Goal: Transaction & Acquisition: Purchase product/service

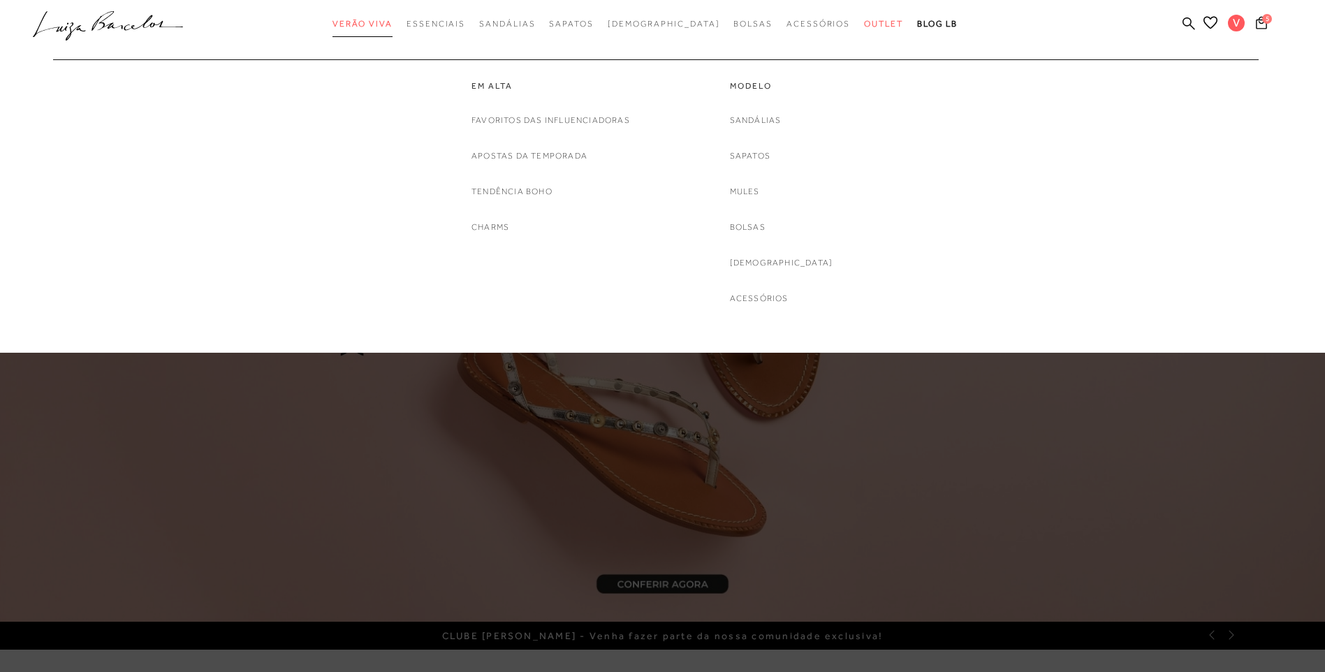
click at [393, 23] on span "Verão Viva" at bounding box center [362, 24] width 60 height 10
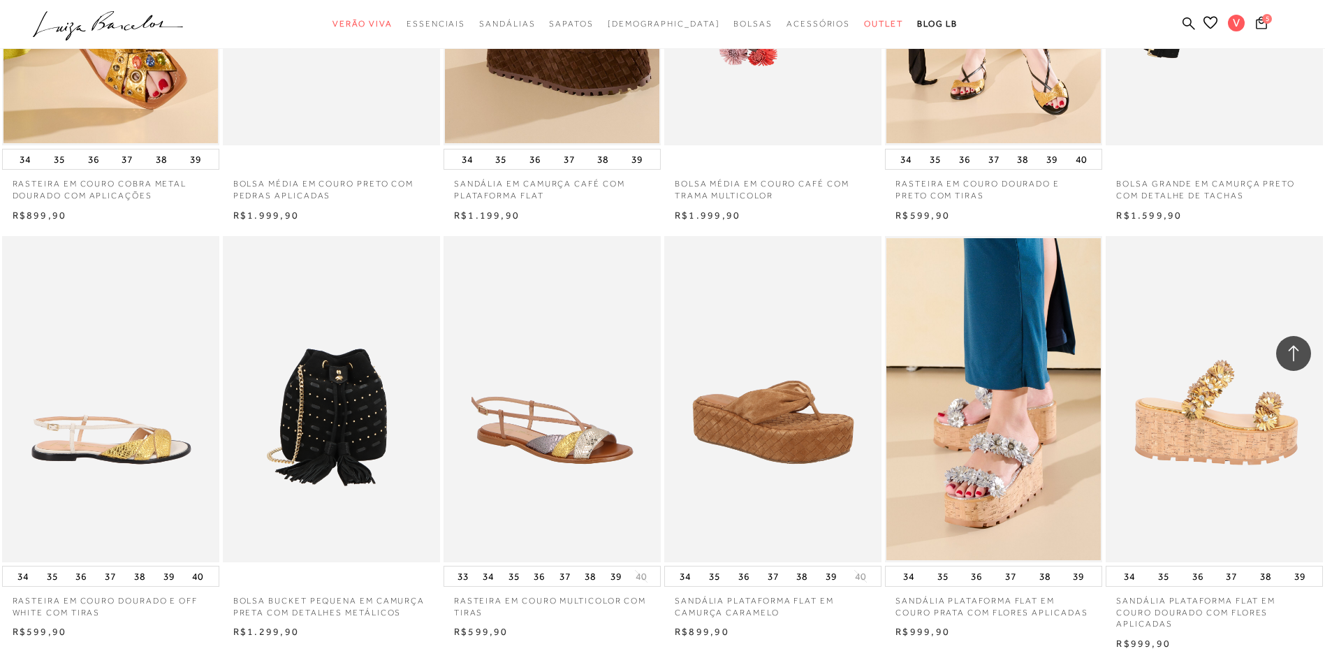
scroll to position [1536, 0]
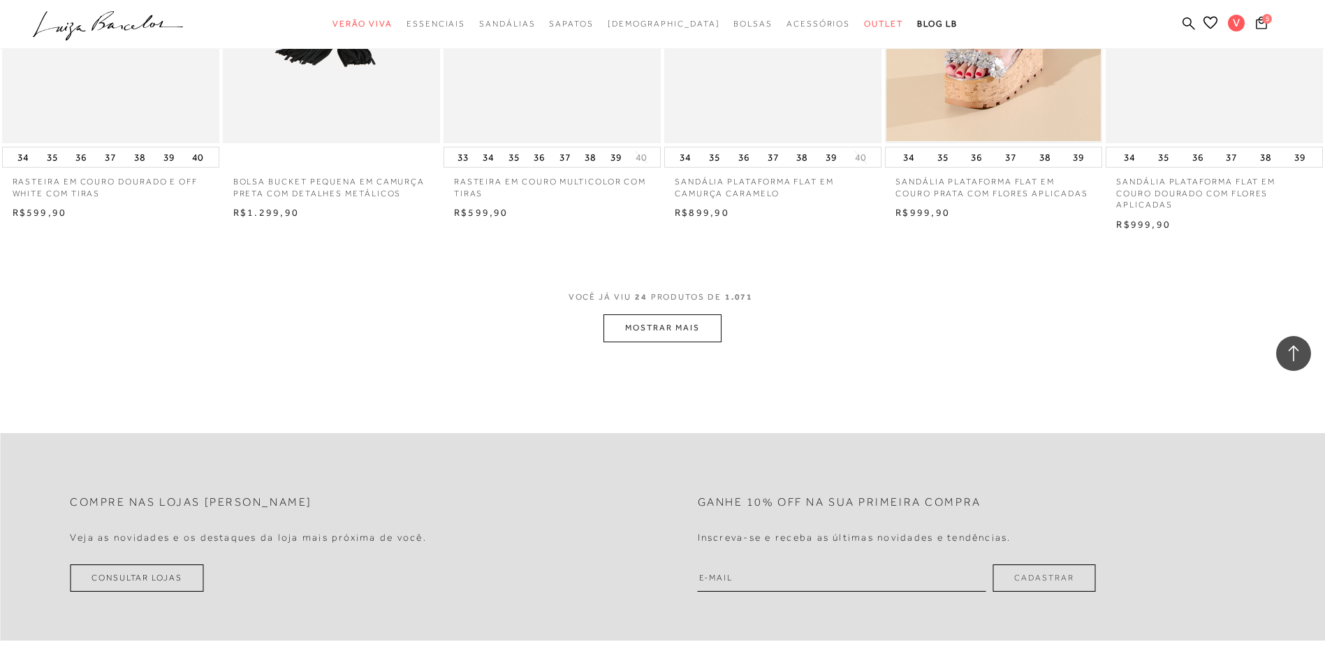
click at [698, 327] on button "MOSTRAR MAIS" at bounding box center [661, 327] width 117 height 27
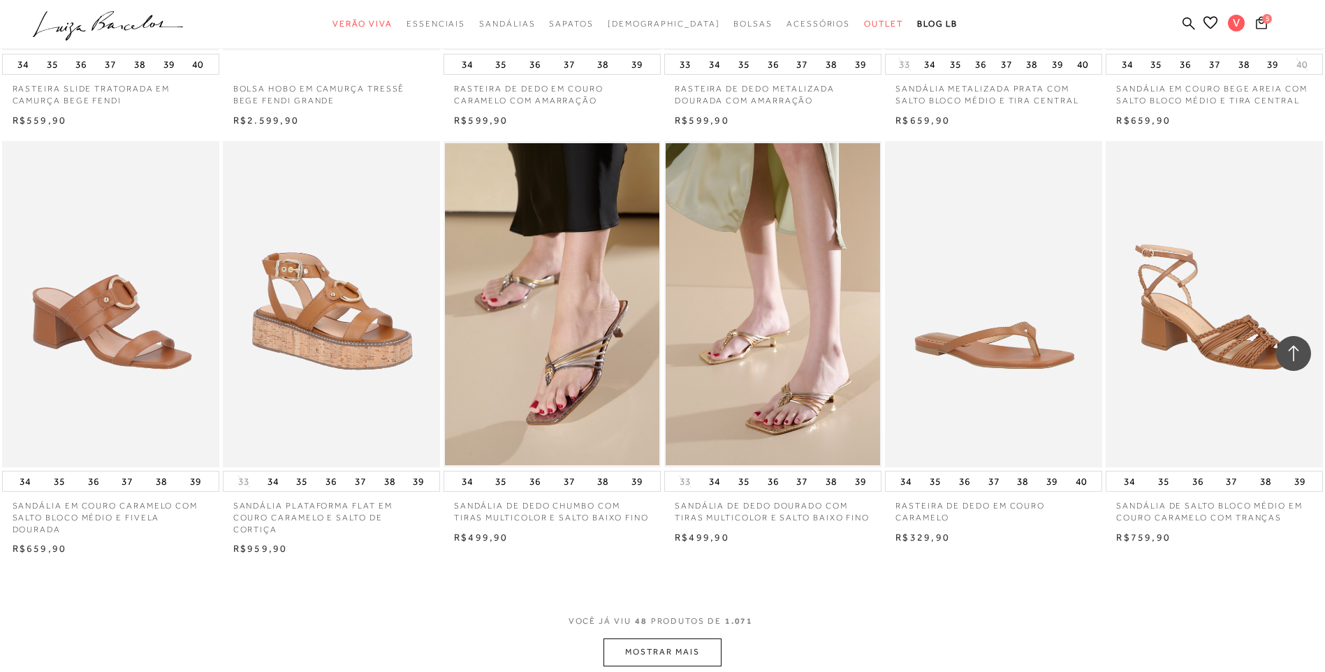
scroll to position [2933, 0]
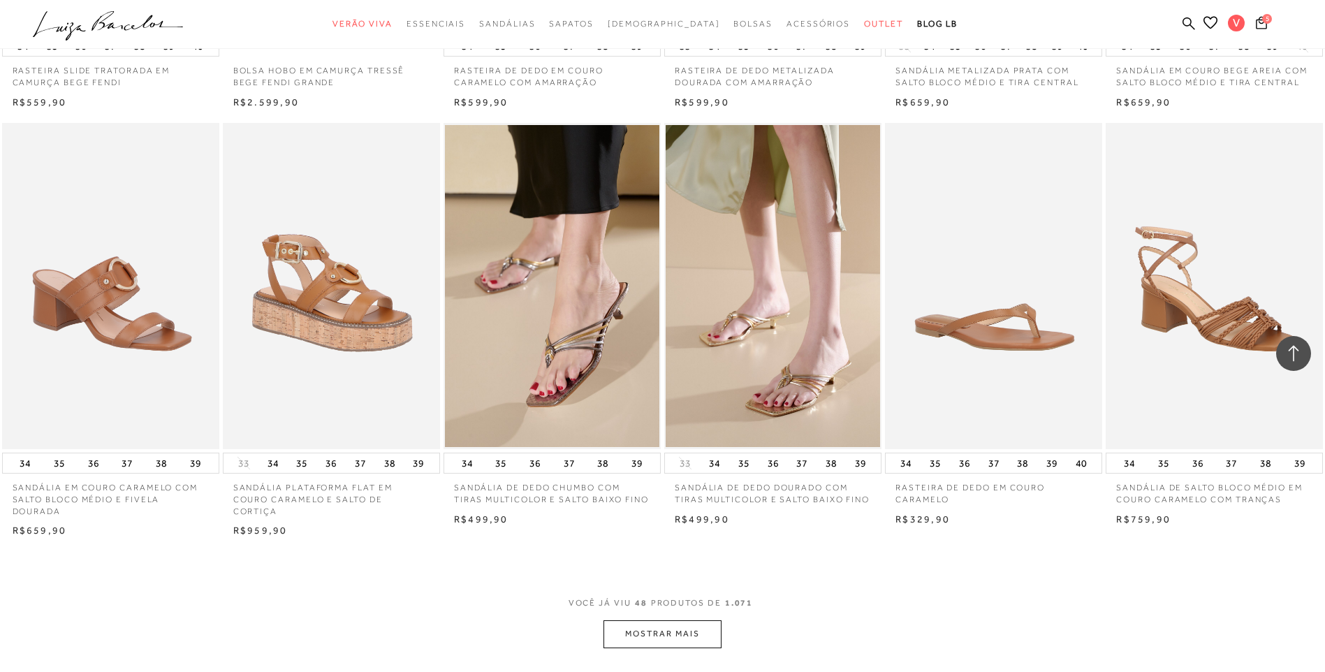
click at [688, 630] on button "MOSTRAR MAIS" at bounding box center [661, 633] width 117 height 27
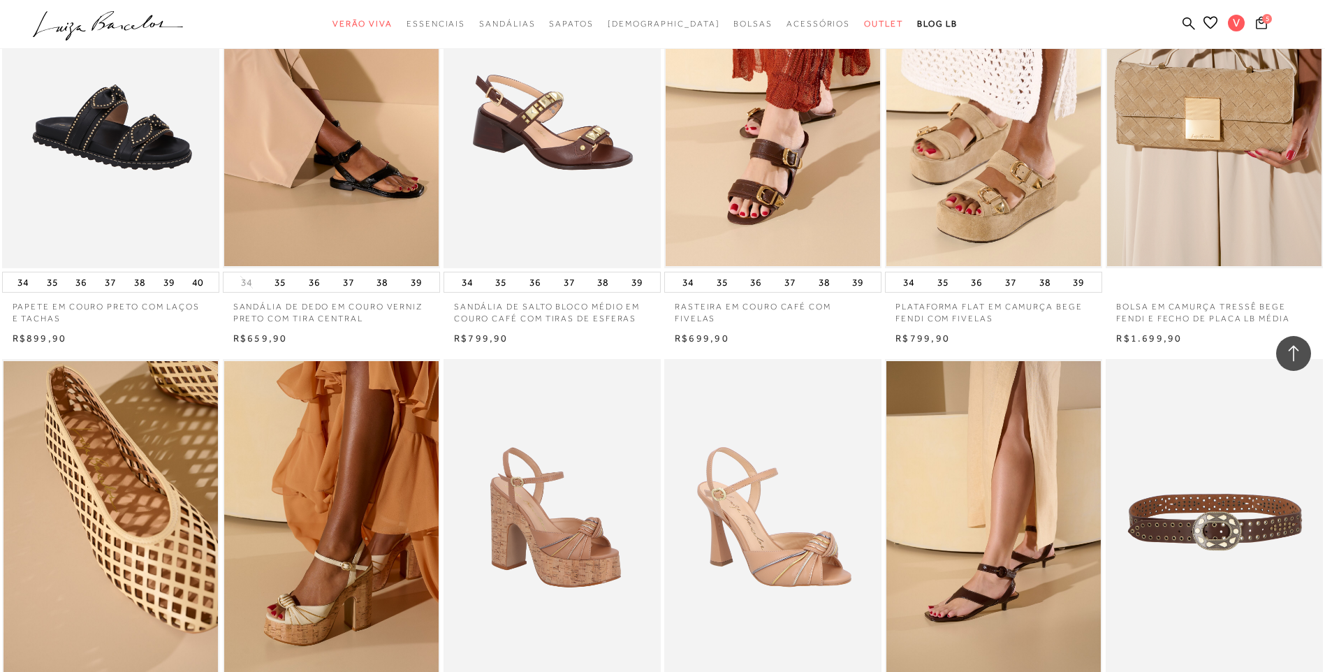
scroll to position [4679, 0]
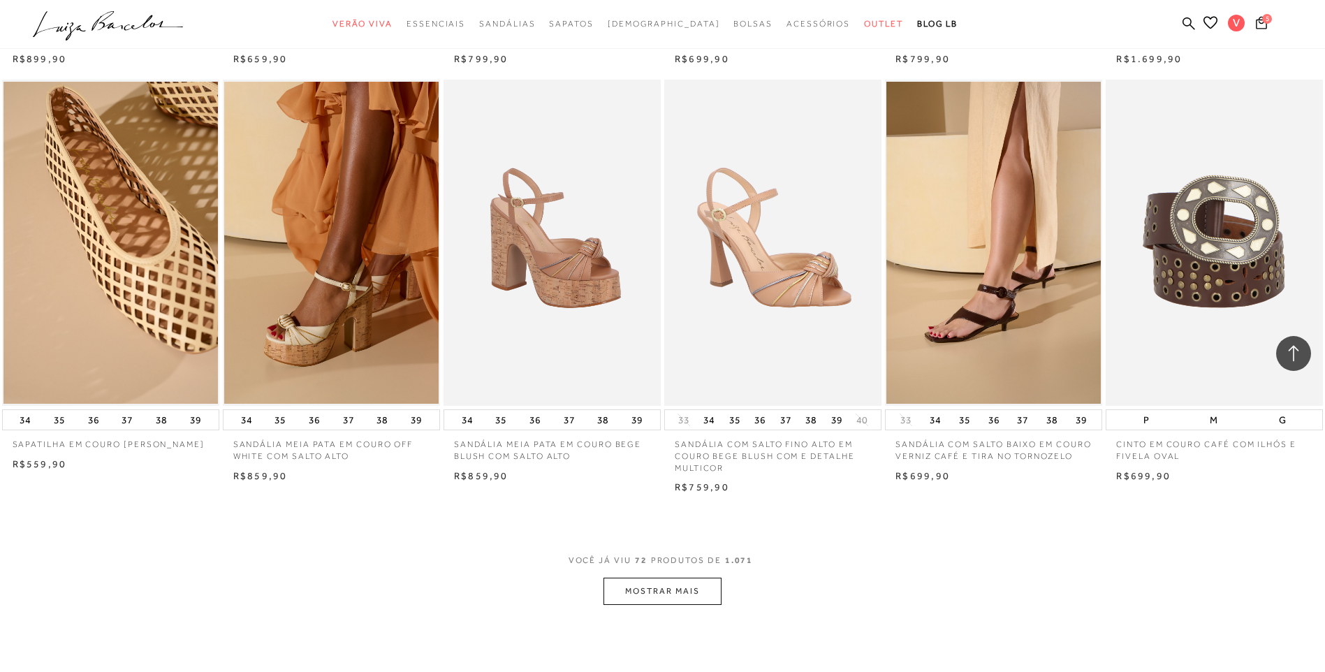
click at [679, 599] on button "MOSTRAR MAIS" at bounding box center [661, 591] width 117 height 27
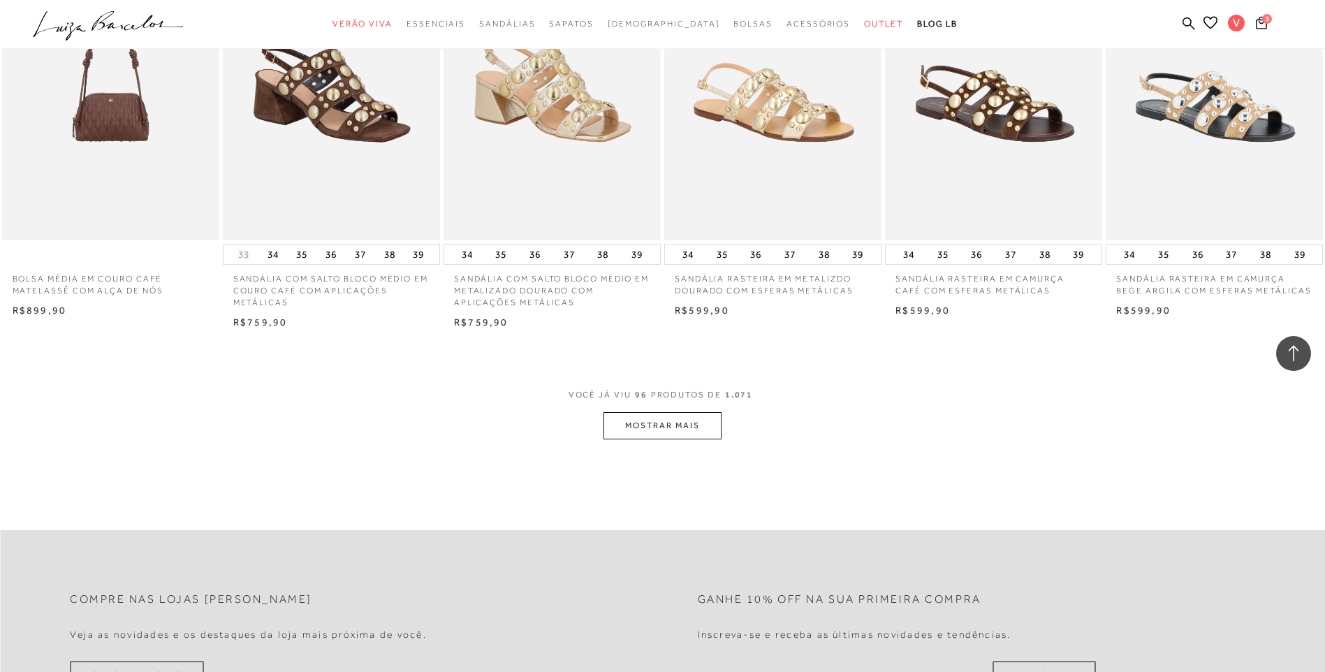
scroll to position [6775, 0]
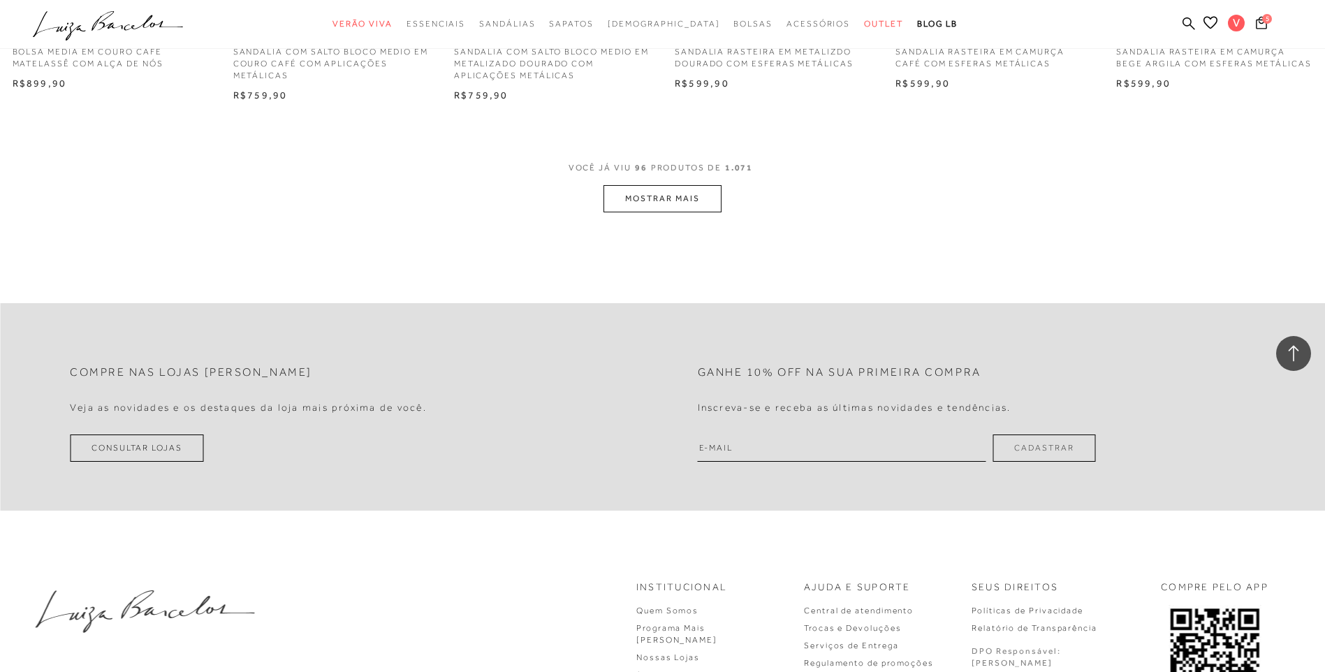
click at [644, 203] on button "MOSTRAR MAIS" at bounding box center [661, 198] width 117 height 27
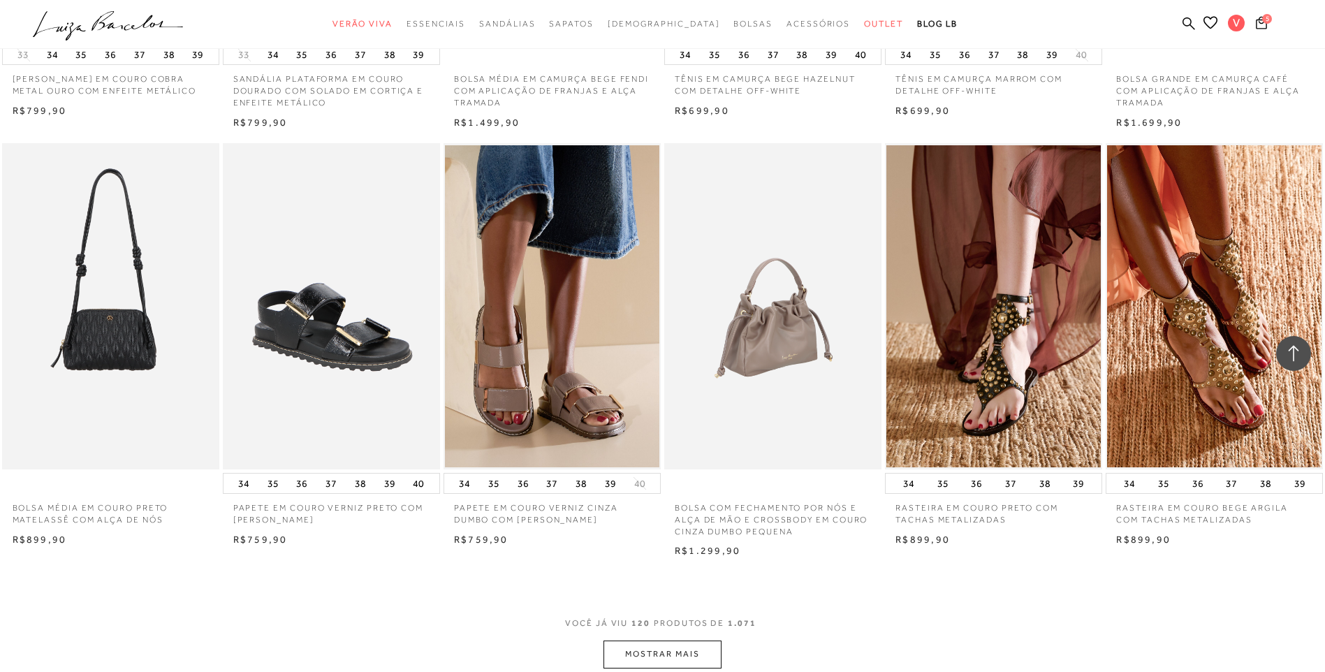
scroll to position [8171, 0]
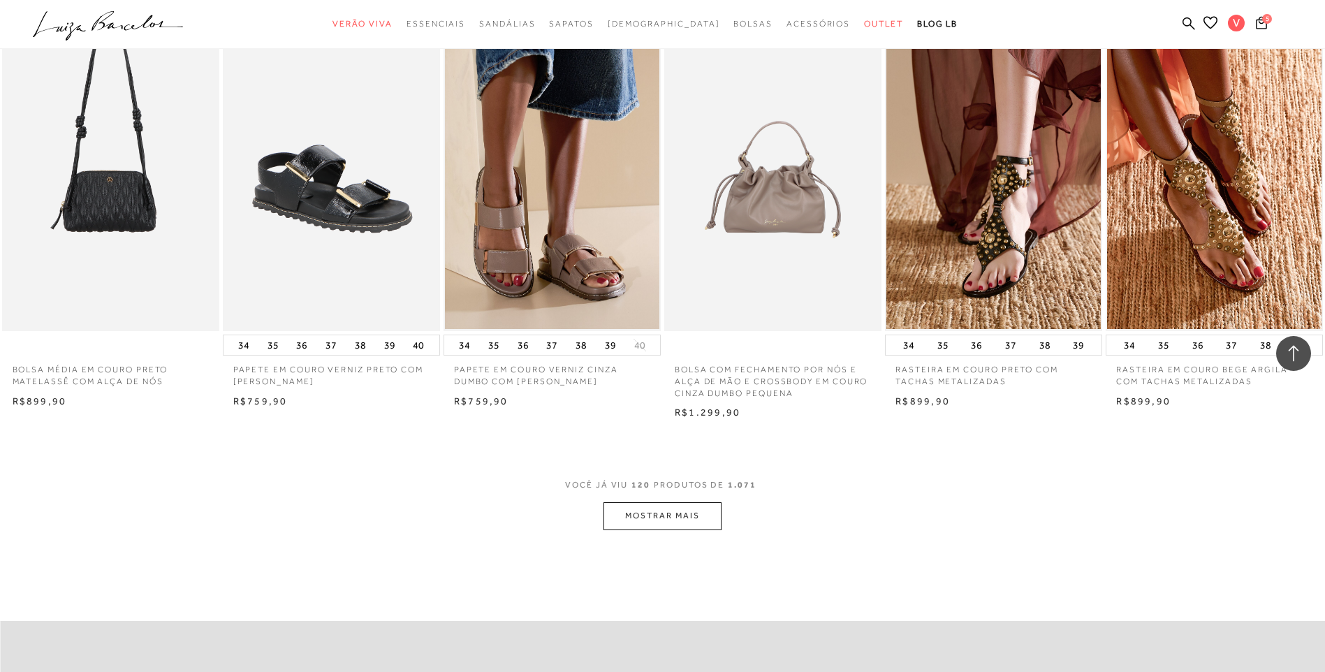
click at [679, 518] on button "MOSTRAR MAIS" at bounding box center [661, 515] width 117 height 27
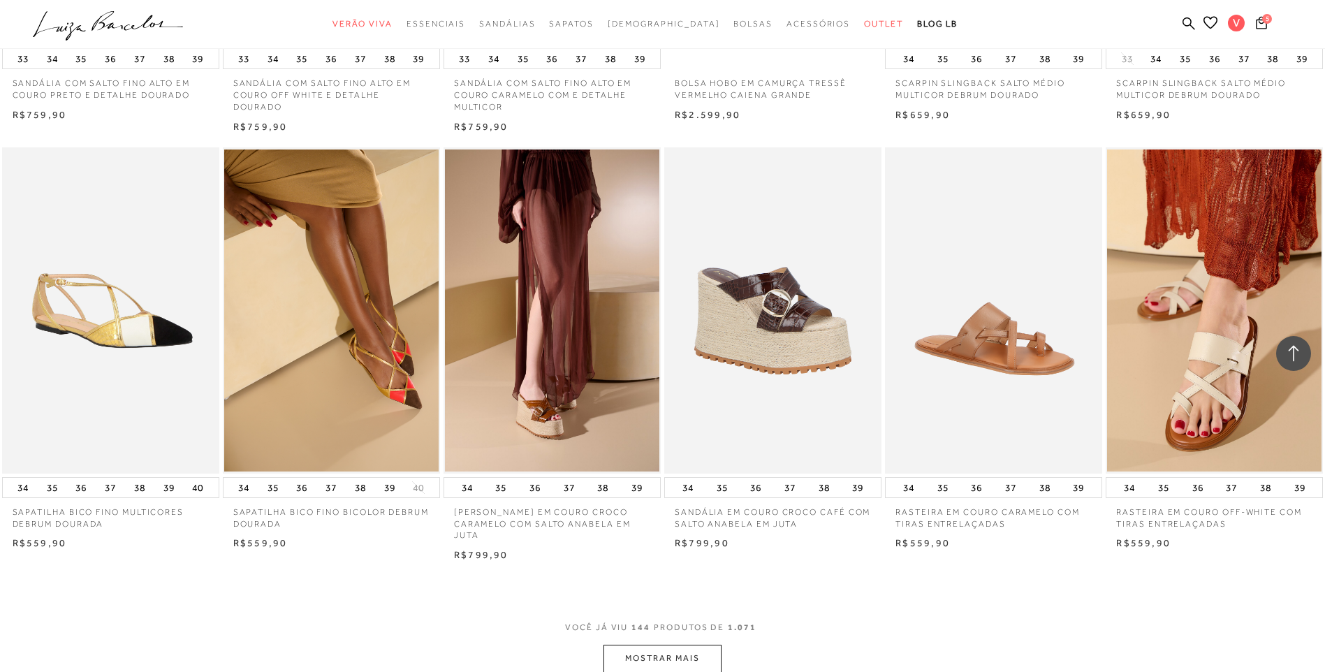
scroll to position [9847, 0]
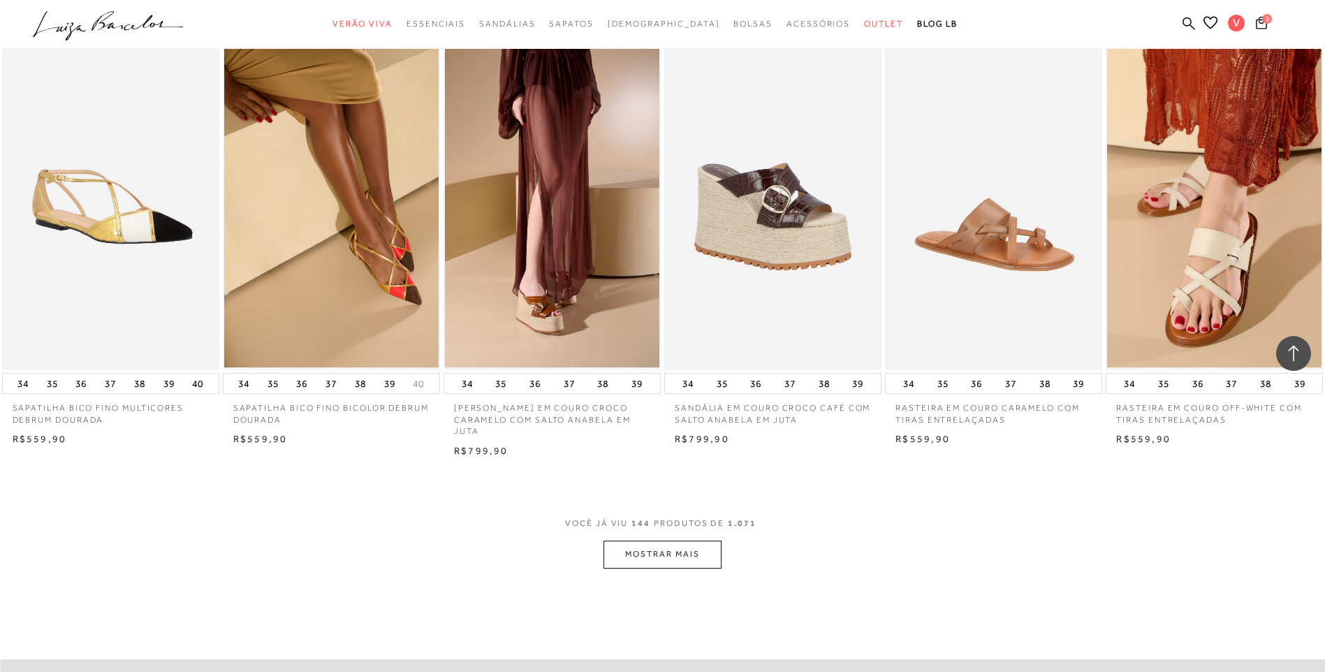
click at [629, 562] on button "MOSTRAR MAIS" at bounding box center [661, 554] width 117 height 27
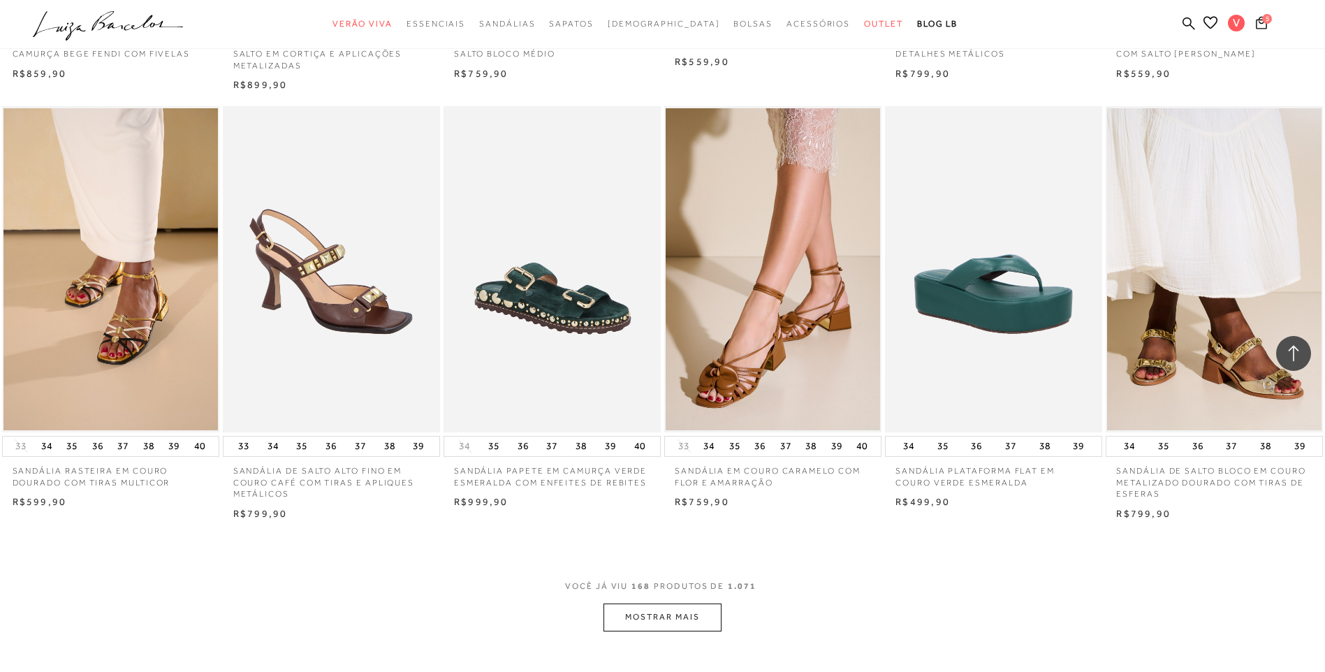
scroll to position [11524, 0]
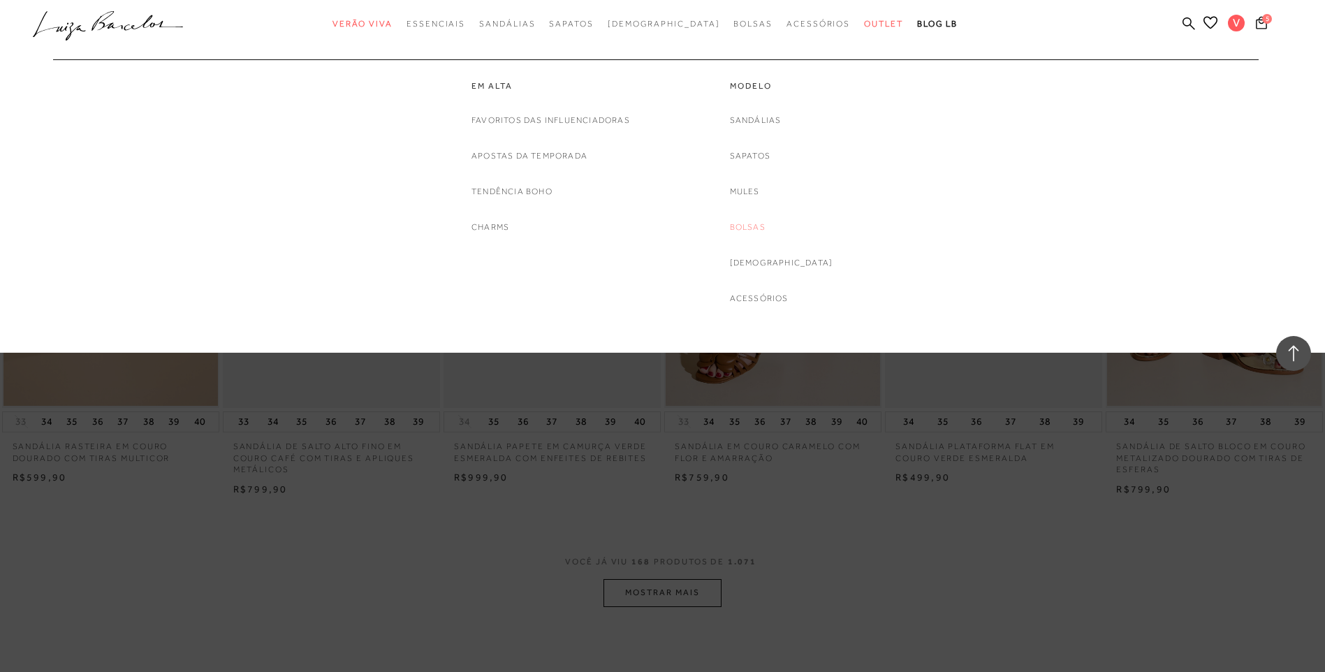
click at [765, 226] on link "Bolsas" at bounding box center [748, 227] width 36 height 15
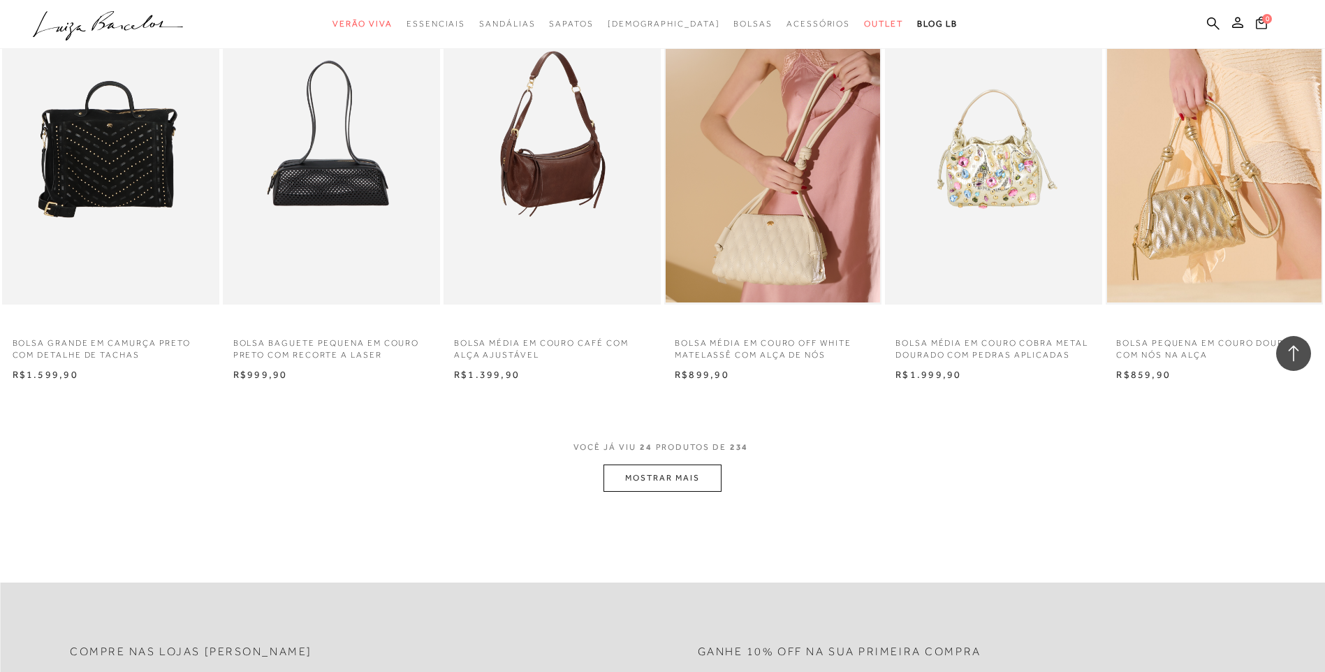
scroll to position [1397, 0]
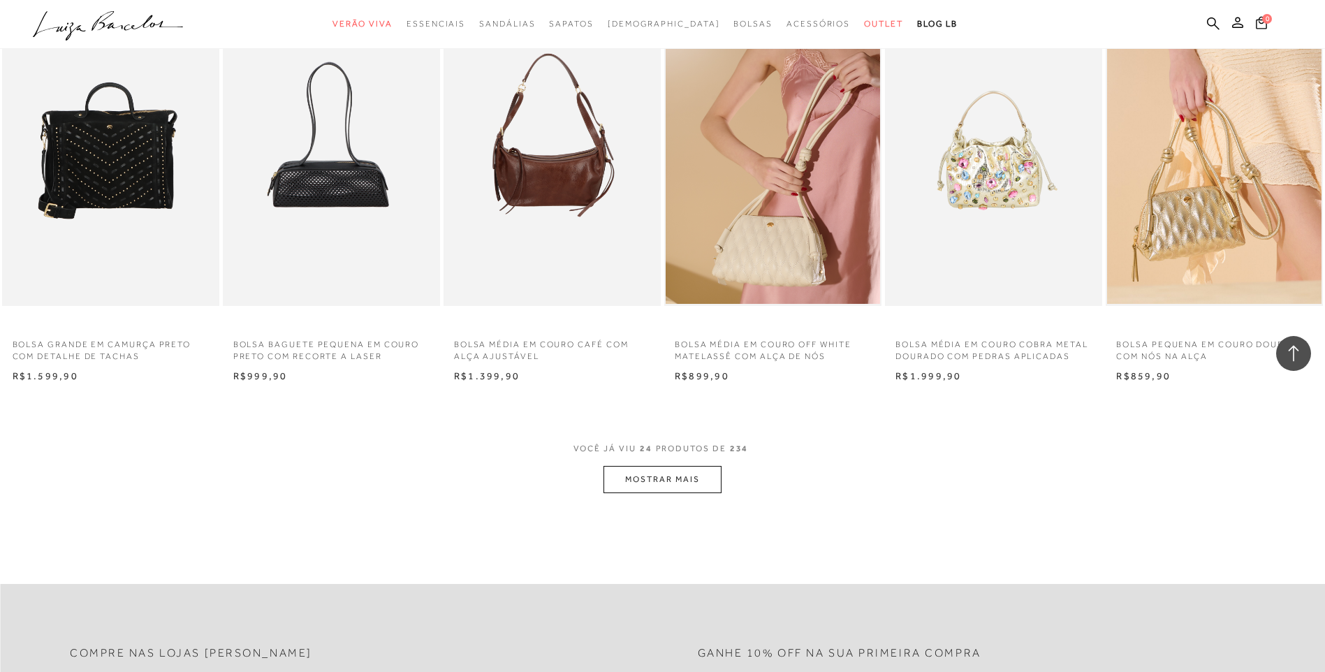
click at [664, 478] on button "MOSTRAR MAIS" at bounding box center [661, 479] width 117 height 27
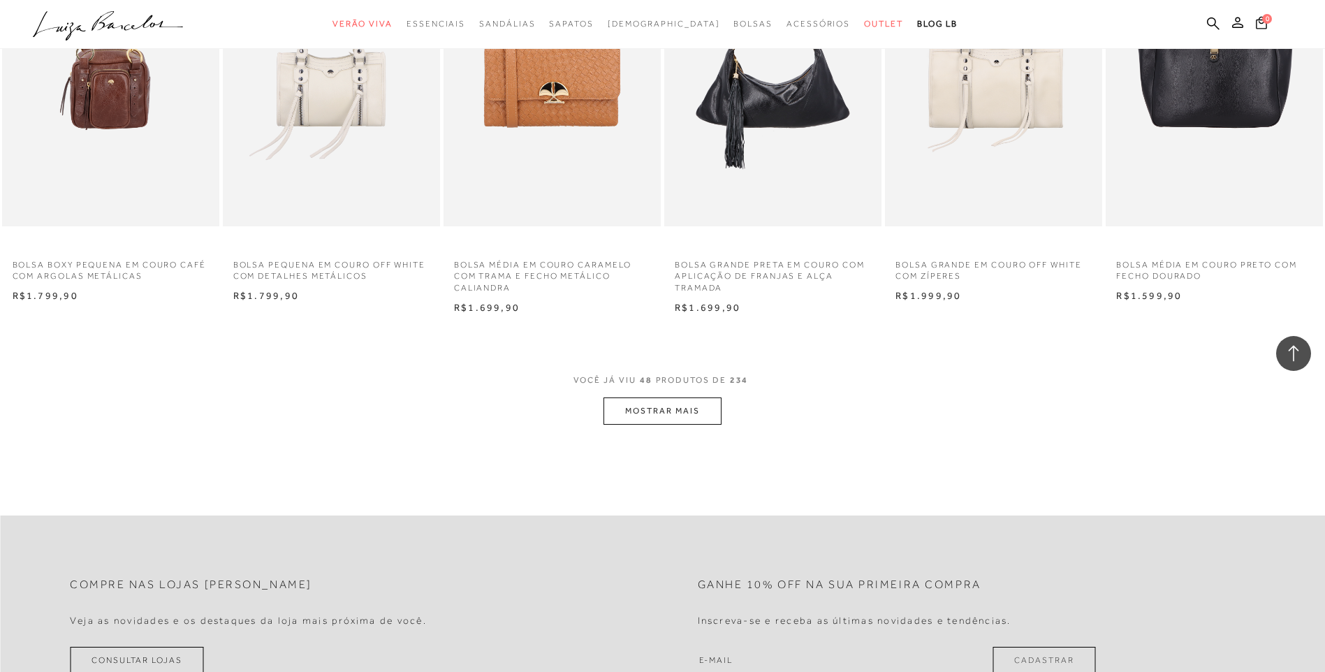
scroll to position [3073, 0]
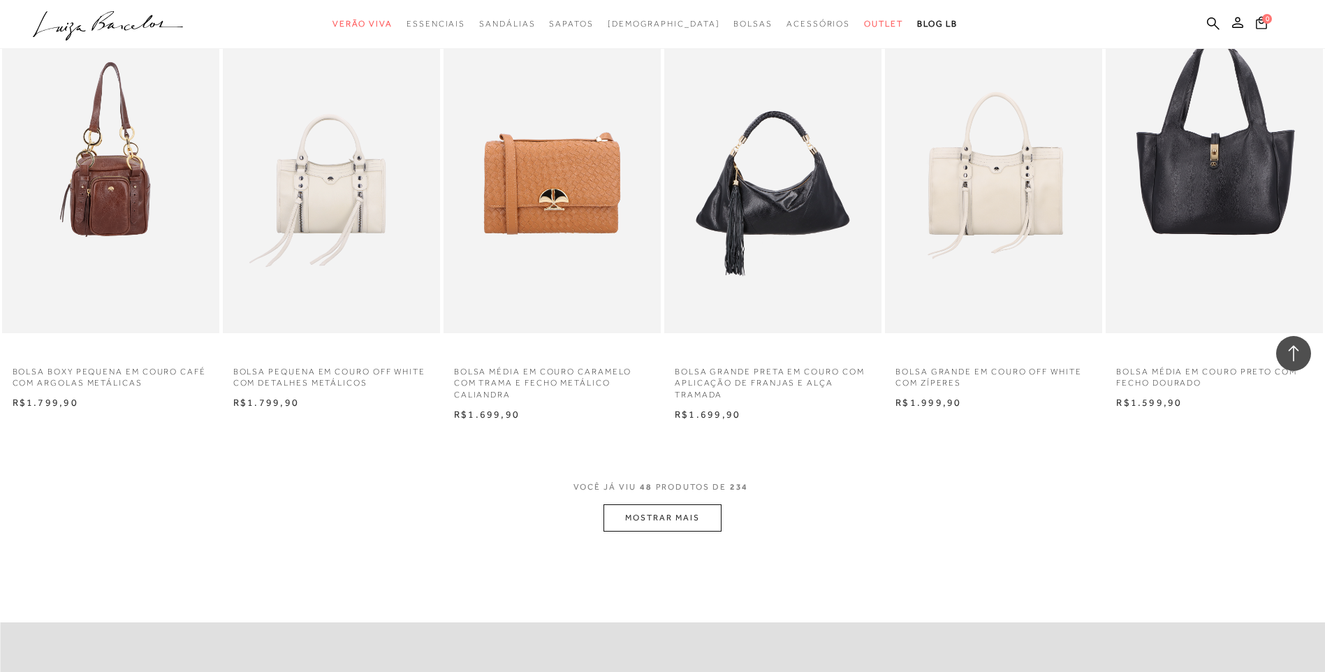
click at [679, 515] on button "MOSTRAR MAIS" at bounding box center [661, 517] width 117 height 27
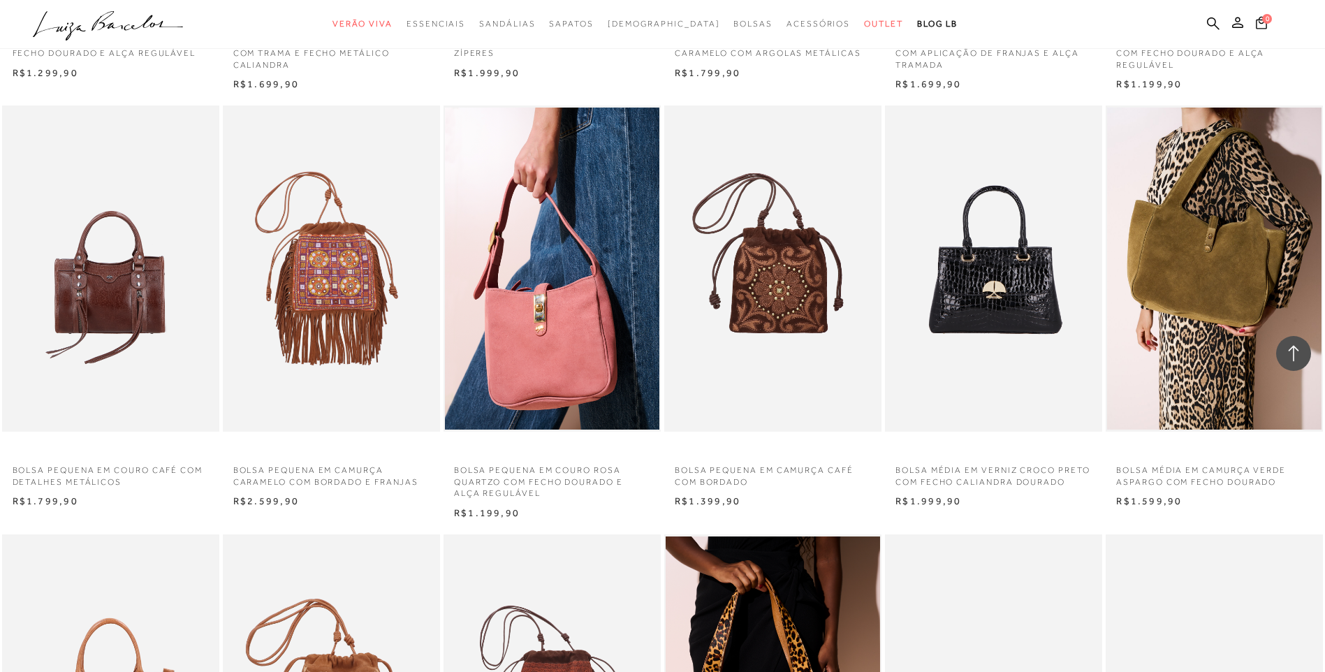
scroll to position [4679, 0]
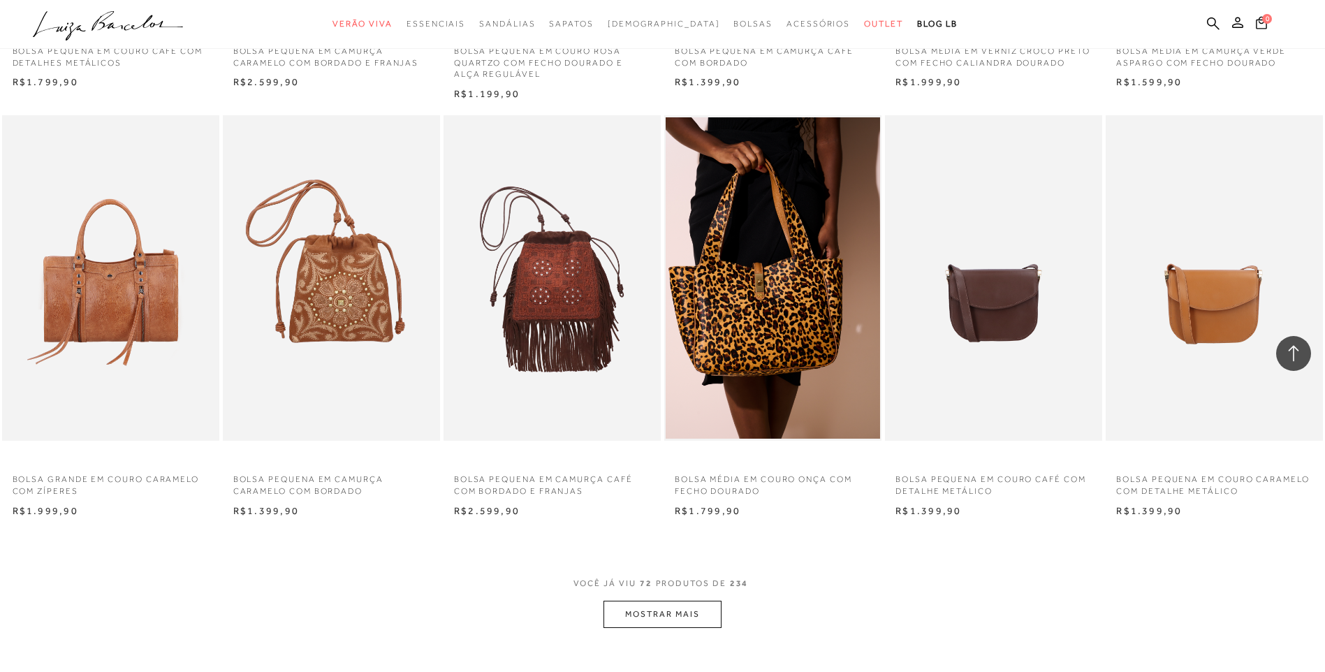
click at [677, 619] on button "MOSTRAR MAIS" at bounding box center [661, 614] width 117 height 27
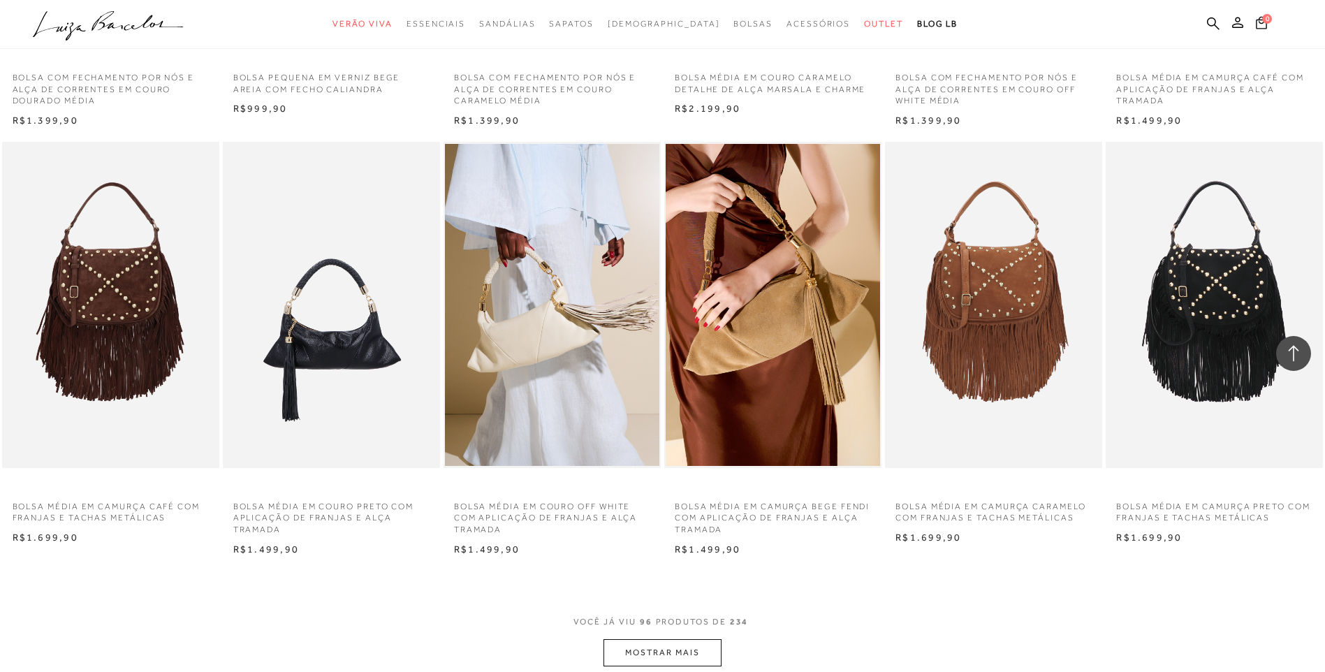
scroll to position [6635, 0]
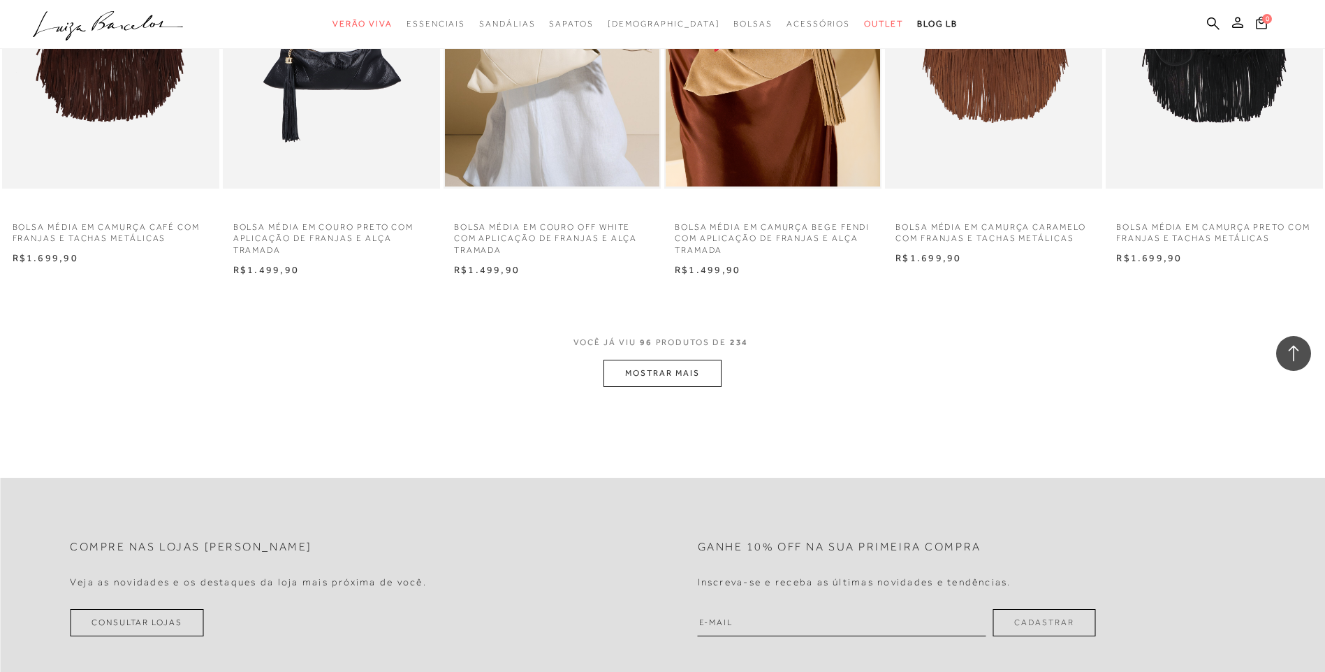
click at [678, 384] on button "MOSTRAR MAIS" at bounding box center [661, 373] width 117 height 27
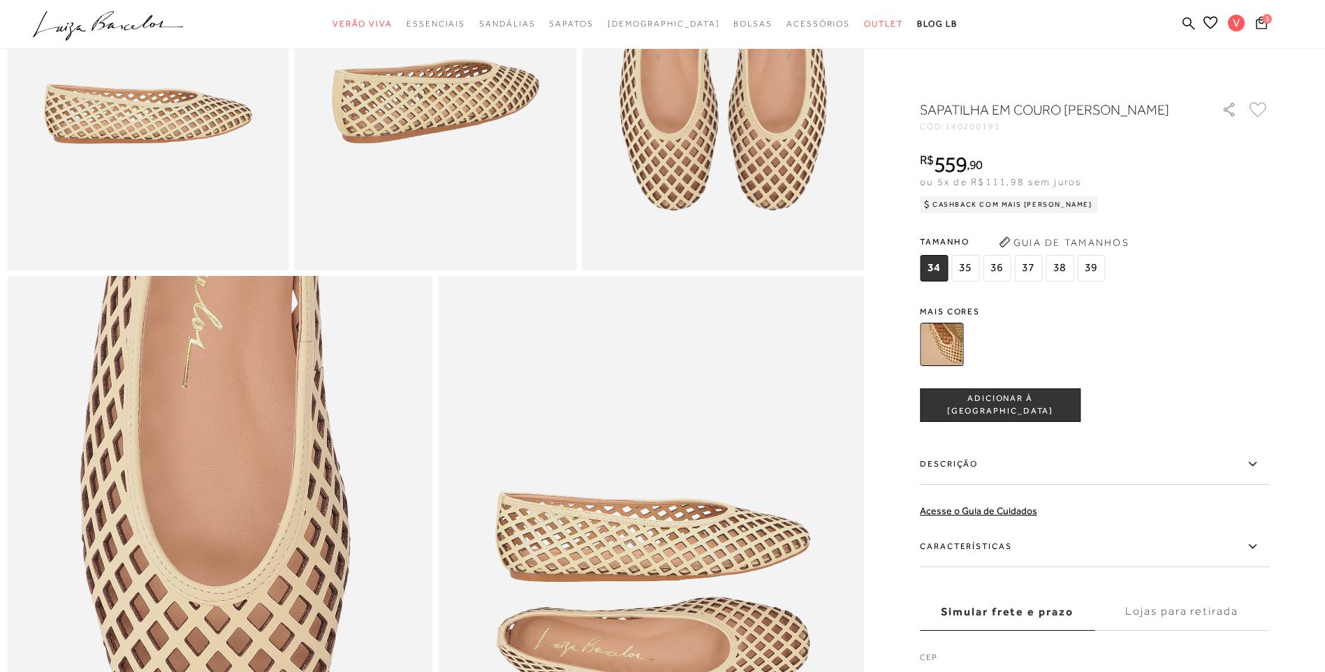
scroll to position [1117, 0]
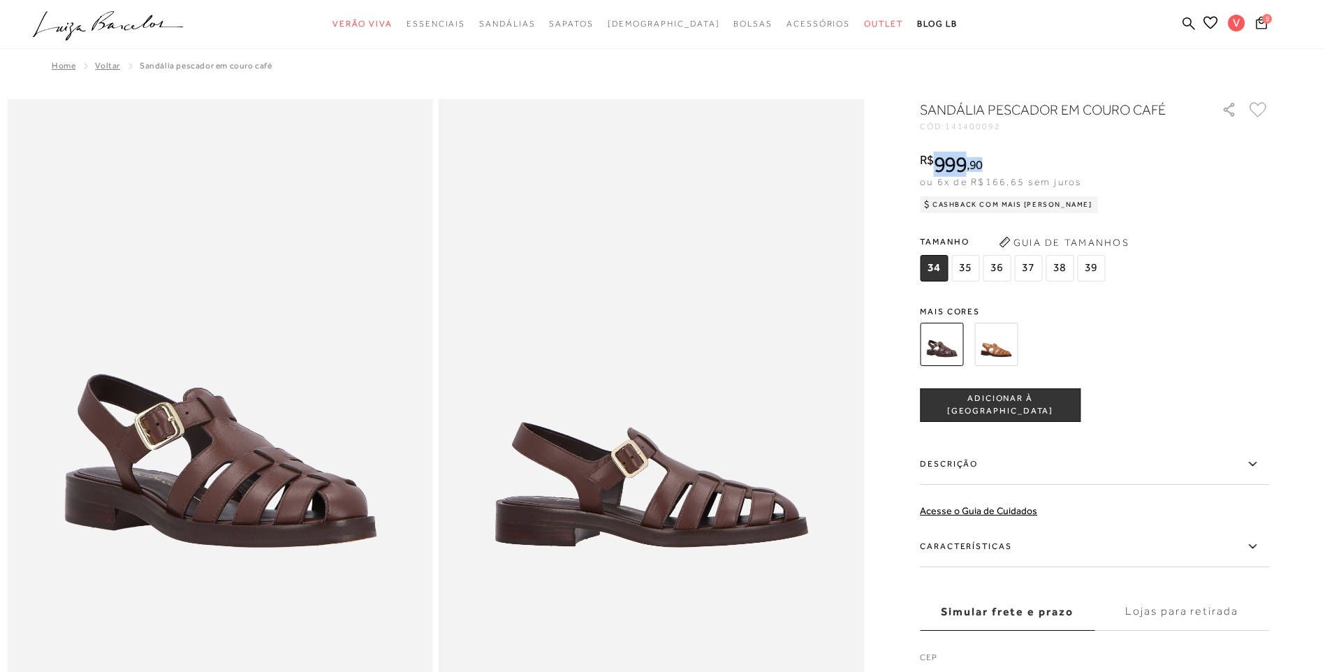
drag, startPoint x: 0, startPoint y: 0, endPoint x: 1275, endPoint y: 305, distance: 1310.6
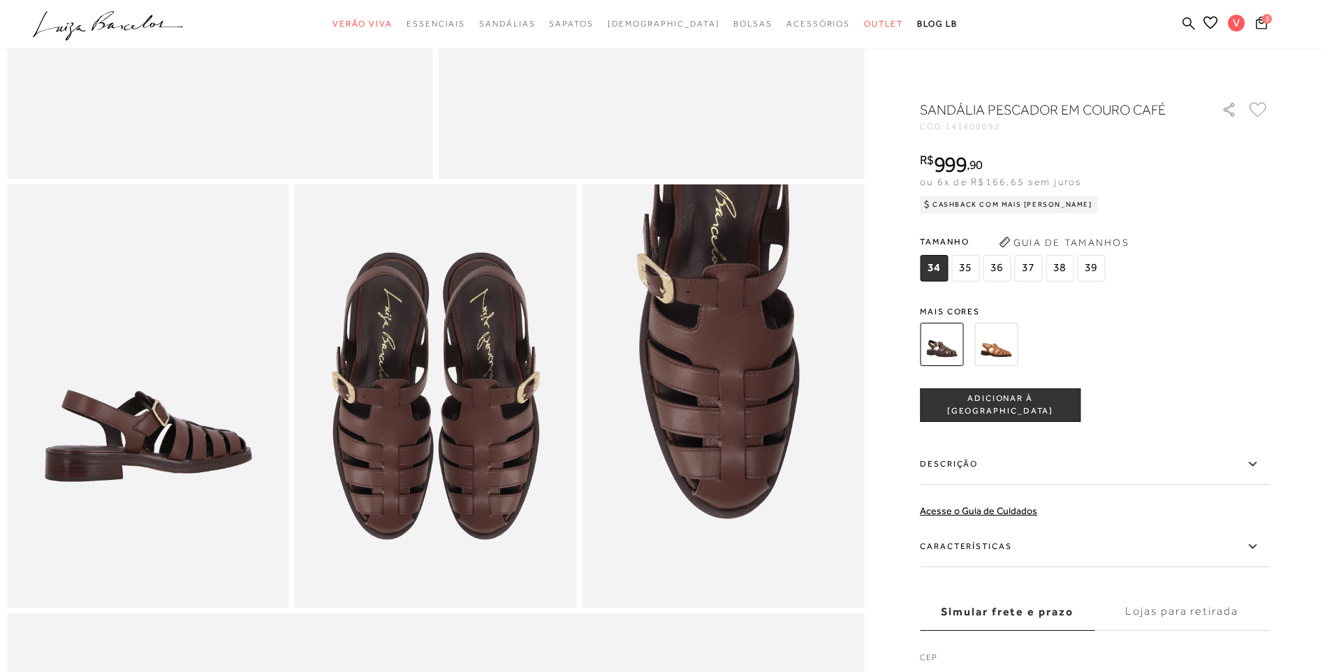
scroll to position [908, 0]
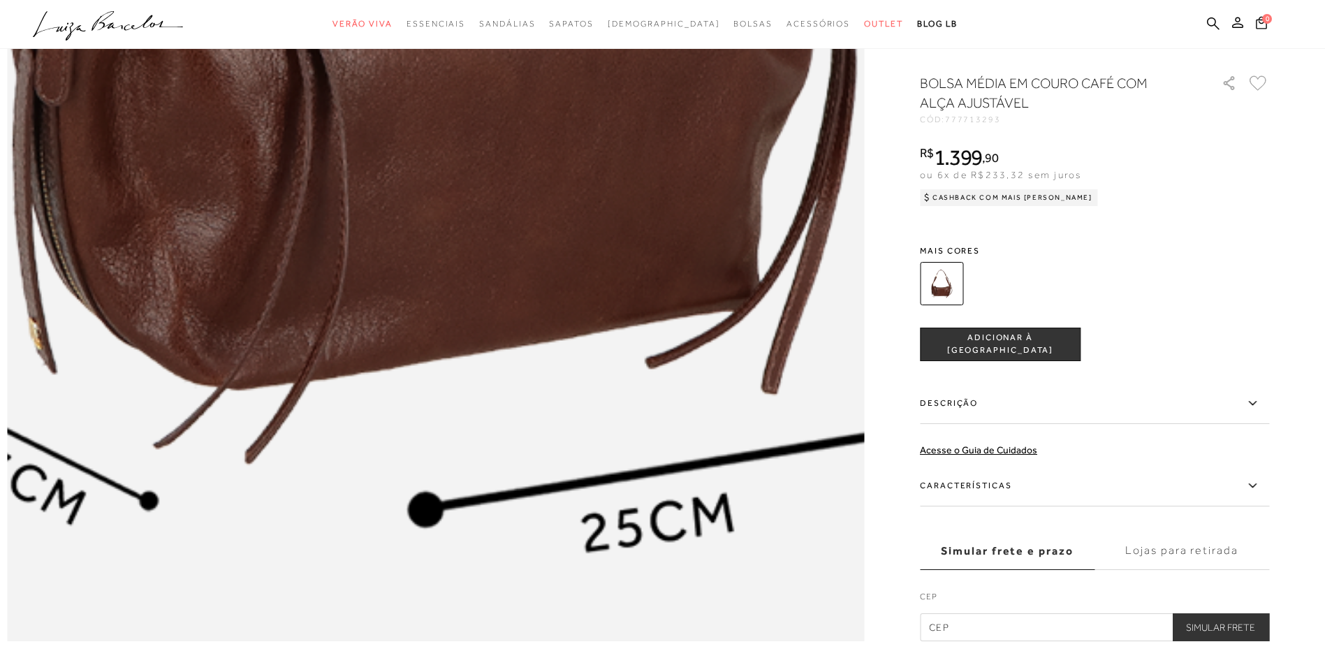
scroll to position [2095, 0]
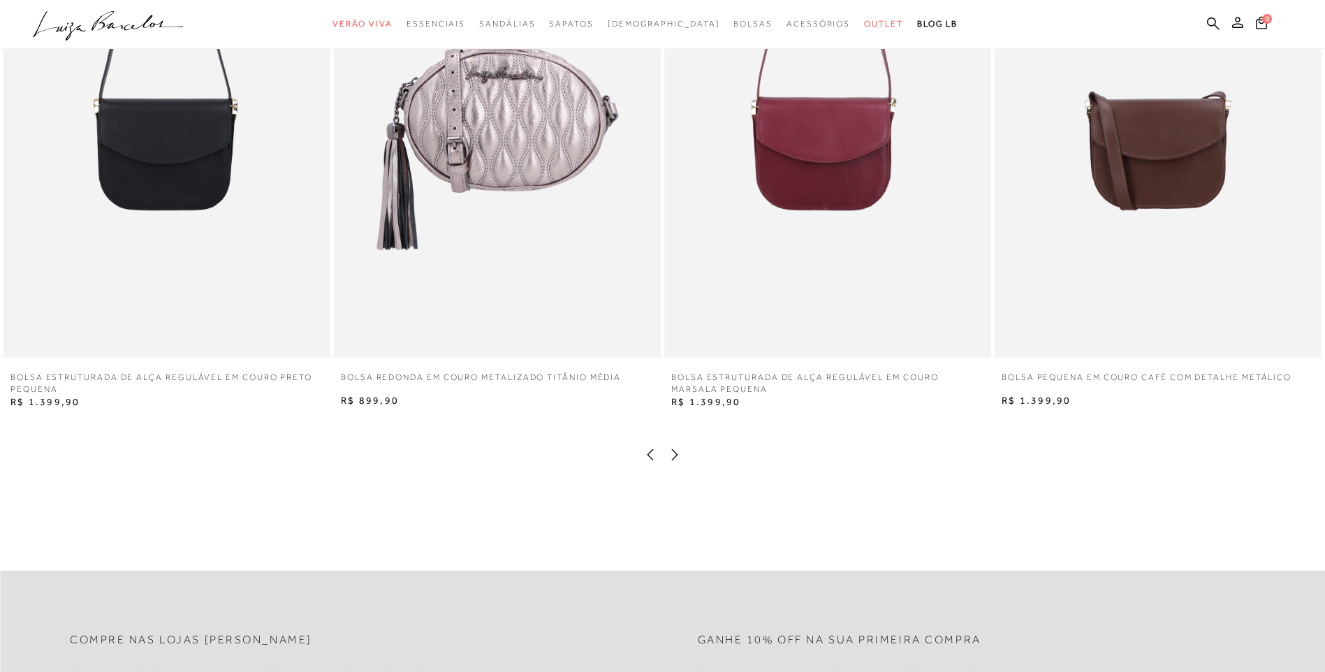
scroll to position [2305, 0]
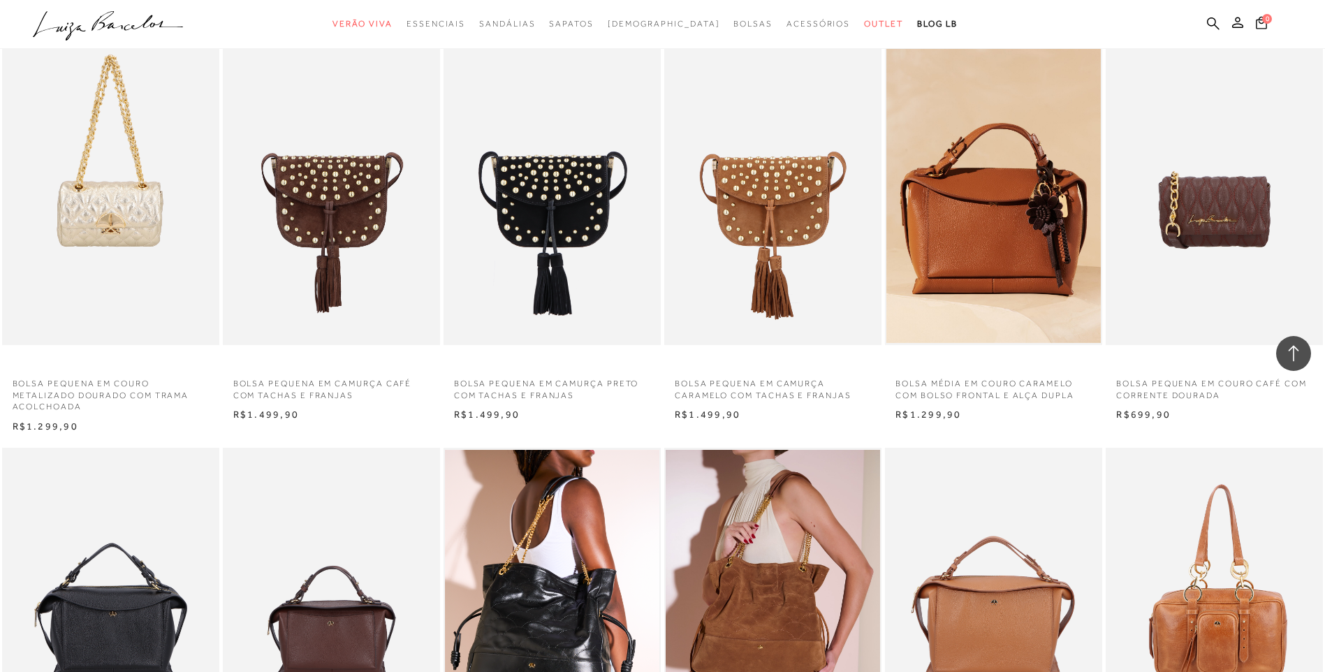
scroll to position [8171, 0]
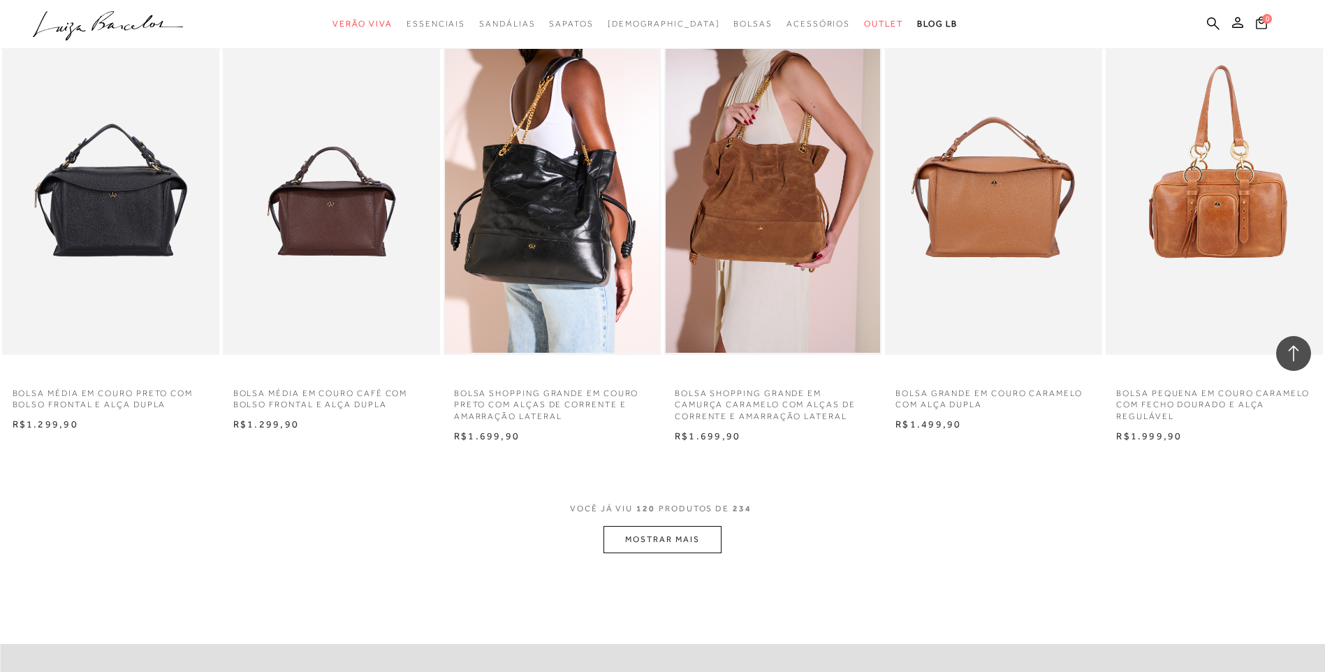
click at [629, 537] on button "MOSTRAR MAIS" at bounding box center [661, 539] width 117 height 27
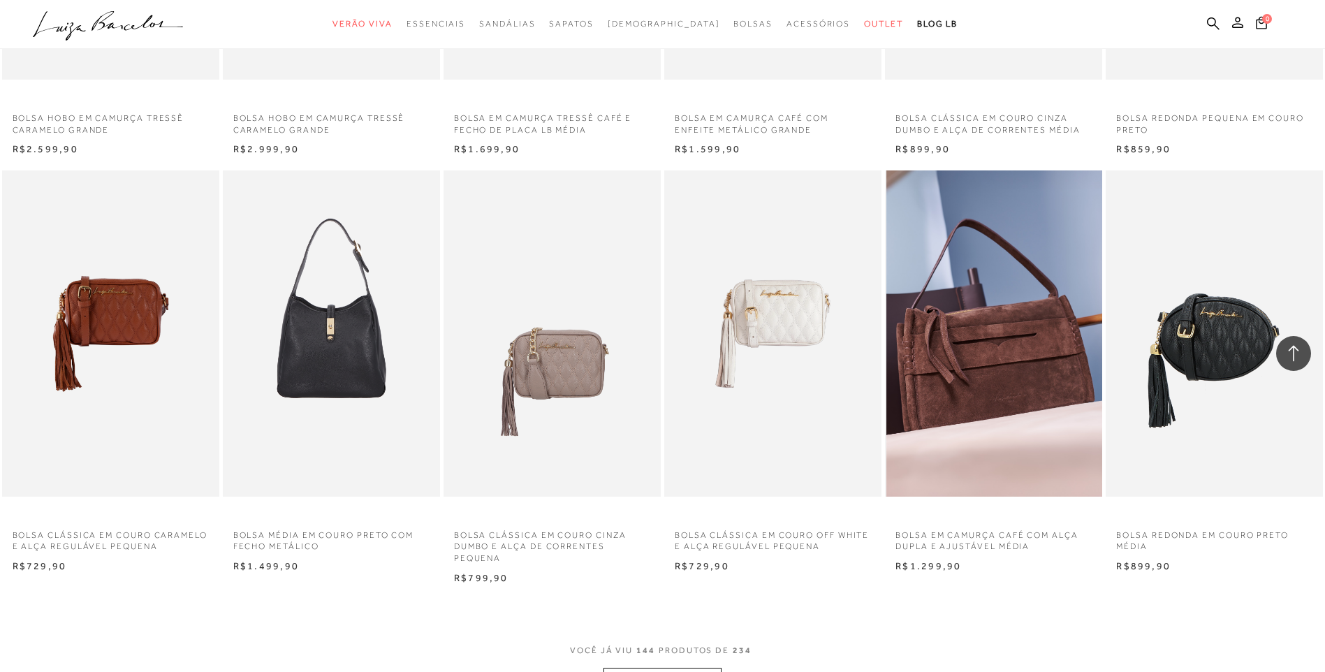
scroll to position [9987, 0]
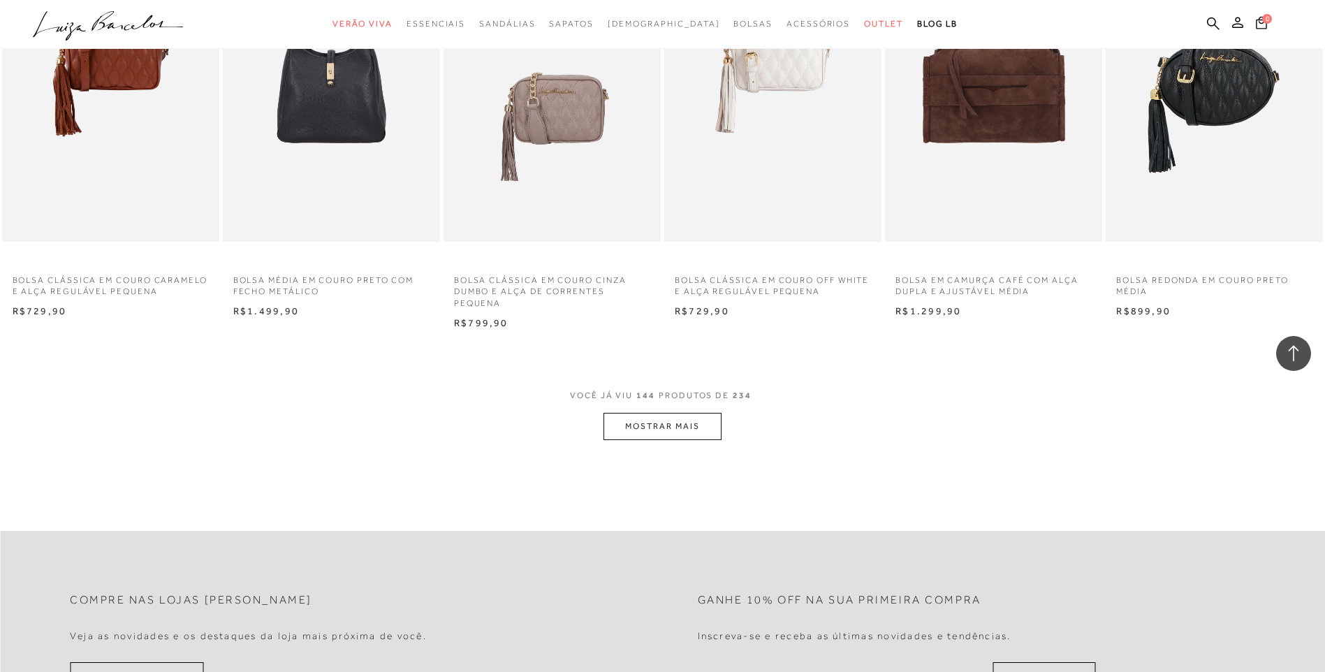
click at [645, 430] on button "MOSTRAR MAIS" at bounding box center [661, 426] width 117 height 27
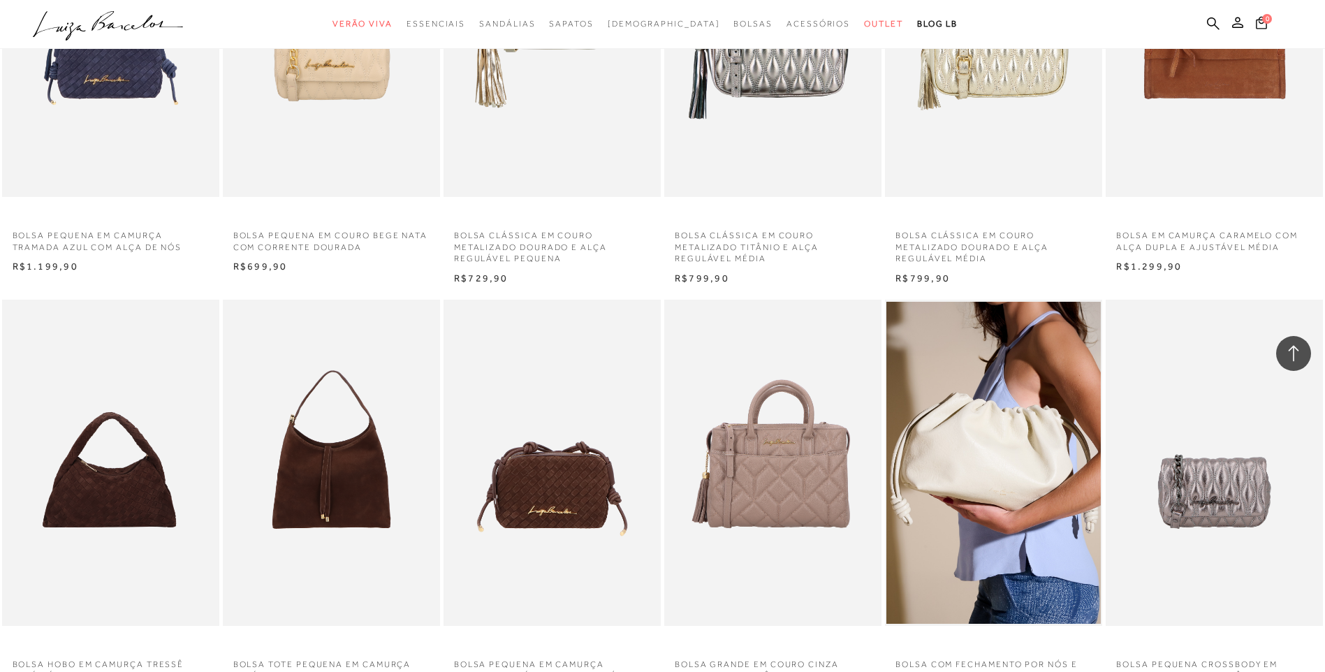
scroll to position [11524, 0]
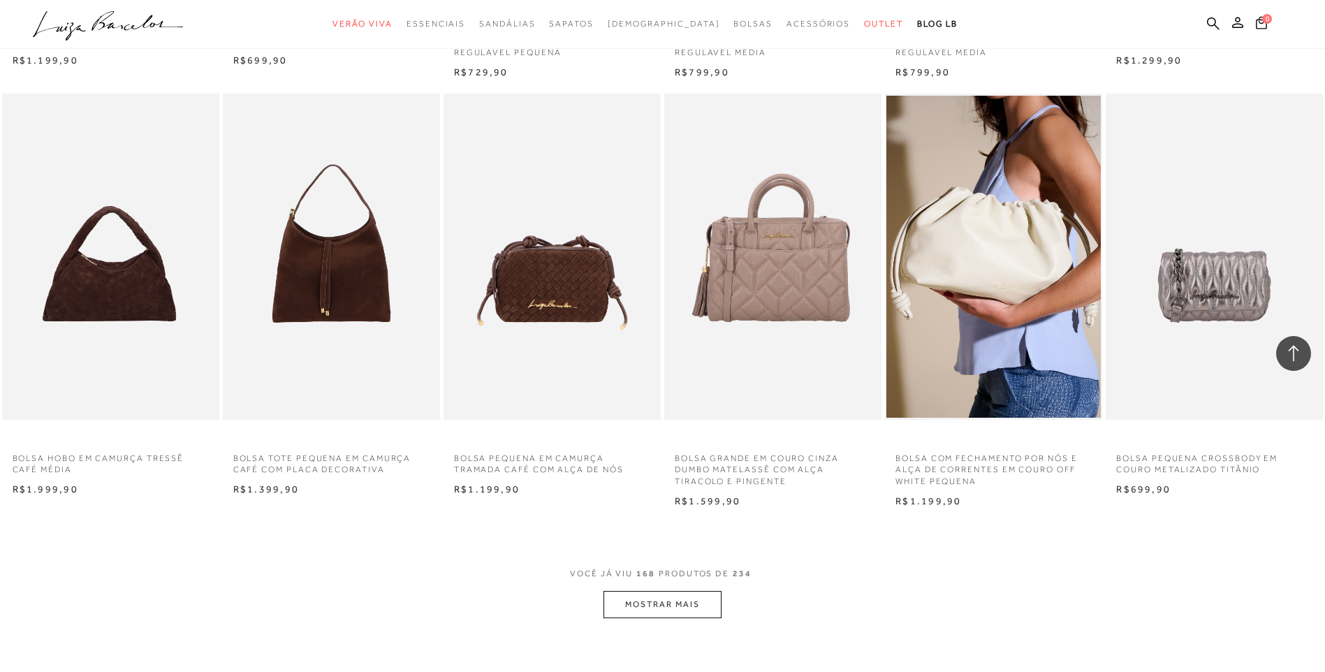
click at [673, 607] on button "MOSTRAR MAIS" at bounding box center [661, 604] width 117 height 27
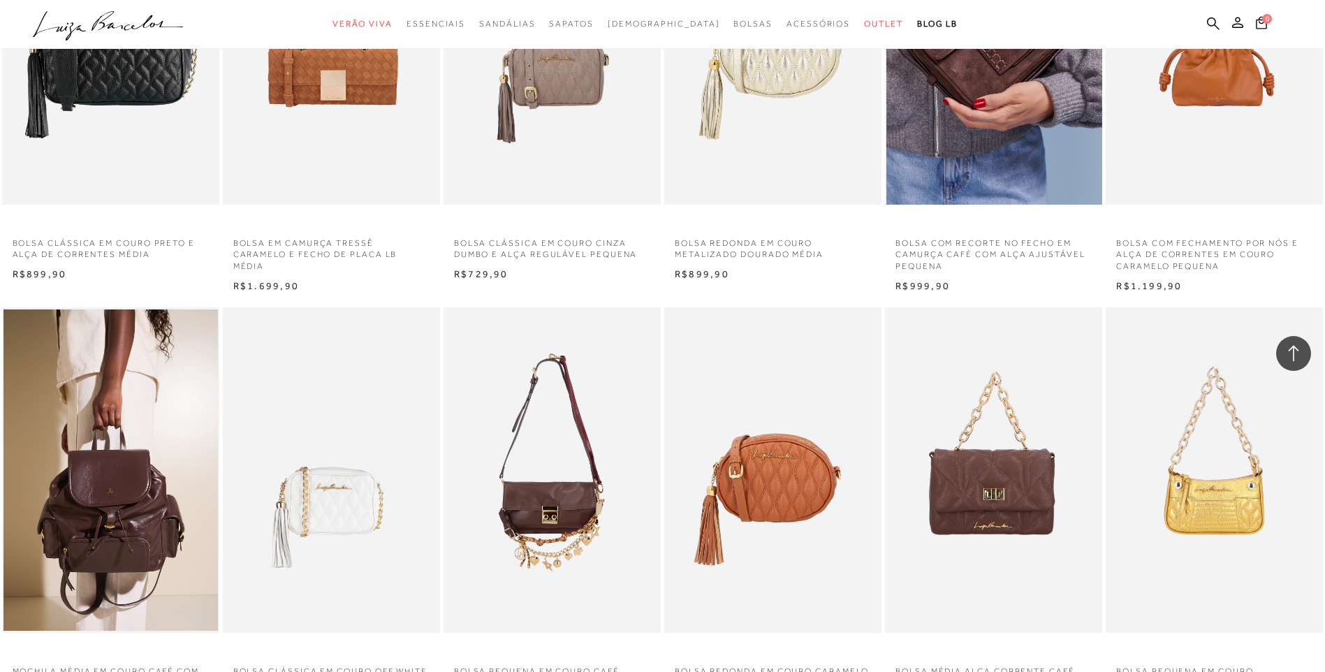
scroll to position [13270, 0]
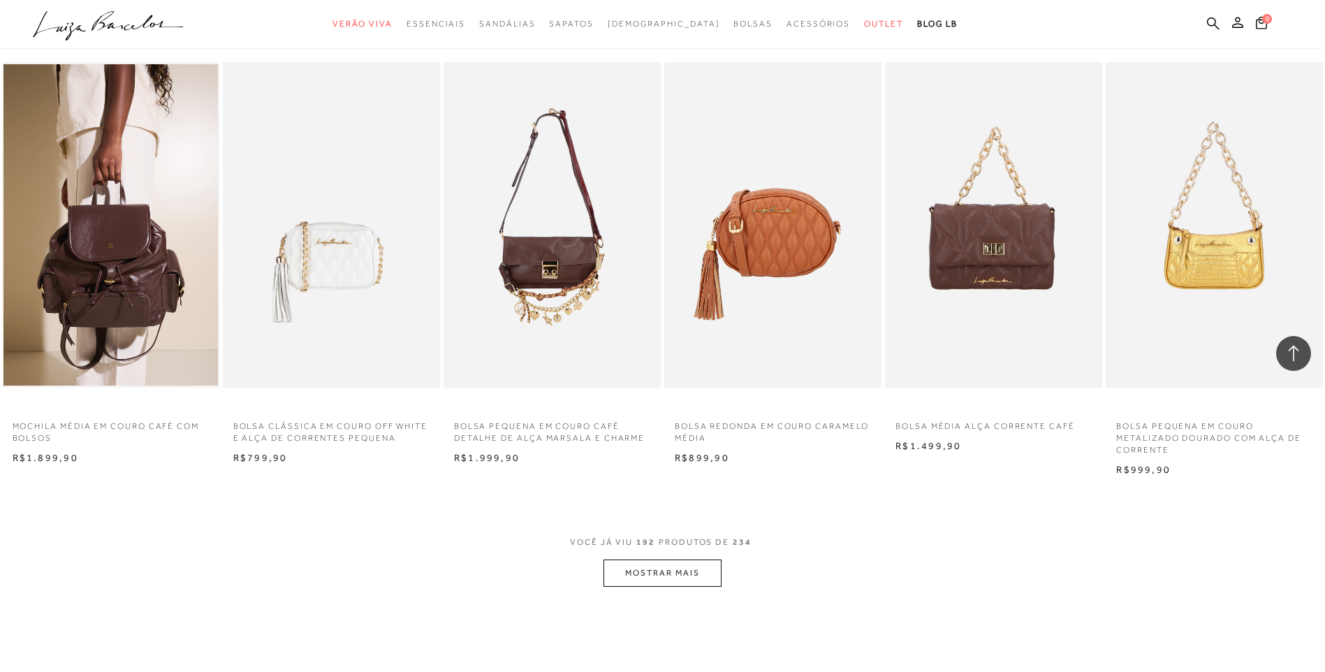
click at [645, 575] on button "MOSTRAR MAIS" at bounding box center [661, 572] width 117 height 27
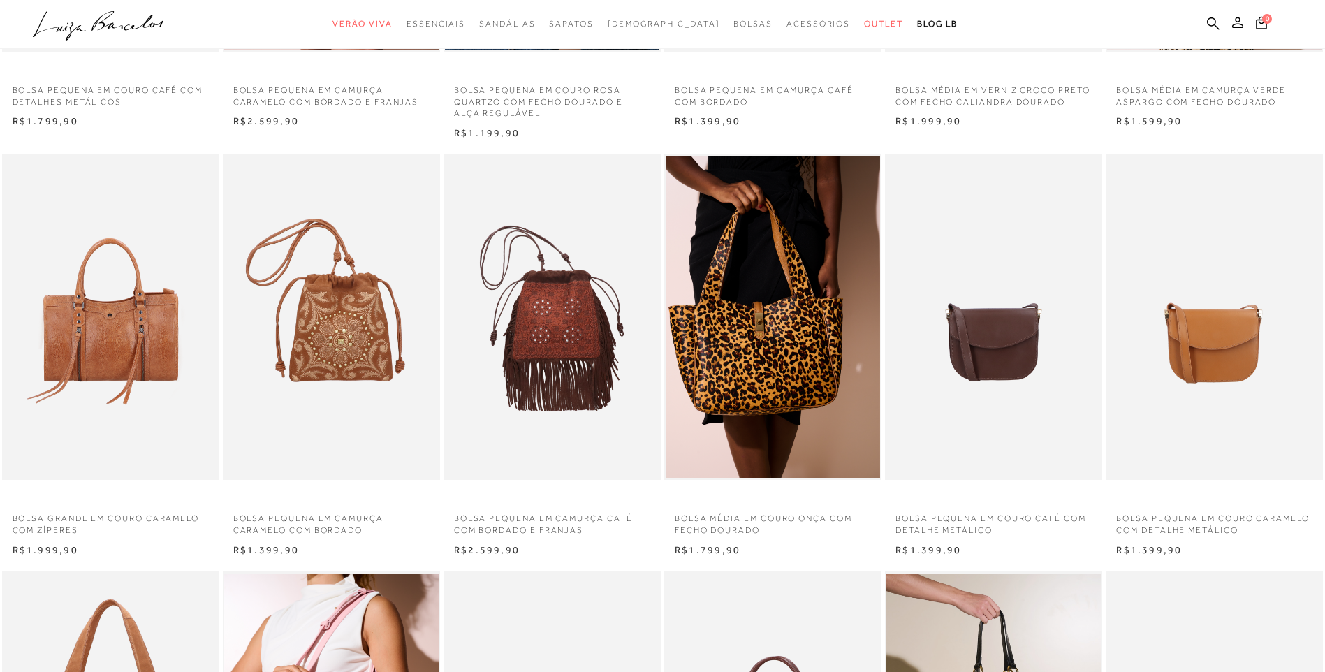
scroll to position [0, 0]
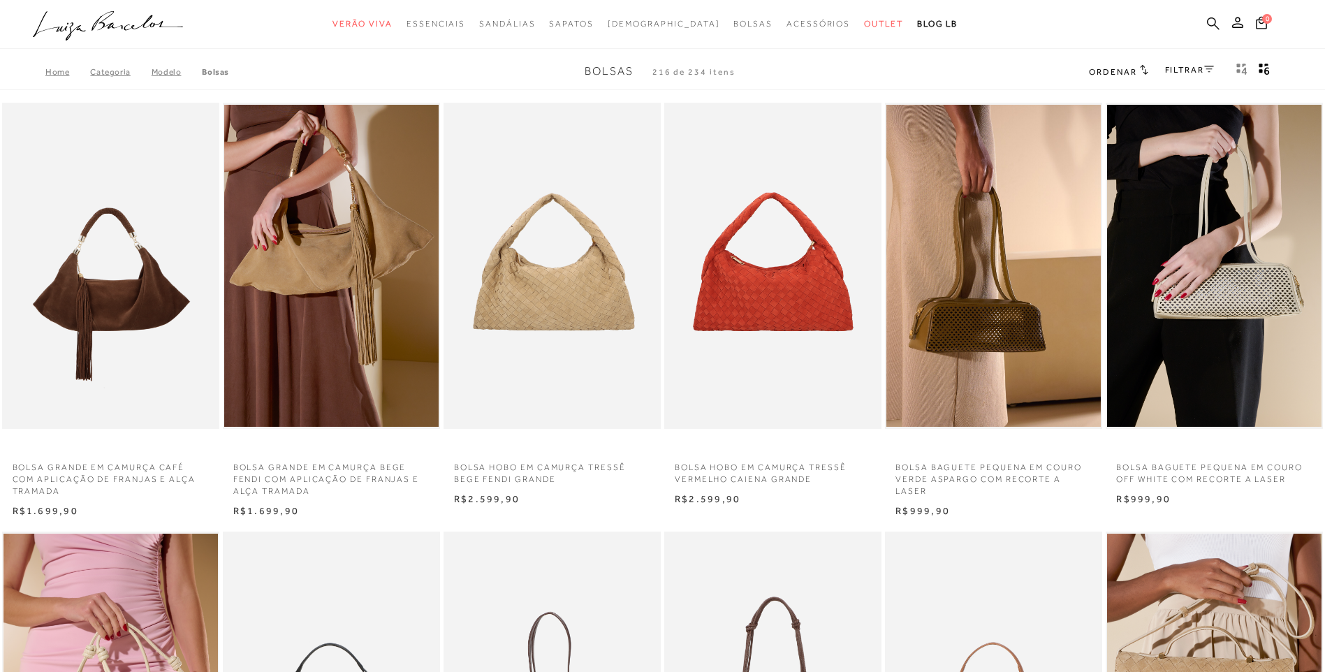
click at [1210, 21] on icon at bounding box center [1213, 23] width 13 height 13
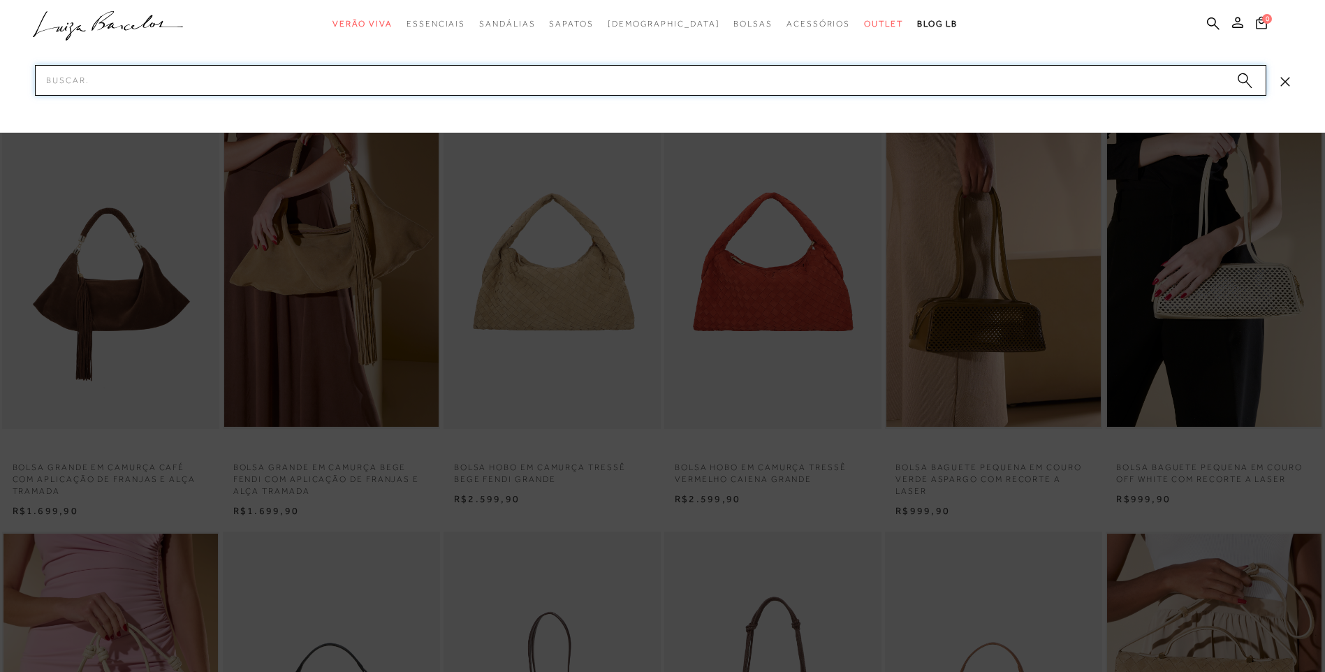
click at [921, 81] on input "Pesquisar" at bounding box center [650, 80] width 1231 height 31
type input "MOCASSIM"
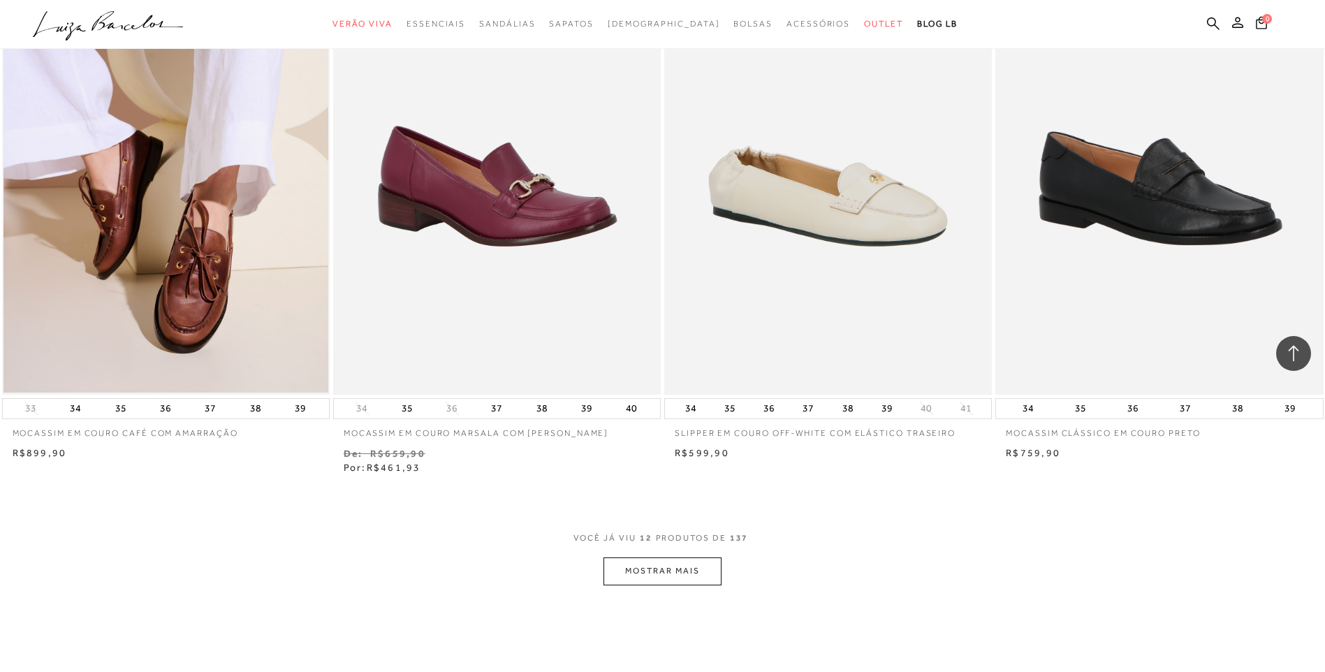
scroll to position [1467, 0]
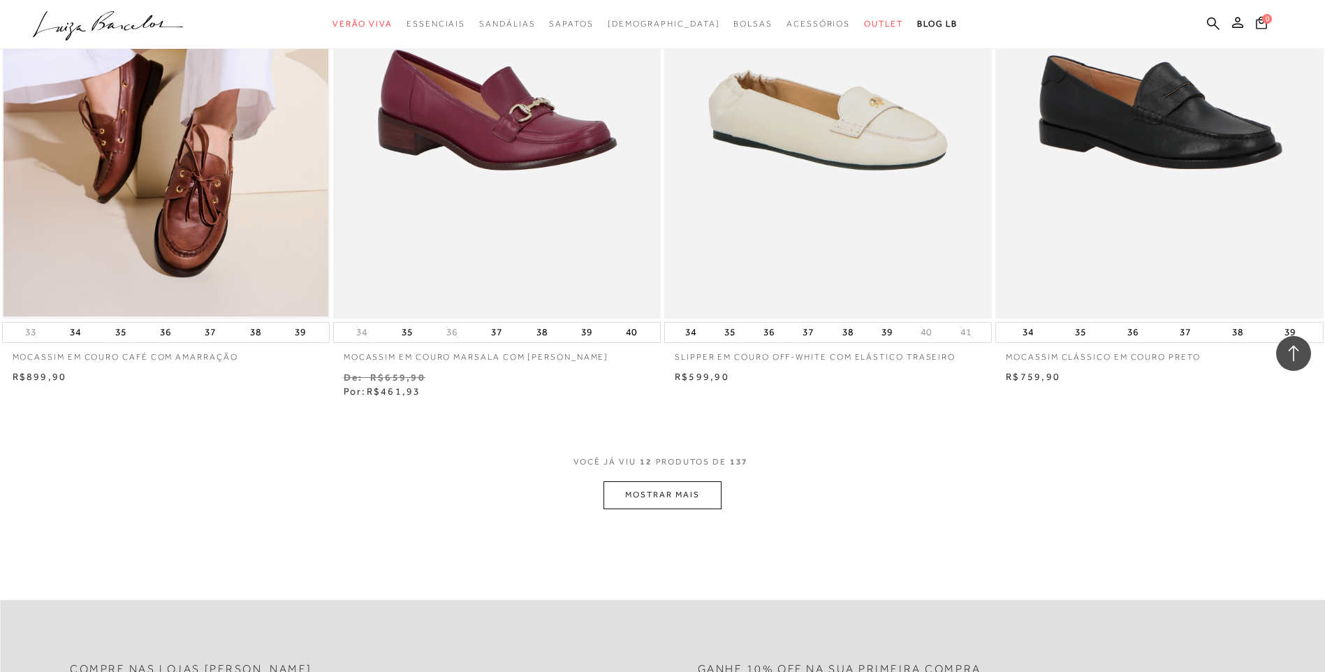
click at [642, 498] on button "MOSTRAR MAIS" at bounding box center [661, 494] width 117 height 27
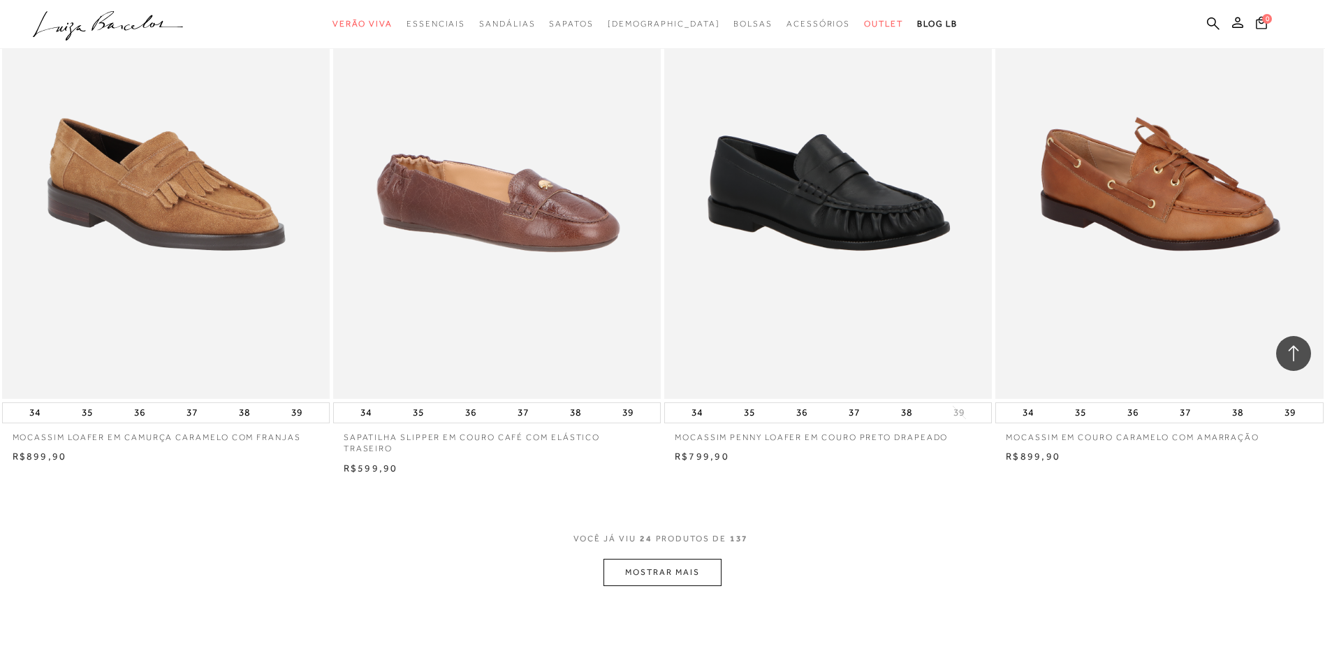
scroll to position [3143, 0]
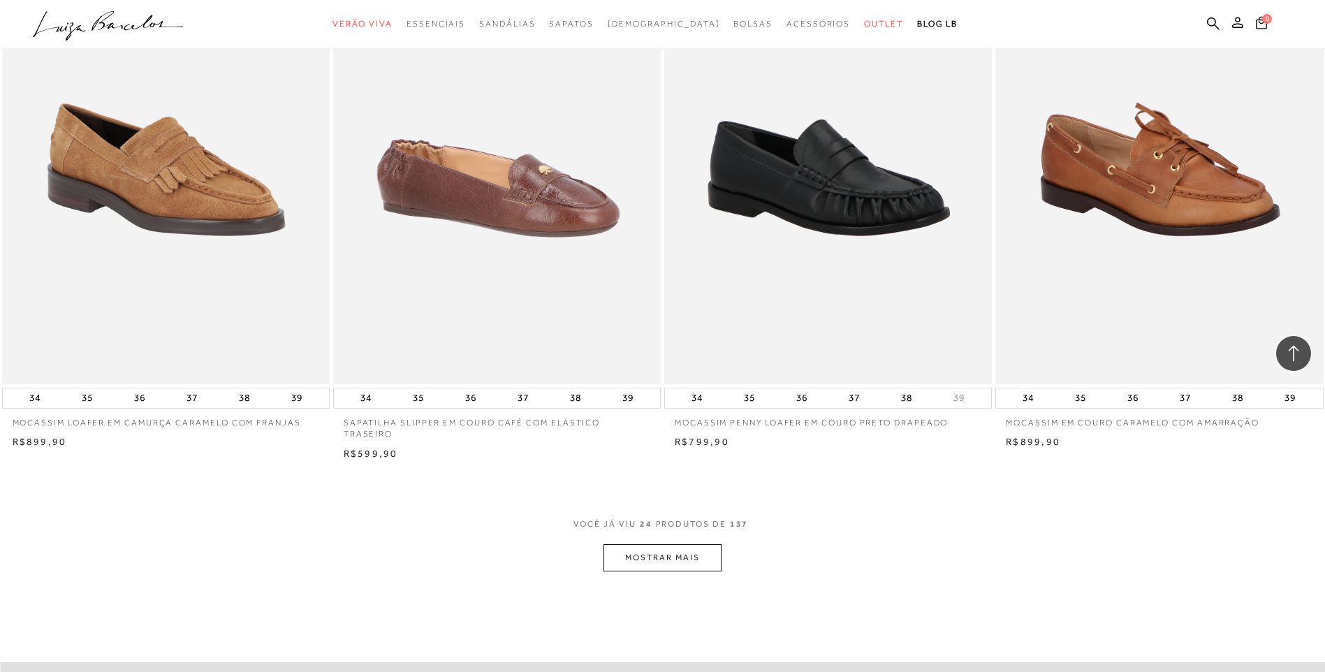
click at [660, 552] on button "MOSTRAR MAIS" at bounding box center [661, 557] width 117 height 27
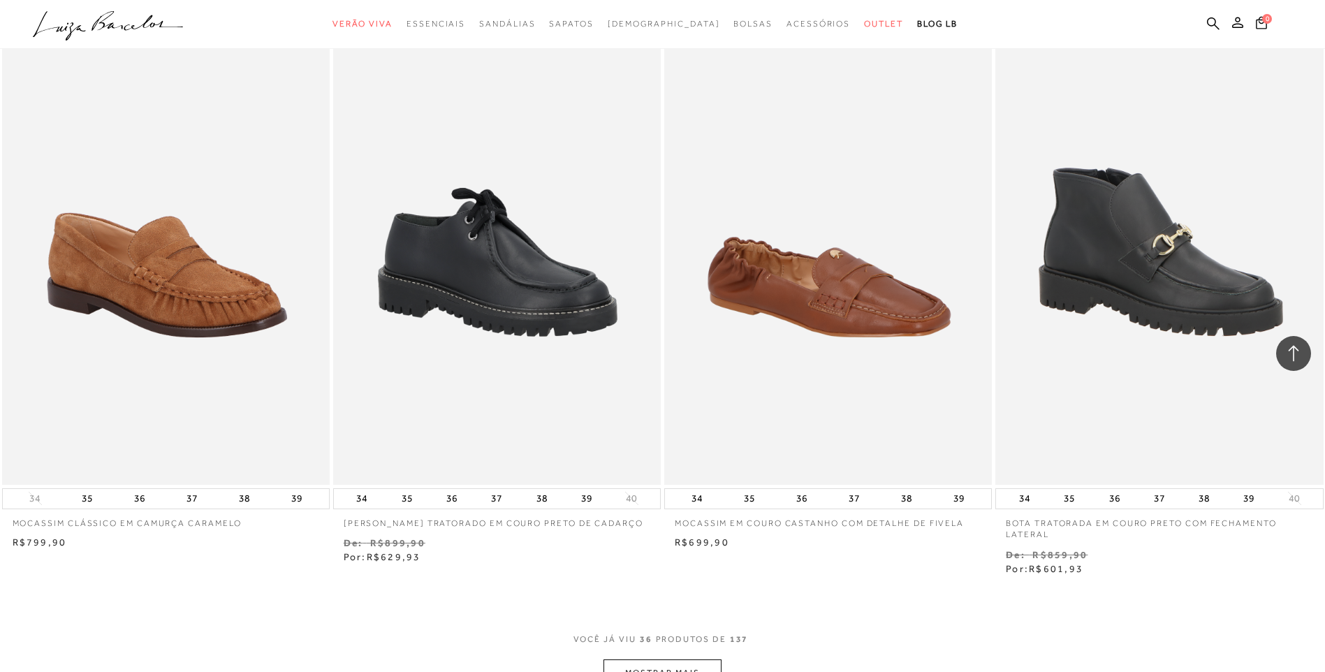
scroll to position [5168, 0]
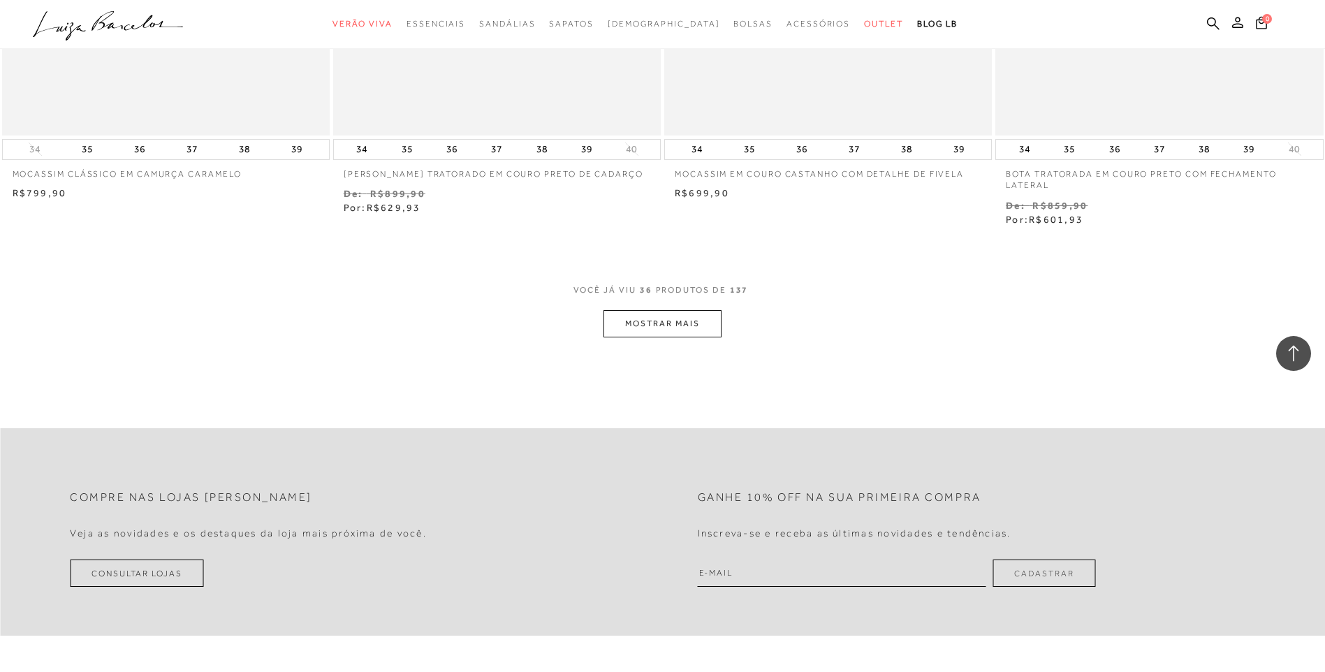
click at [687, 313] on button "MOSTRAR MAIS" at bounding box center [661, 323] width 117 height 27
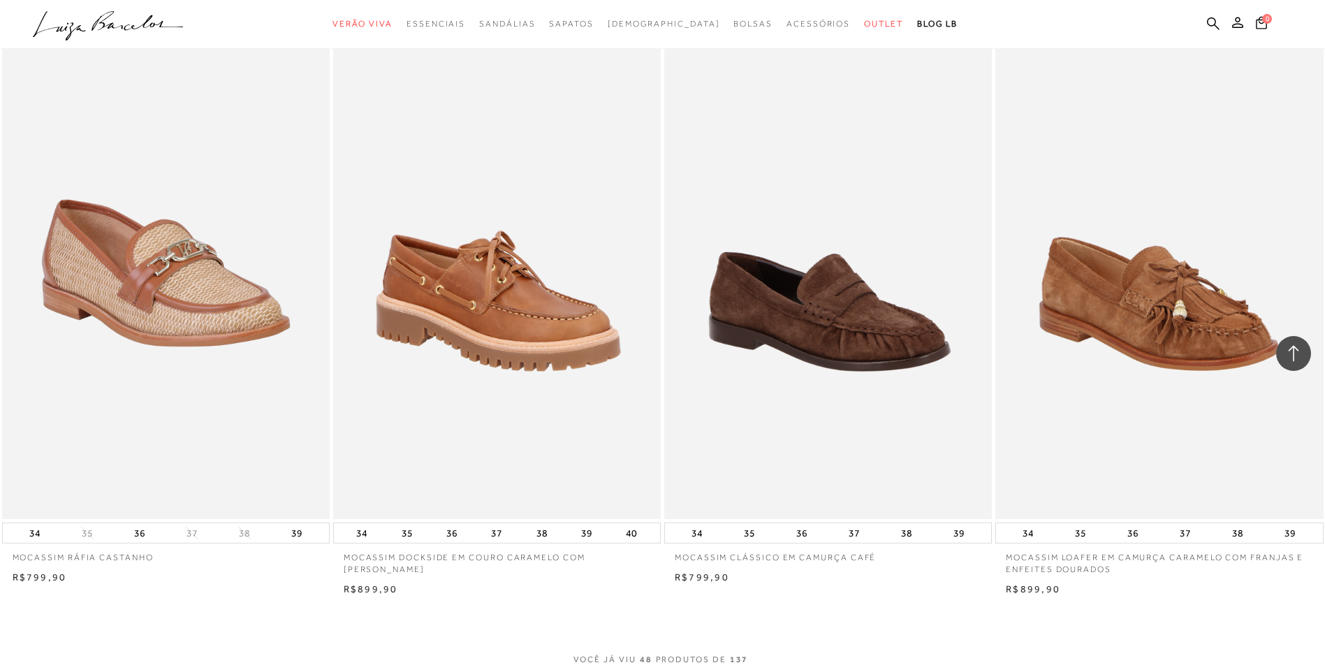
scroll to position [6565, 0]
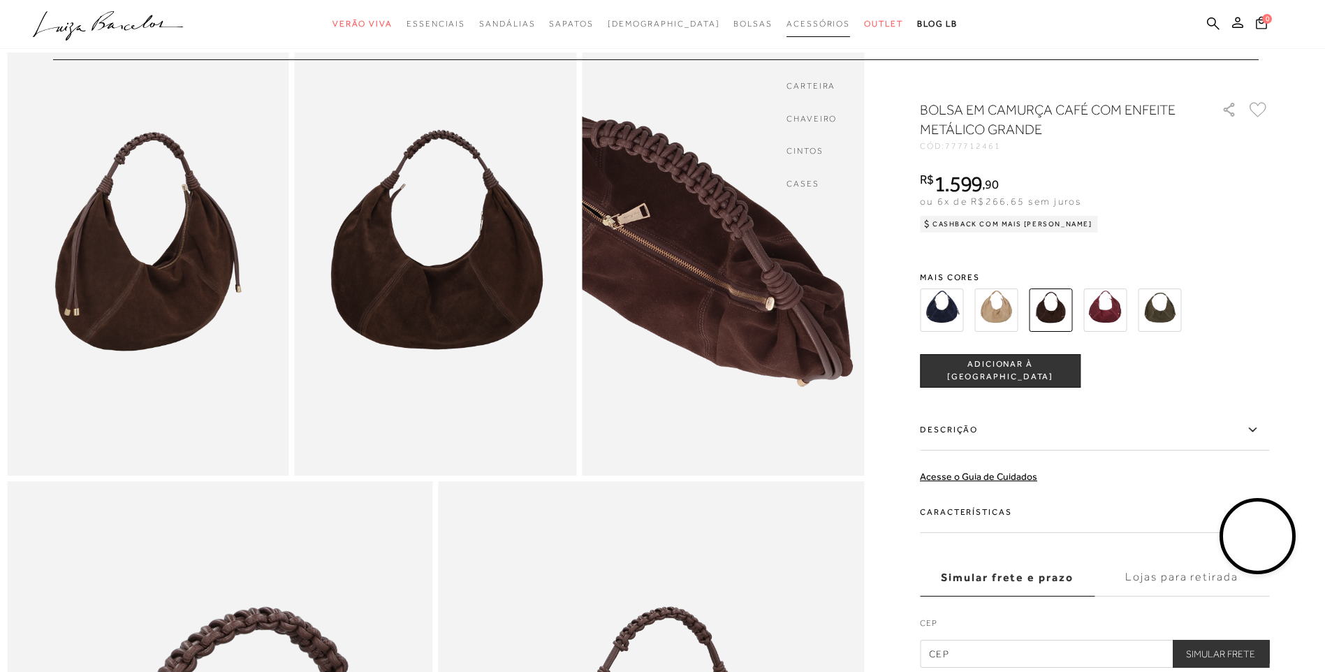
scroll to position [768, 0]
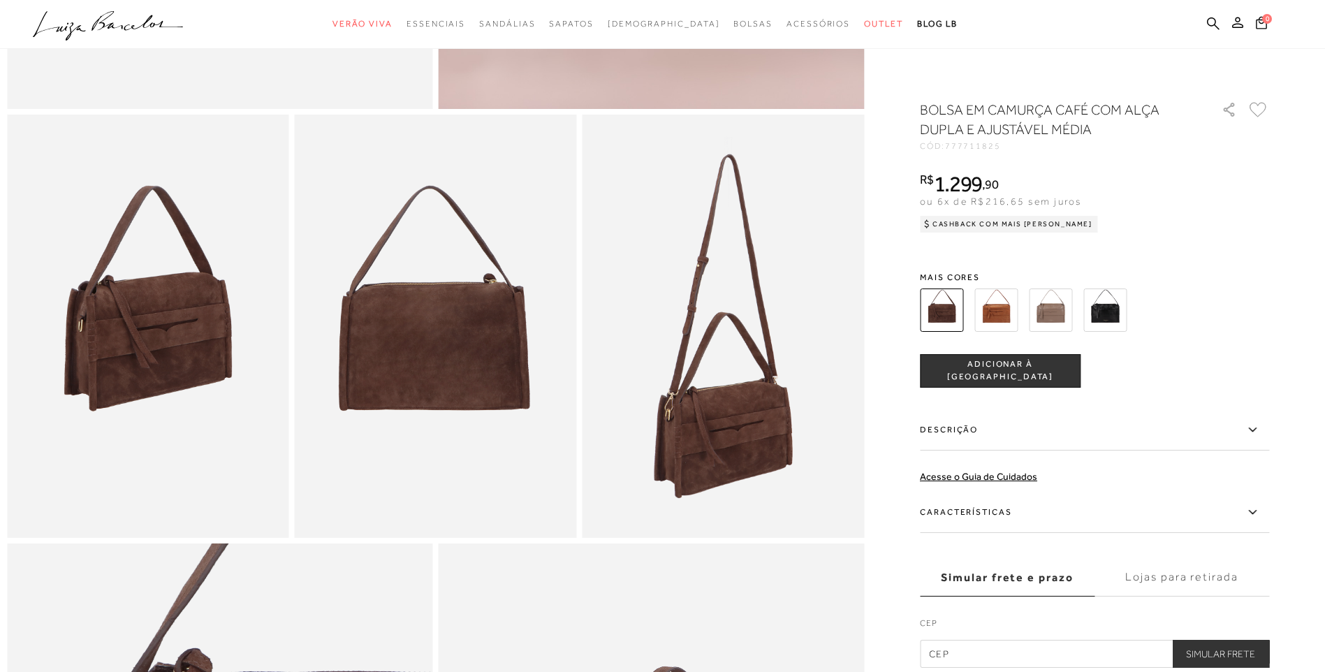
scroll to position [978, 0]
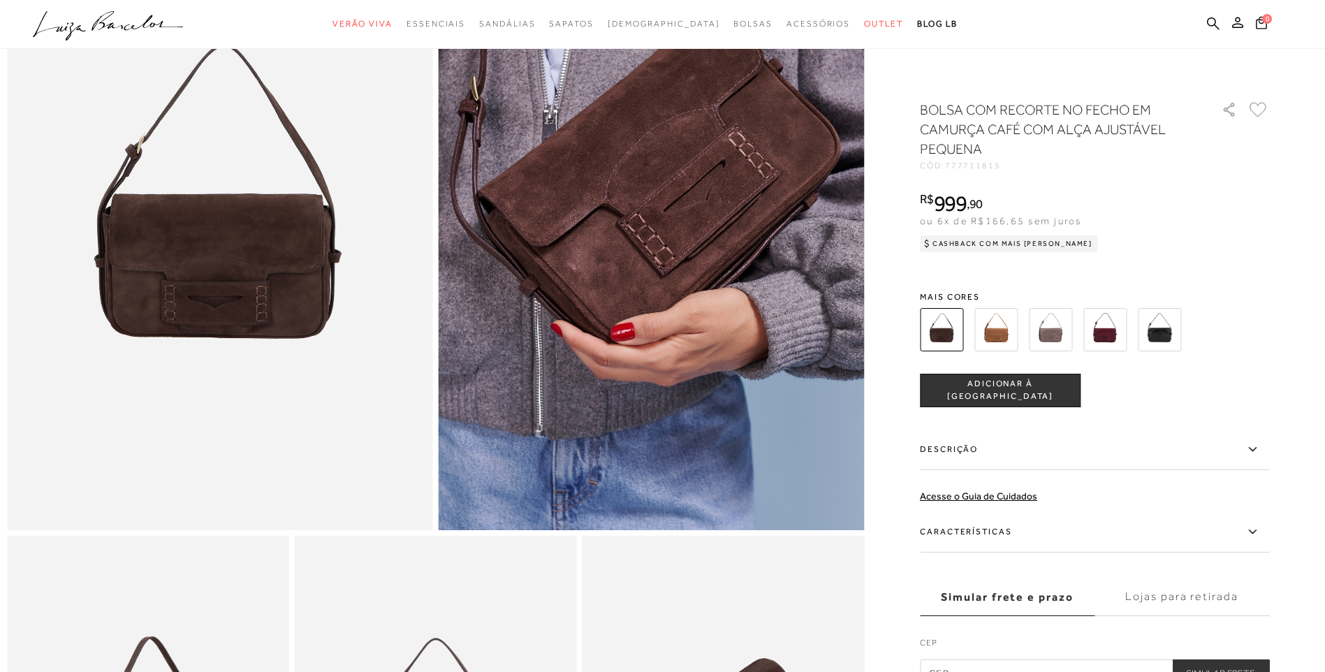
scroll to position [140, 0]
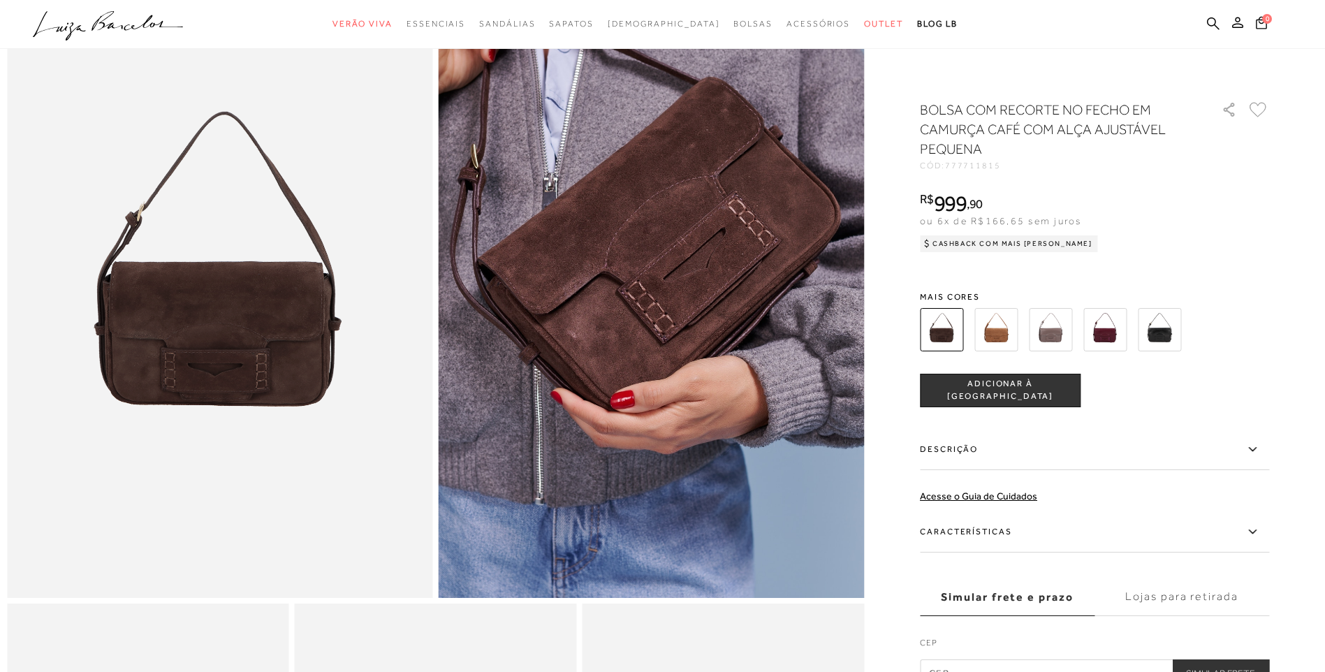
click at [963, 314] on img at bounding box center [941, 329] width 43 height 43
click at [1004, 330] on img at bounding box center [995, 329] width 43 height 43
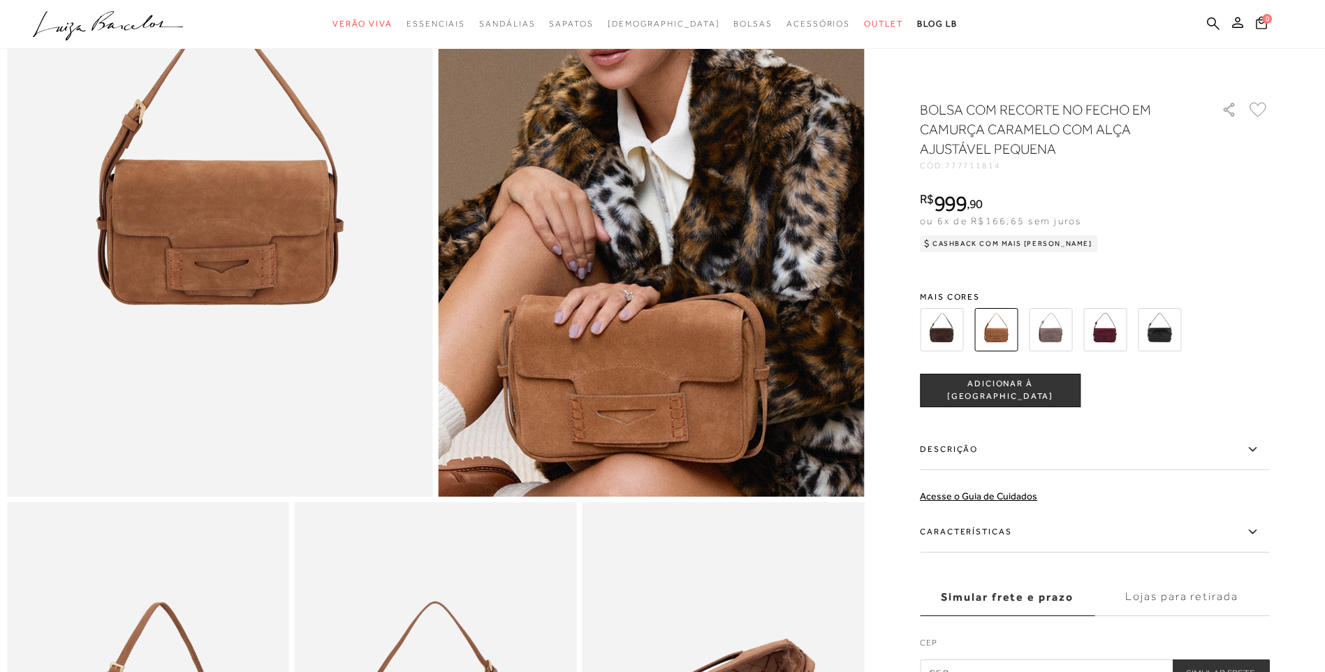
scroll to position [279, 0]
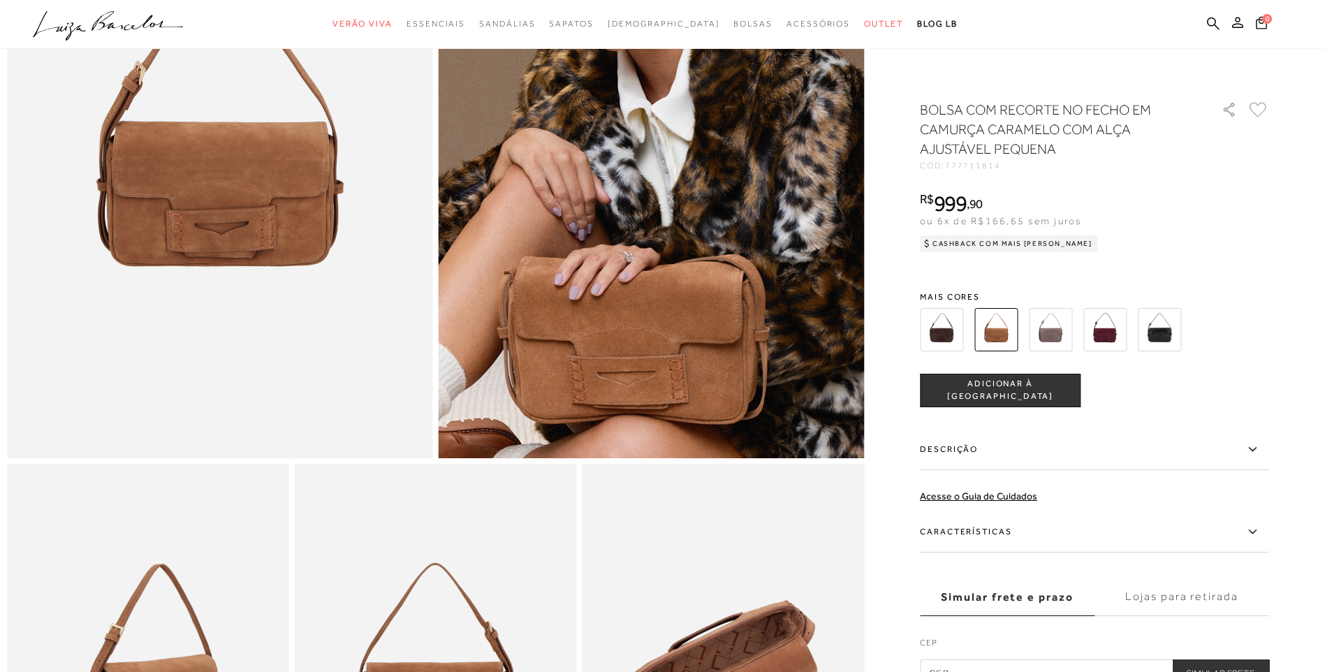
click at [1059, 325] on img at bounding box center [1050, 329] width 43 height 43
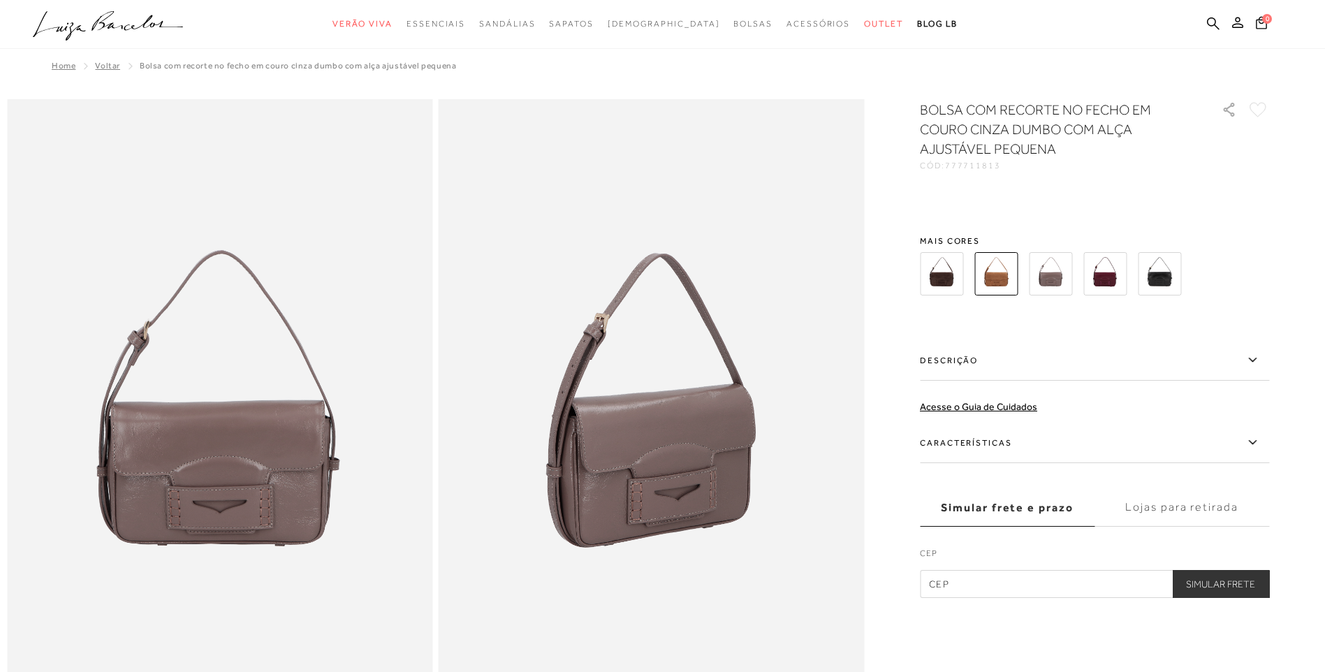
click at [1049, 339] on div "BOLSA COM RECORTE NO FECHO EM COURO CINZA DUMBO COM ALÇA AJUSTÁVEL PEQUENA CÓD:…" at bounding box center [1094, 349] width 349 height 498
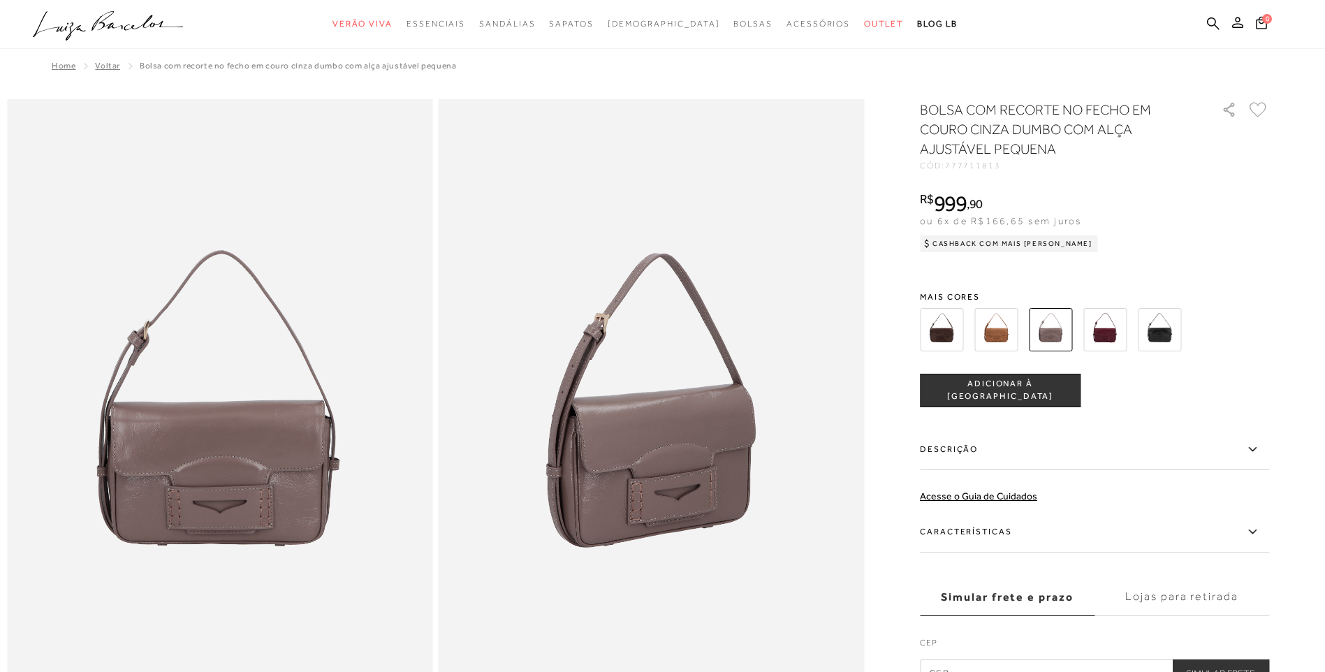
click at [1115, 332] on img at bounding box center [1104, 329] width 43 height 43
click at [1160, 334] on img at bounding box center [1159, 329] width 43 height 43
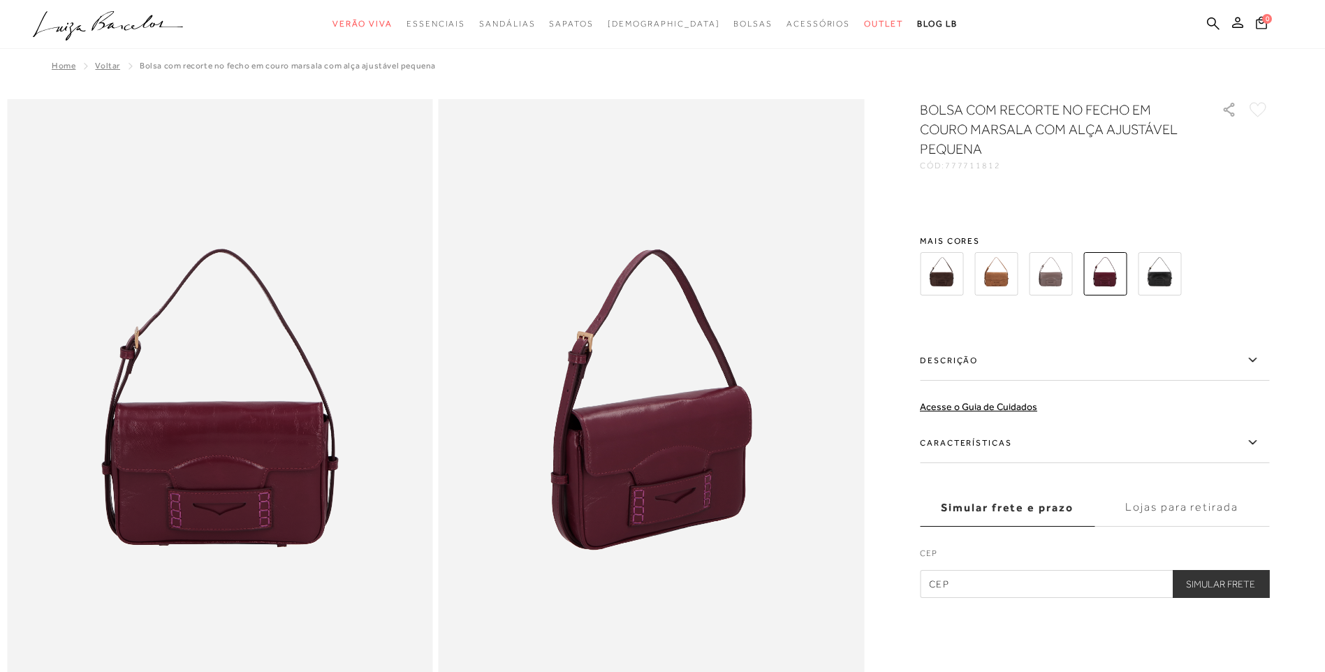
click at [975, 275] on div at bounding box center [1078, 274] width 325 height 52
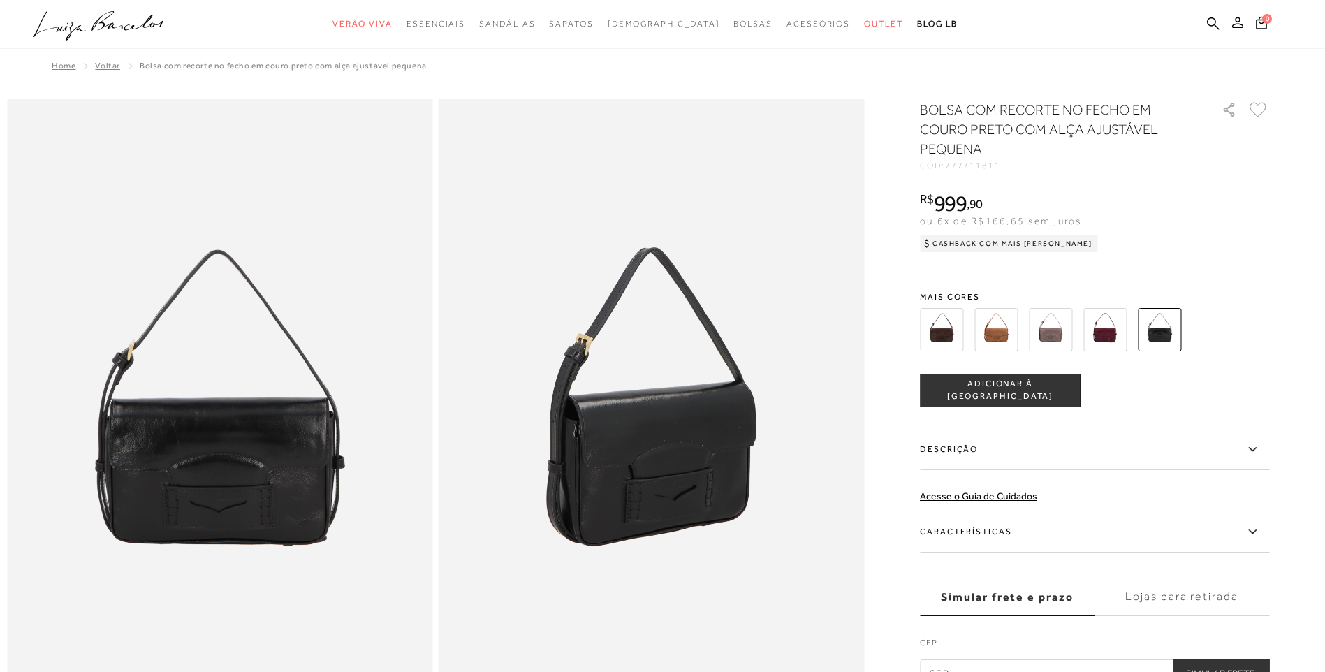
click at [939, 335] on img at bounding box center [941, 329] width 43 height 43
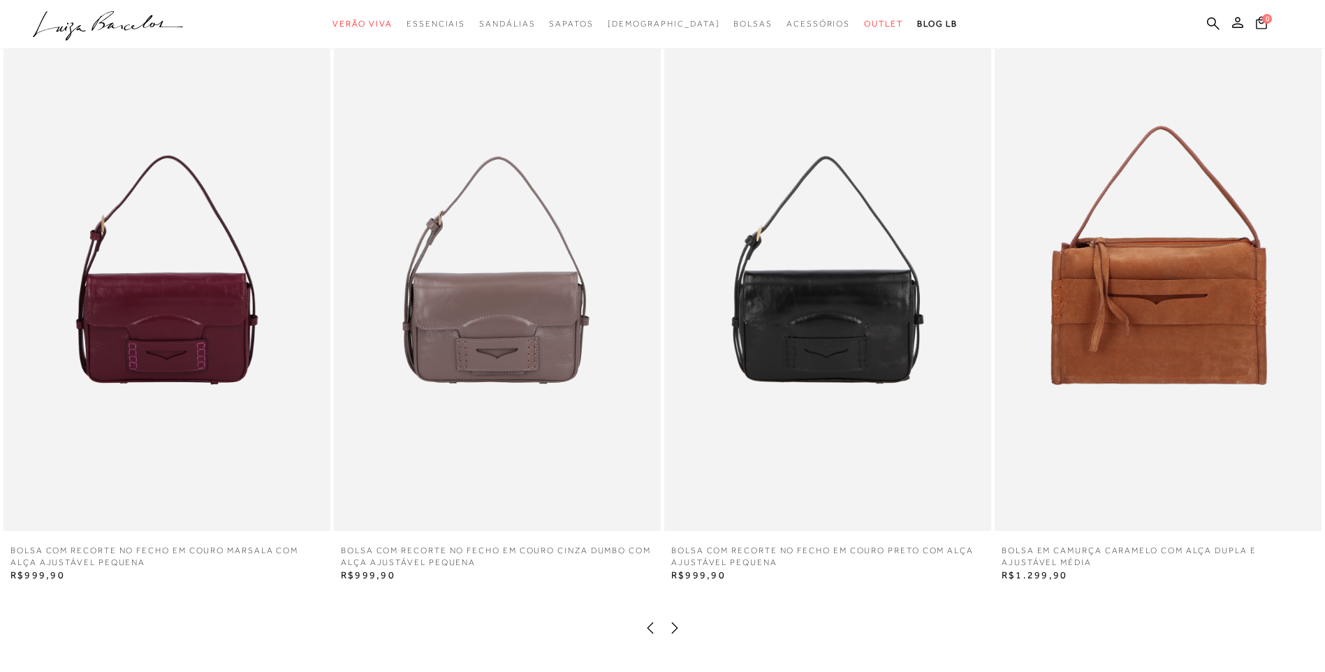
scroll to position [2375, 0]
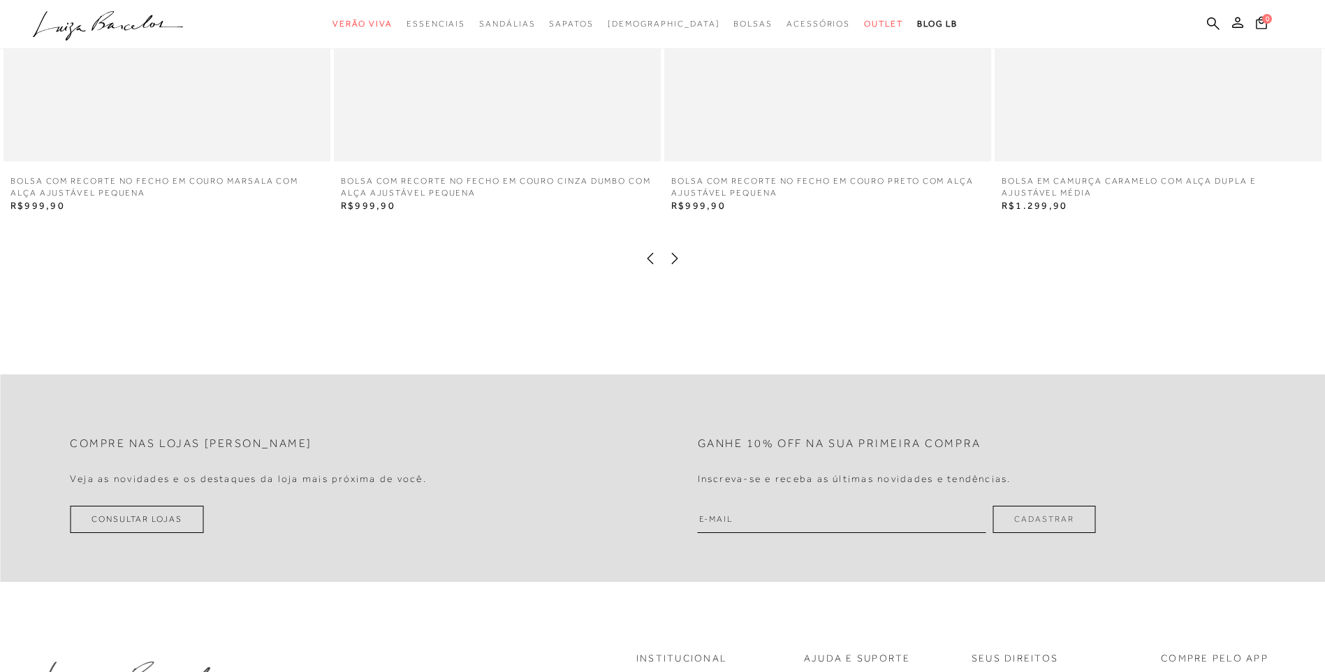
click at [671, 265] on icon at bounding box center [675, 258] width 14 height 14
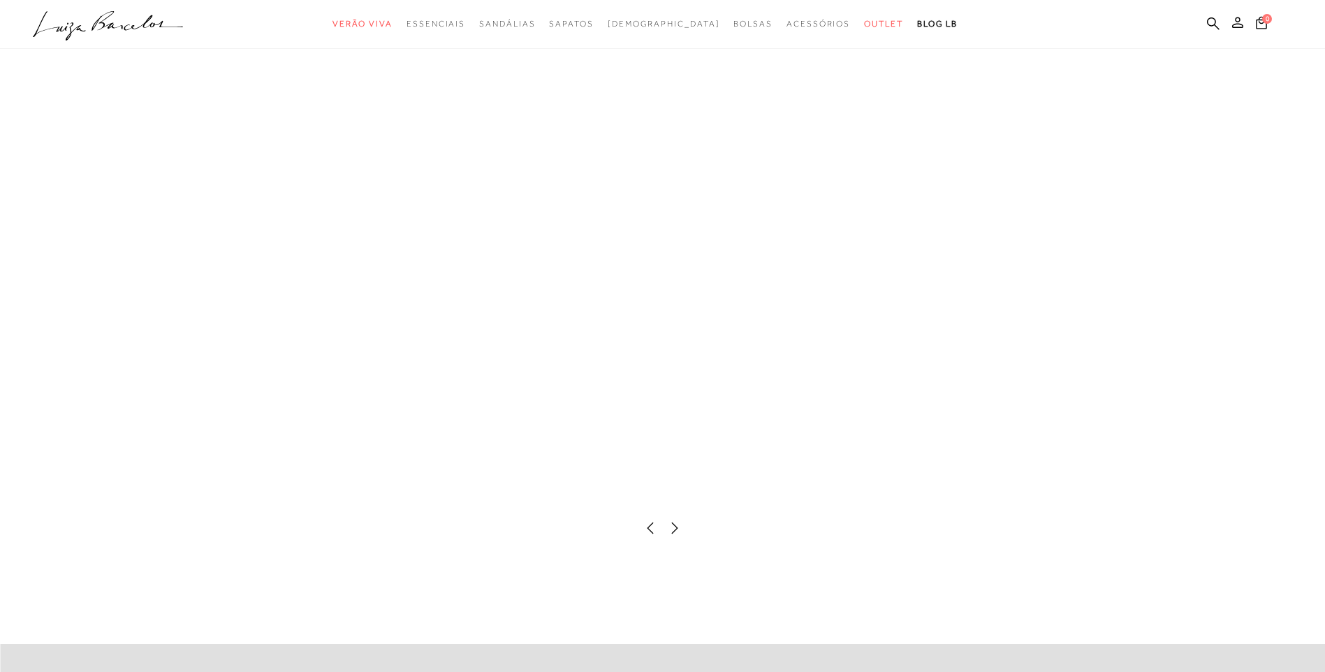
scroll to position [2095, 0]
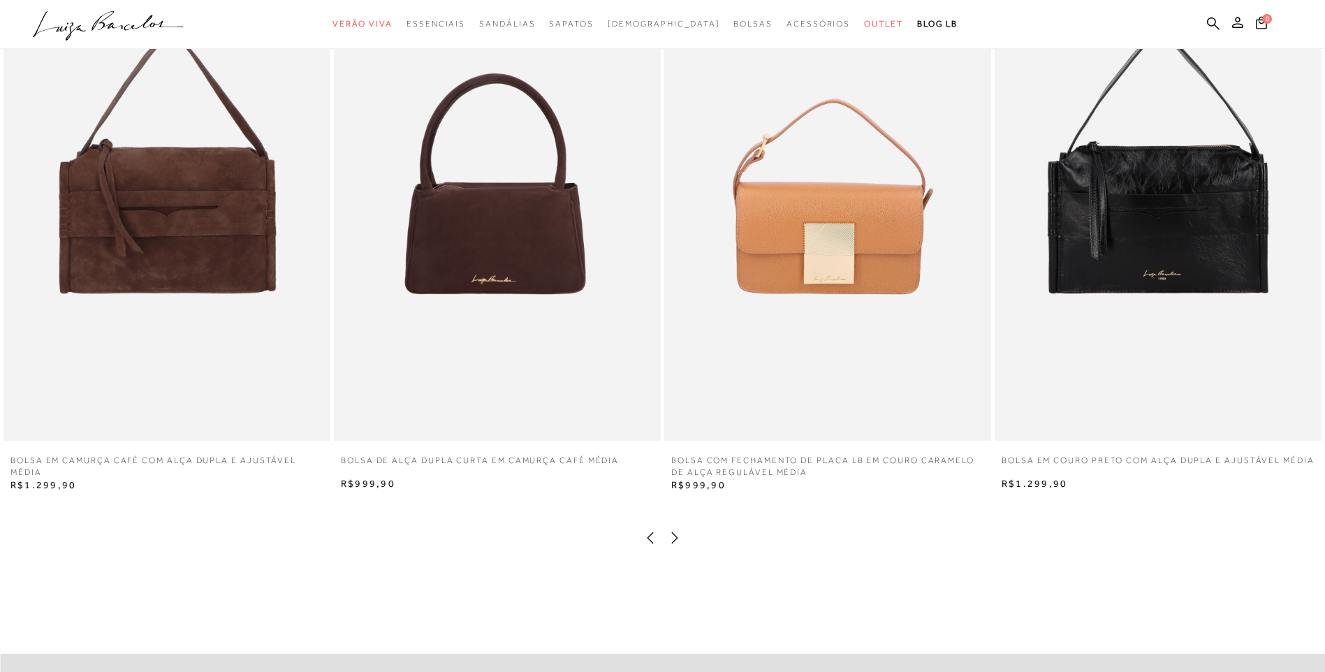
click at [675, 543] on icon at bounding box center [675, 536] width 6 height 11
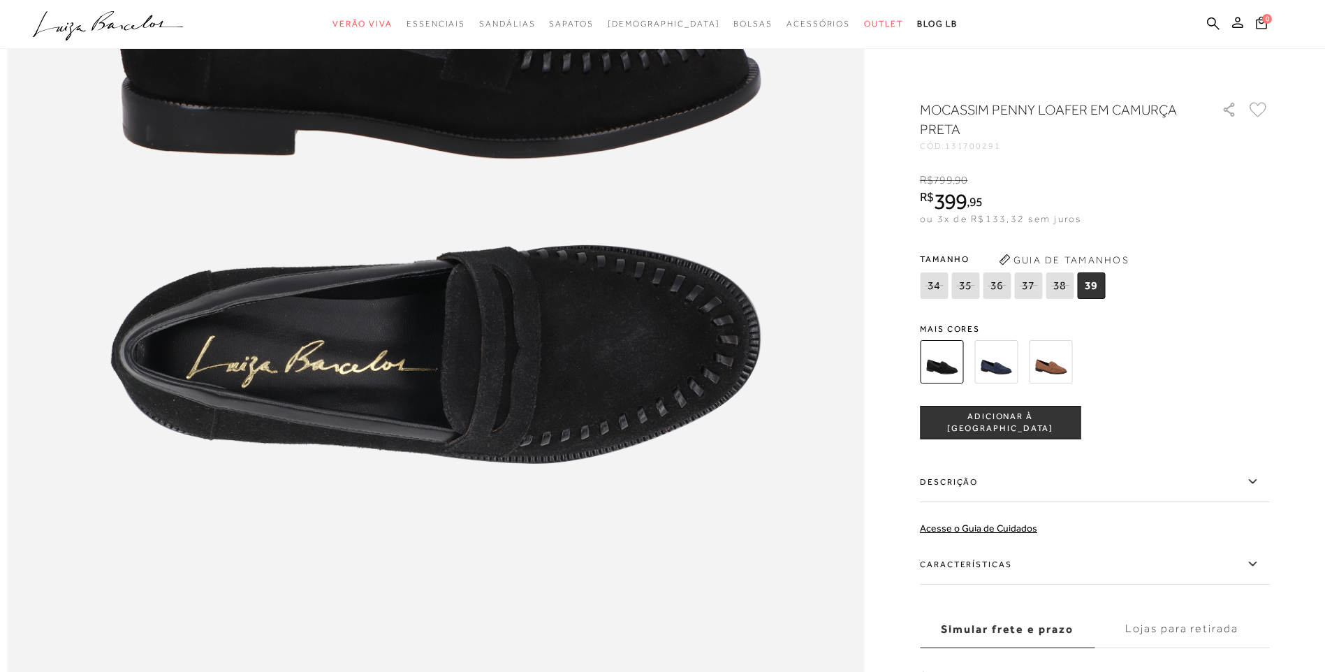
scroll to position [1327, 0]
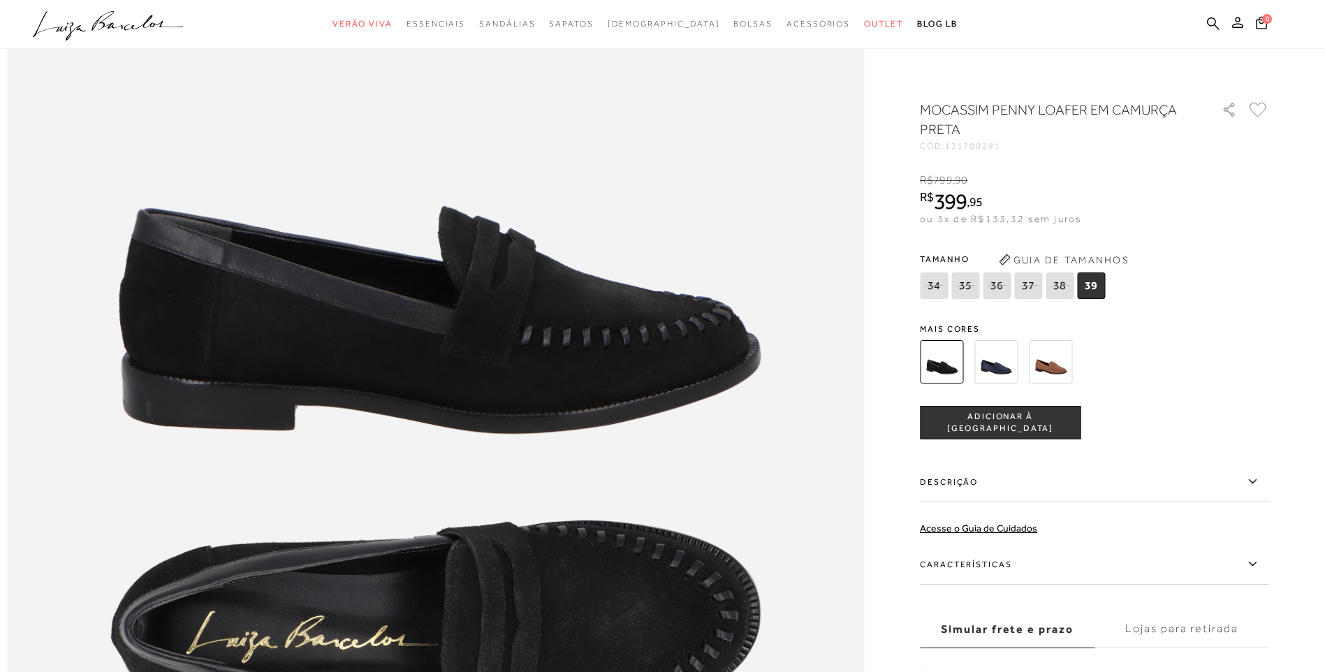
click at [1020, 413] on button "ADICIONAR À [GEOGRAPHIC_DATA]" at bounding box center [1000, 423] width 161 height 34
click at [1006, 367] on img at bounding box center [995, 361] width 43 height 43
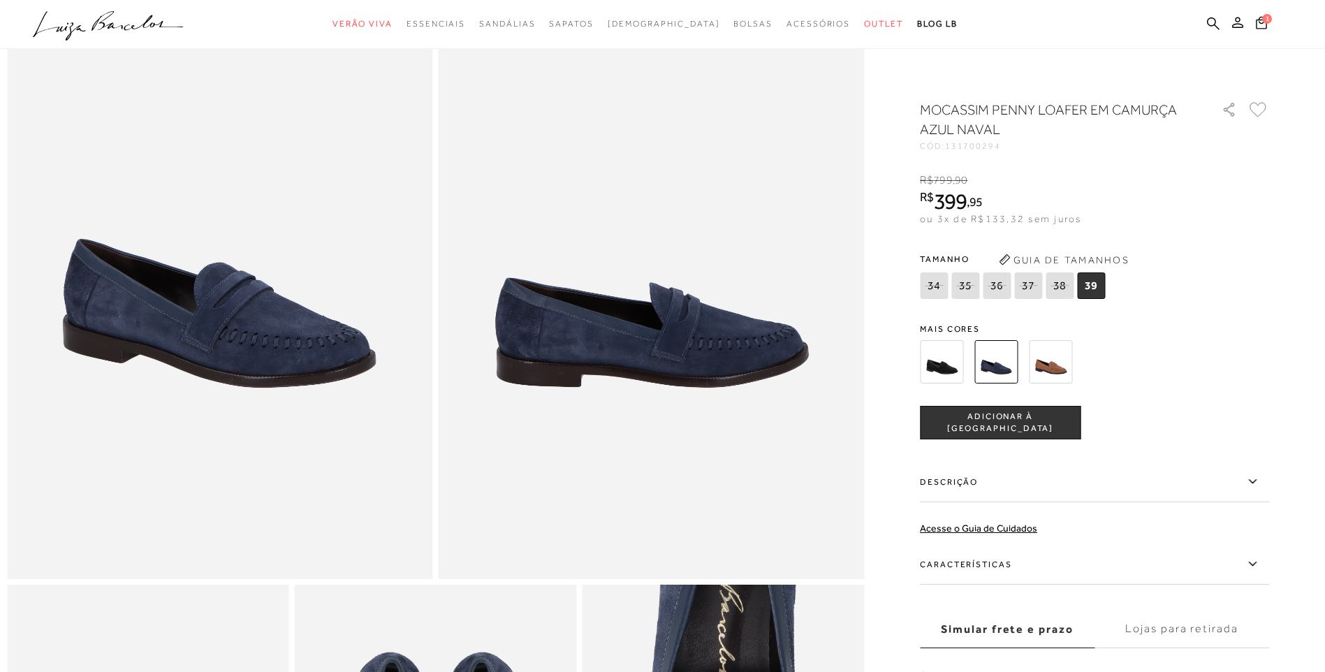
scroll to position [349, 0]
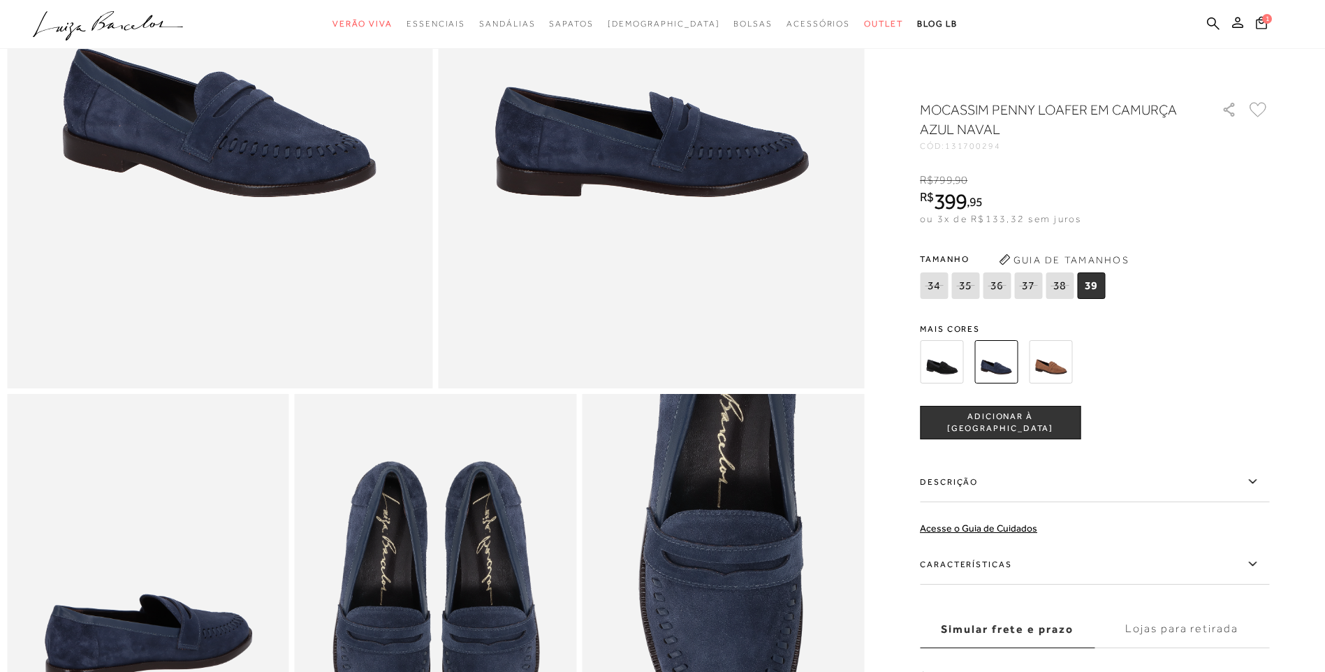
click at [1018, 431] on button "ADICIONAR À SACOLA" at bounding box center [1000, 423] width 161 height 34
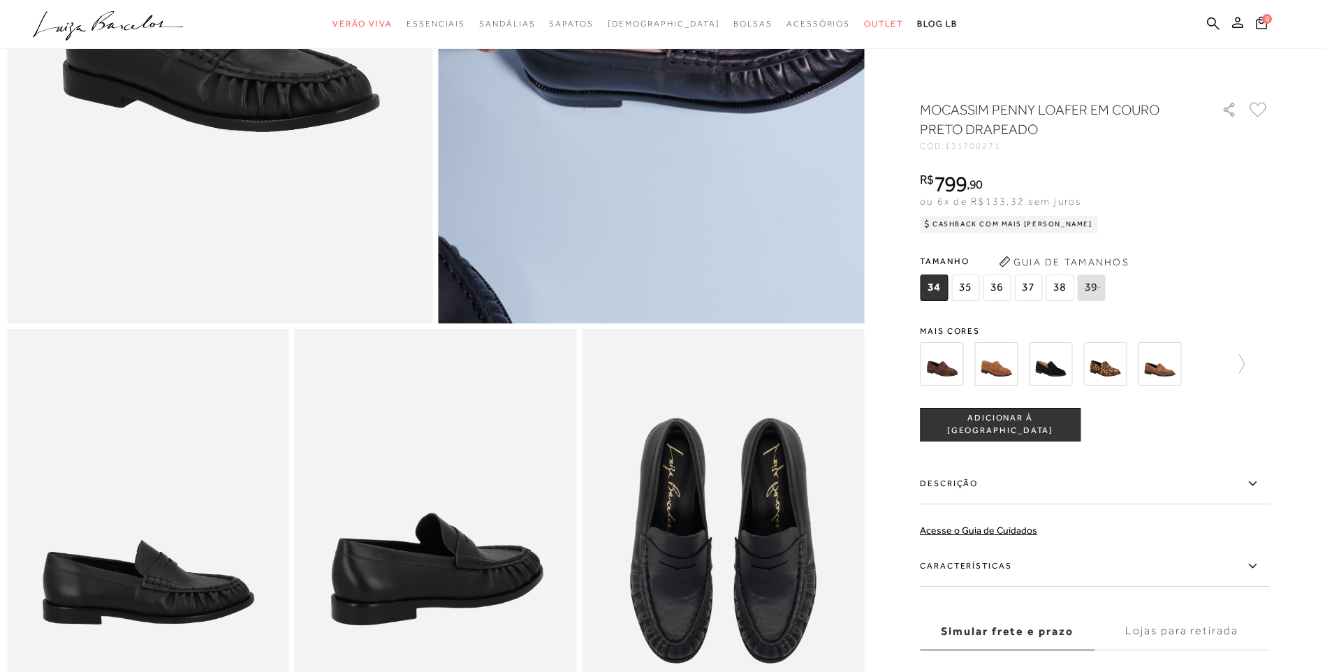
scroll to position [419, 0]
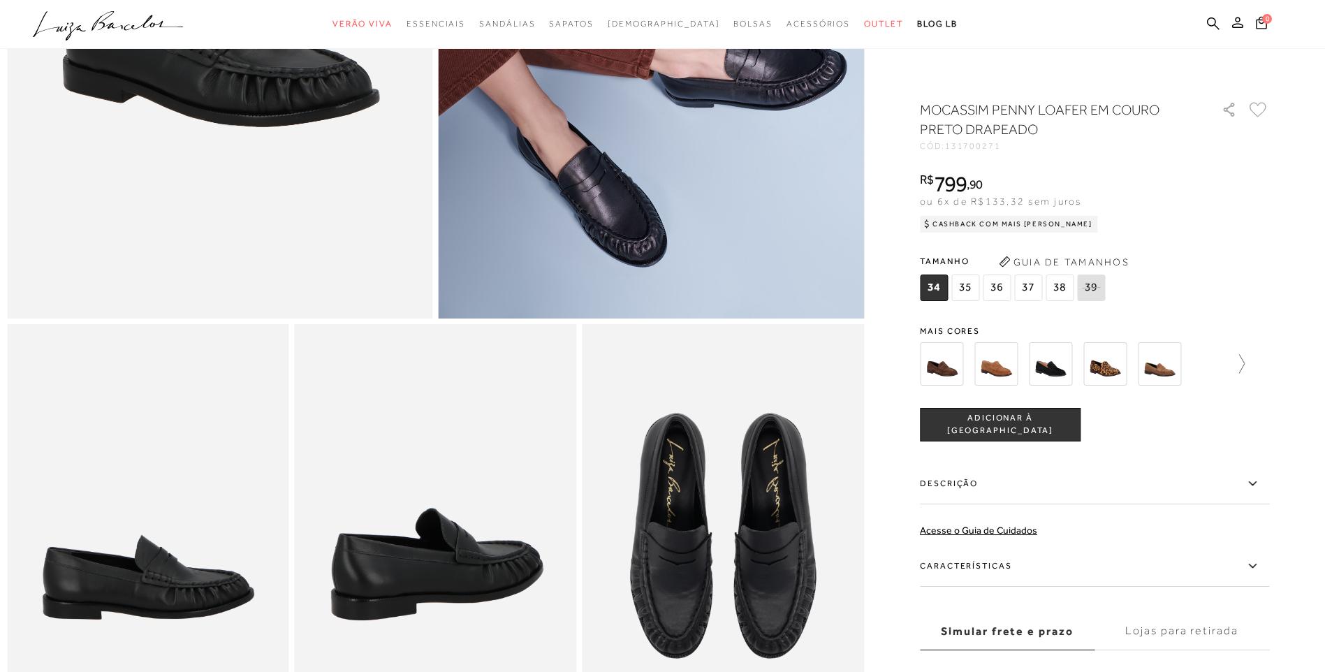
click at [1242, 370] on icon at bounding box center [1235, 364] width 20 height 20
click at [970, 369] on img at bounding box center [965, 363] width 43 height 43
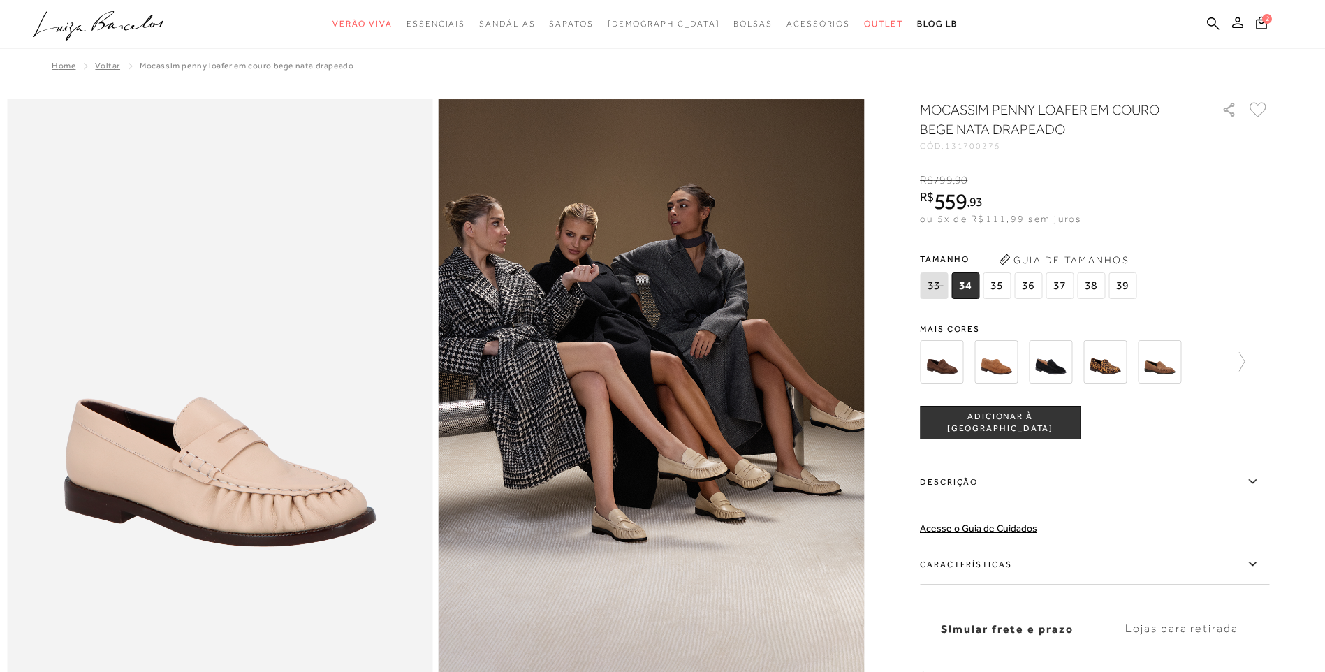
drag, startPoint x: 1000, startPoint y: 207, endPoint x: 921, endPoint y: 219, distance: 79.8
click at [1242, 362] on icon at bounding box center [1235, 362] width 20 height 20
click at [1038, 370] on img at bounding box center [1020, 361] width 43 height 43
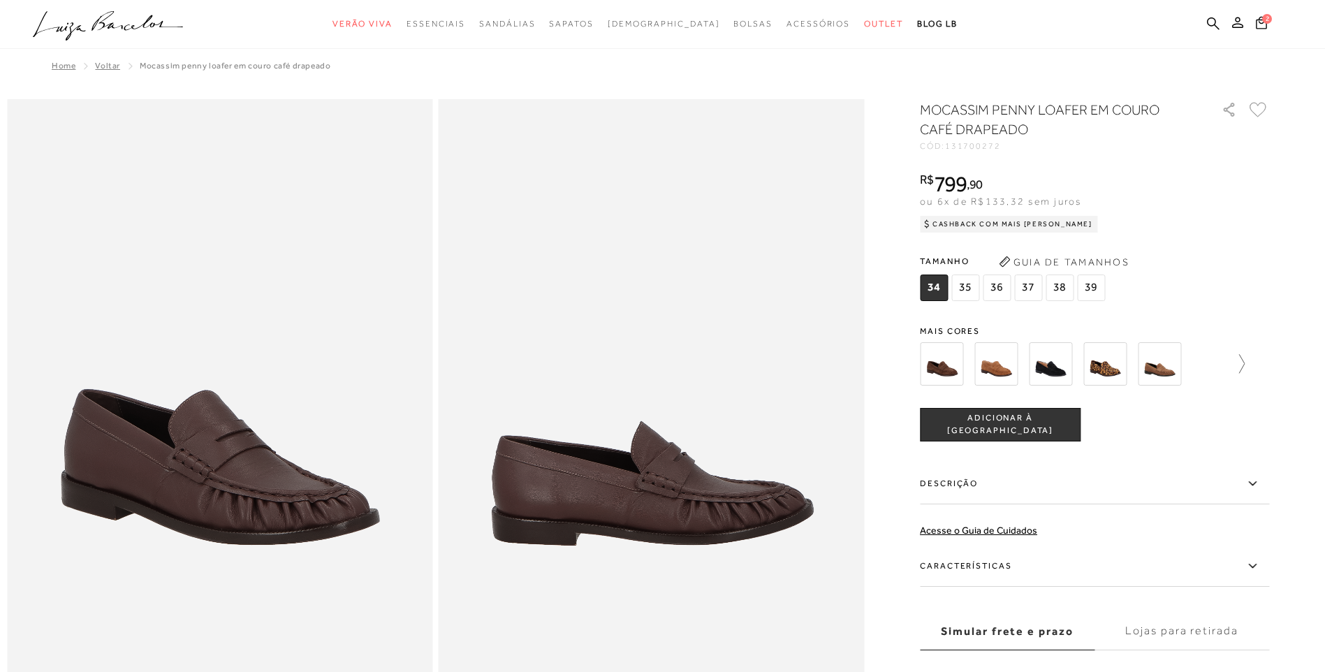
click at [1241, 362] on icon at bounding box center [1235, 364] width 20 height 20
click at [1072, 270] on button "Guia de Tamanhos" at bounding box center [1064, 262] width 140 height 22
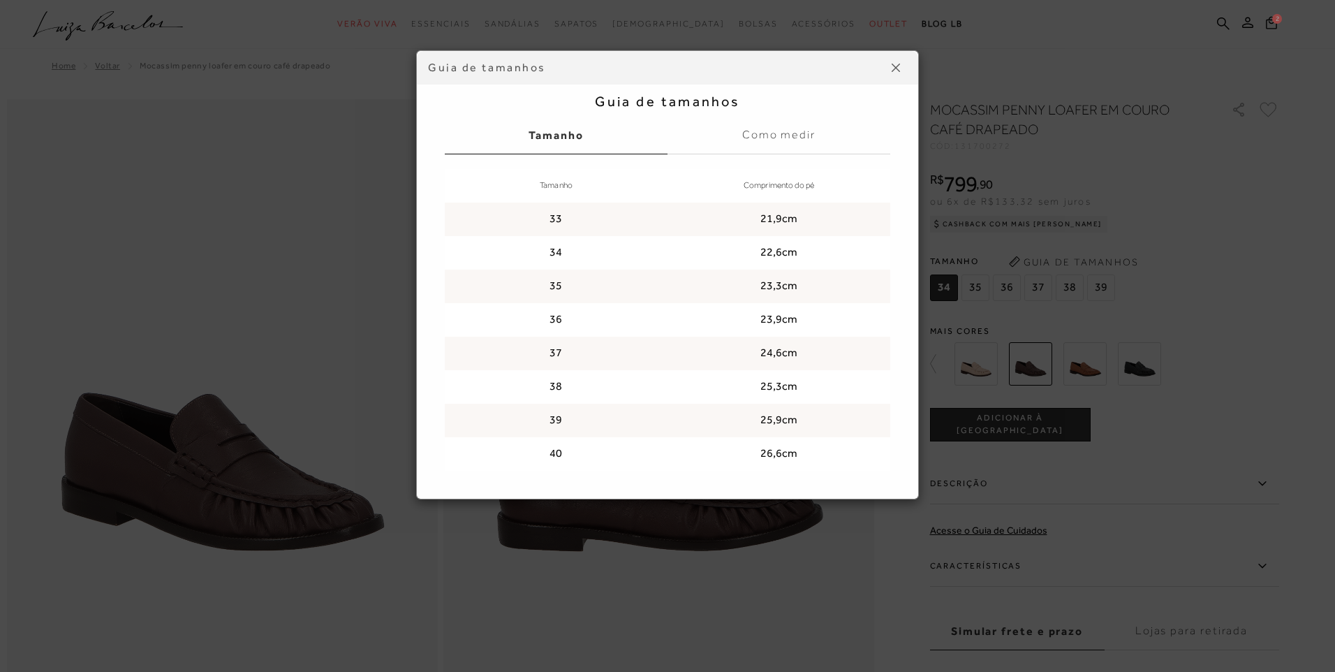
click at [1186, 289] on div "Guia de tamanhos Guia de tamanhos Tamanho Como medir Tamanho Comprimento do pé …" at bounding box center [667, 336] width 1335 height 672
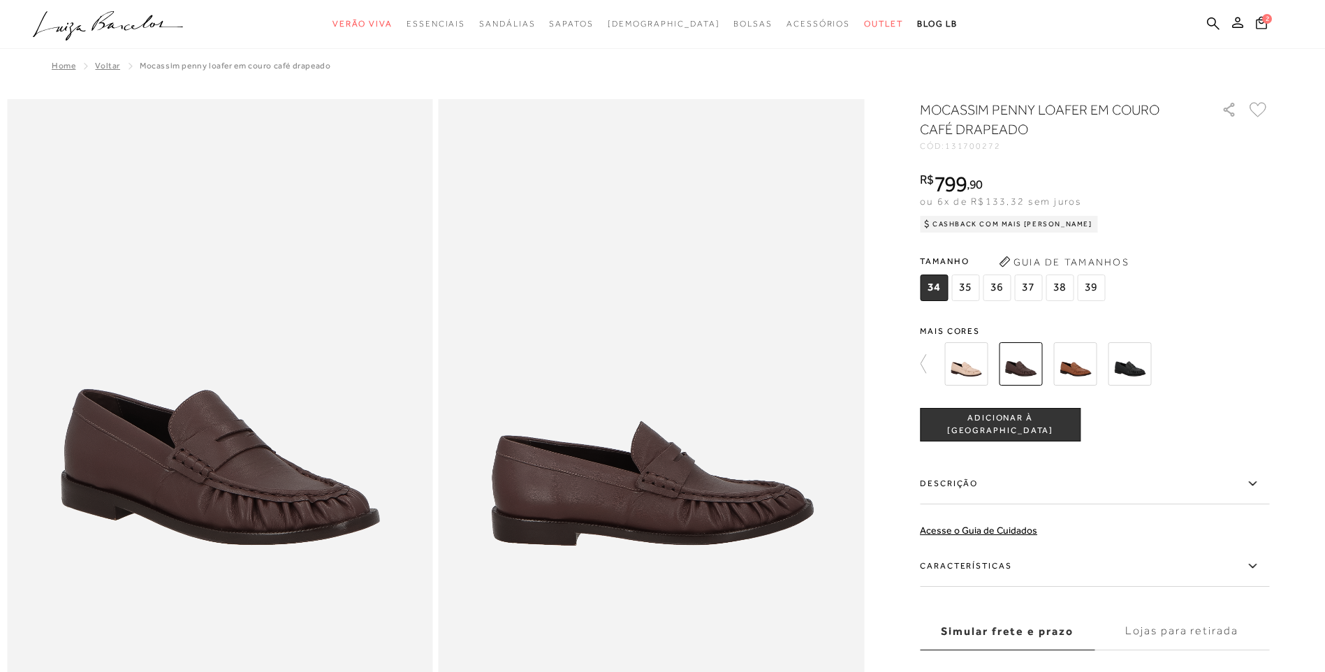
click at [1090, 288] on span "39" at bounding box center [1091, 287] width 28 height 27
click at [1055, 431] on button "ADICIONAR À [GEOGRAPHIC_DATA]" at bounding box center [1000, 425] width 161 height 34
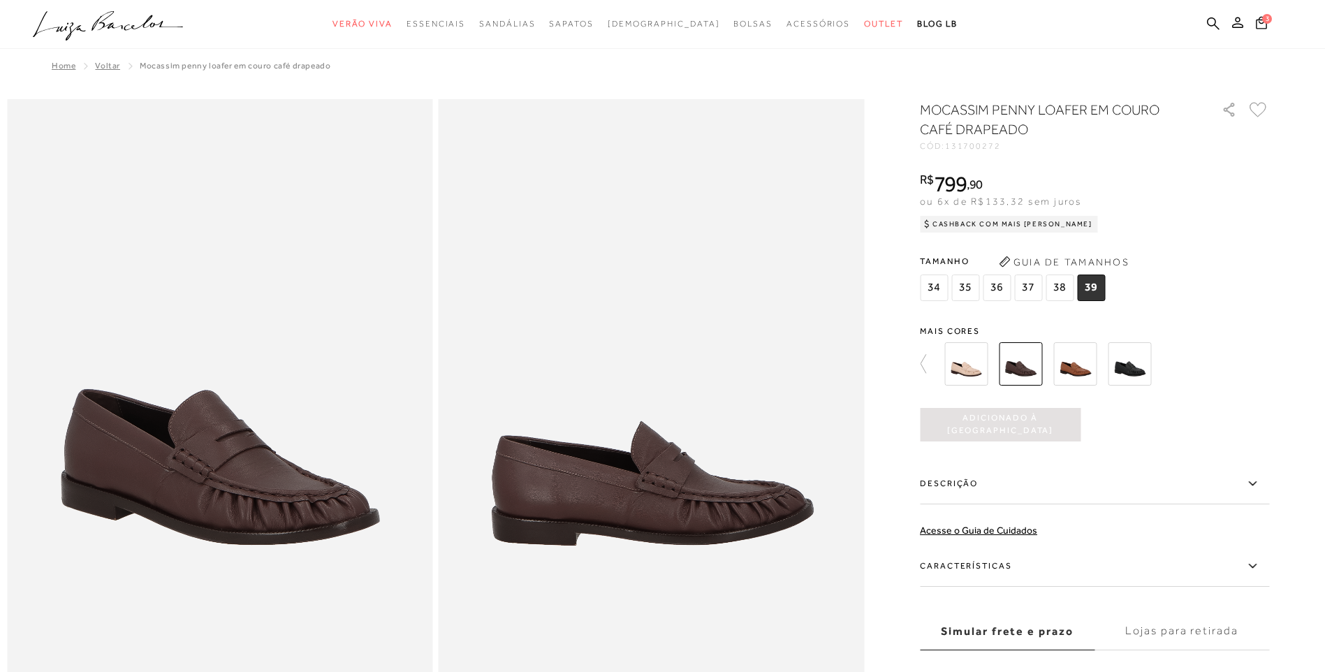
click at [1081, 368] on img at bounding box center [1074, 363] width 43 height 43
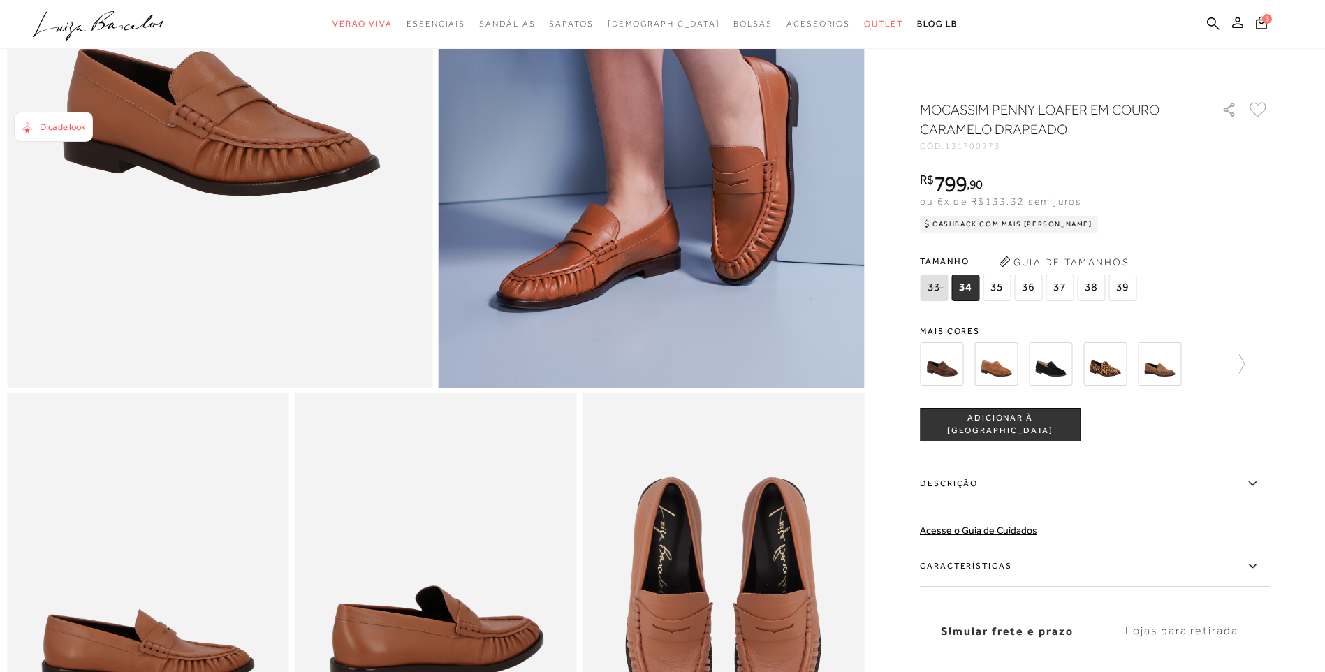
scroll to position [349, 0]
click at [1130, 288] on span "39" at bounding box center [1122, 287] width 28 height 27
click at [1047, 418] on span "ADICIONAR À SACOLA" at bounding box center [999, 424] width 159 height 24
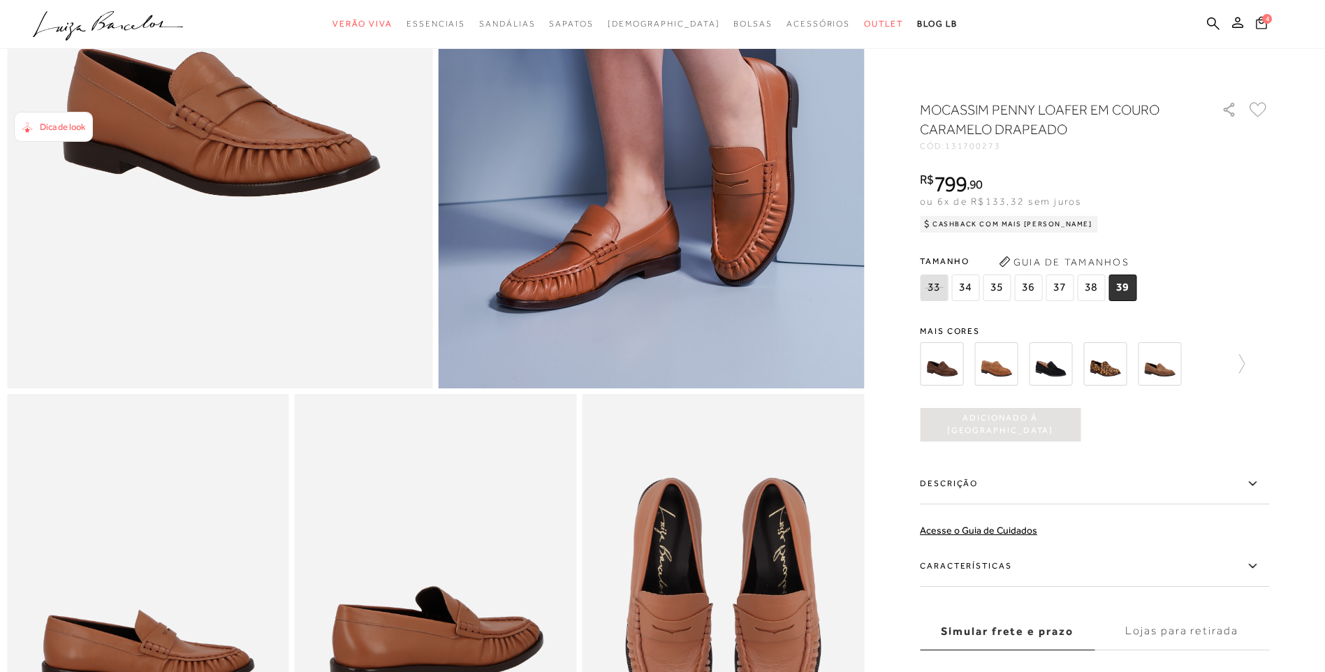
click at [1260, 21] on icon at bounding box center [1261, 22] width 13 height 15
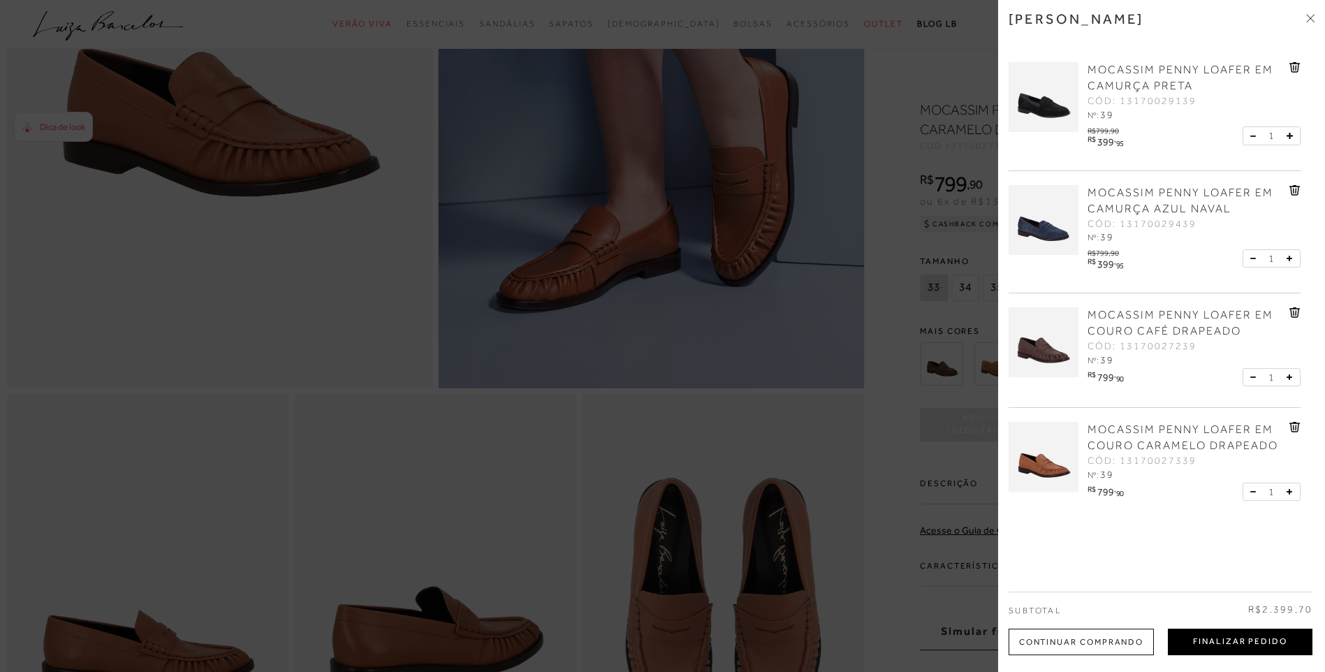
click at [1231, 643] on button "Finalizar Pedido" at bounding box center [1240, 642] width 145 height 27
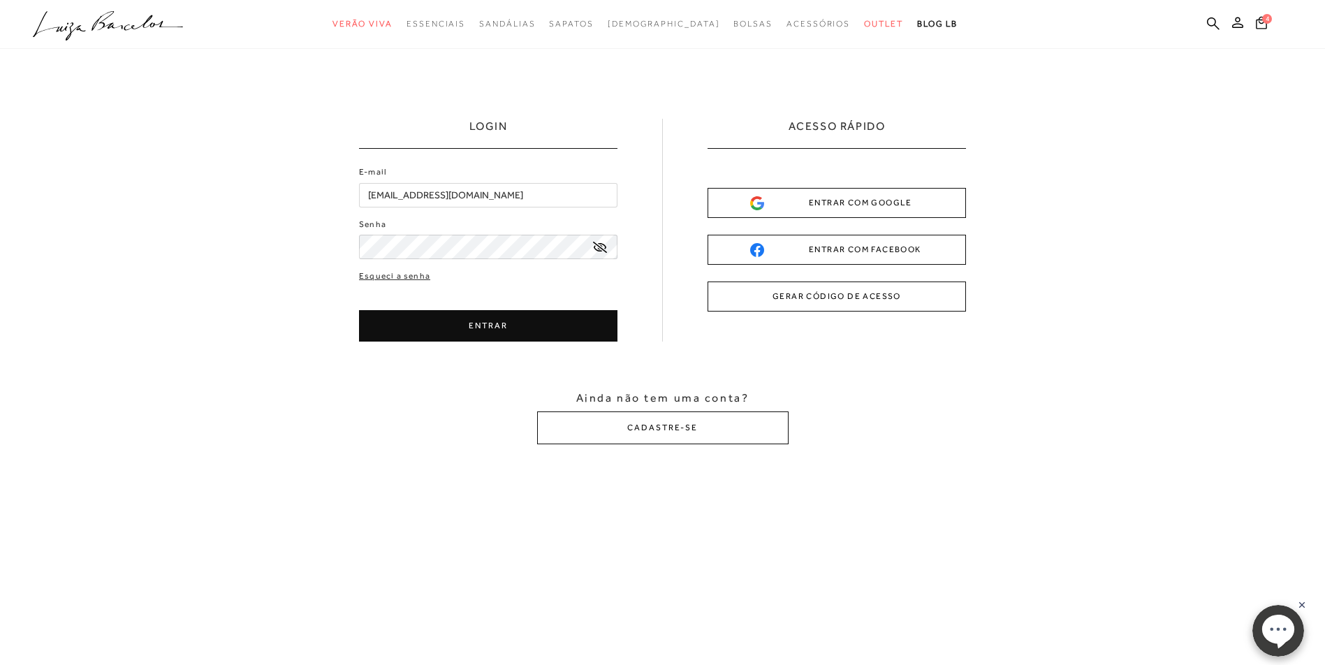
click at [869, 203] on div "ENTRAR COM GOOGLE" at bounding box center [836, 203] width 173 height 15
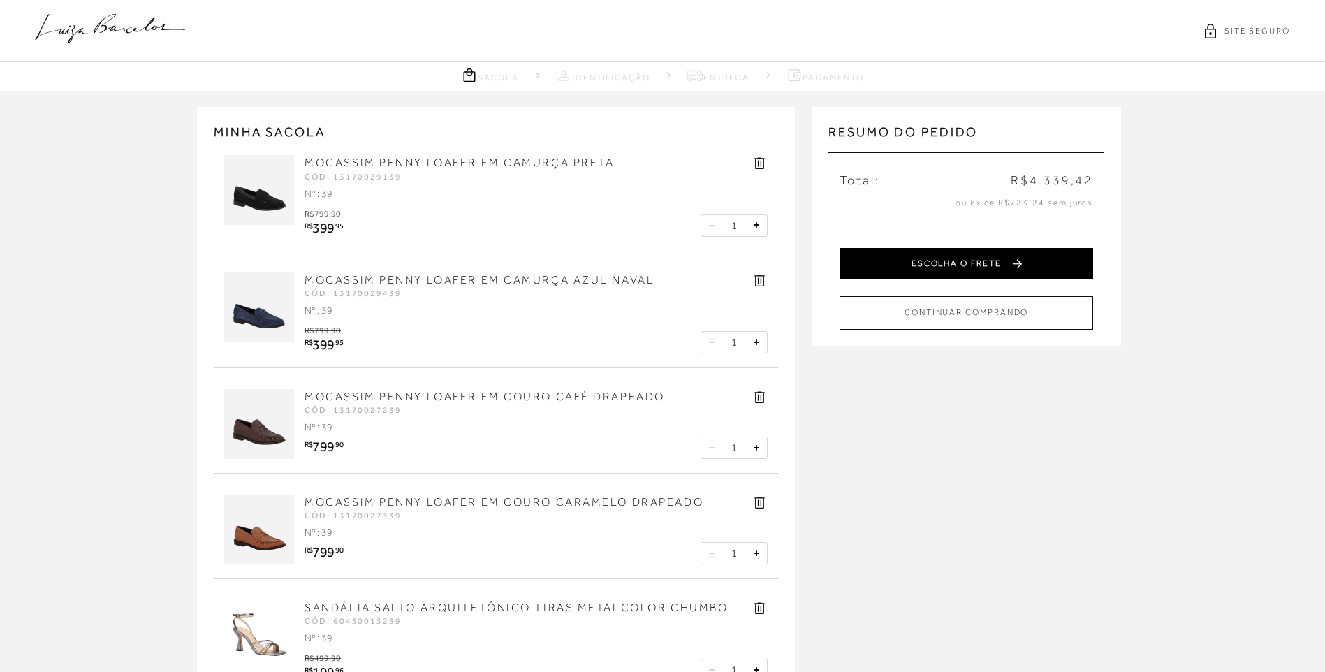
click at [1059, 256] on button "ESCOLHA O FRETE" at bounding box center [966, 263] width 254 height 31
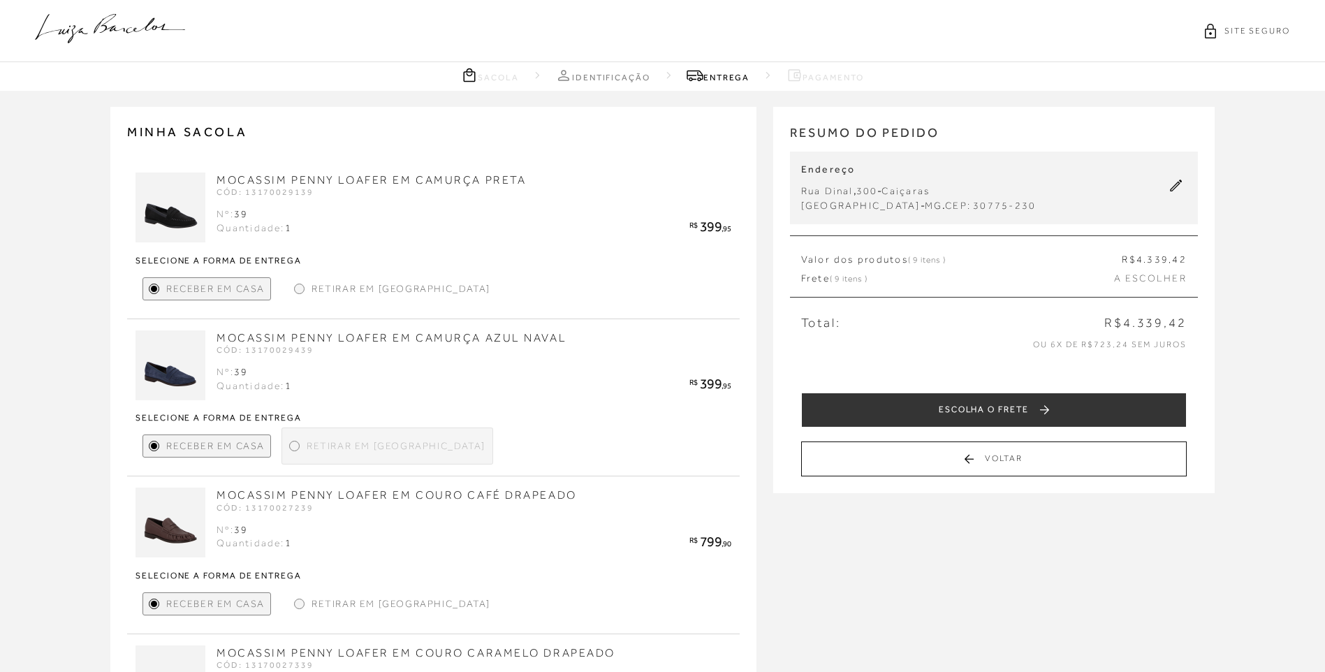
click at [296, 283] on div "Retirar em [GEOGRAPHIC_DATA]" at bounding box center [391, 288] width 207 height 23
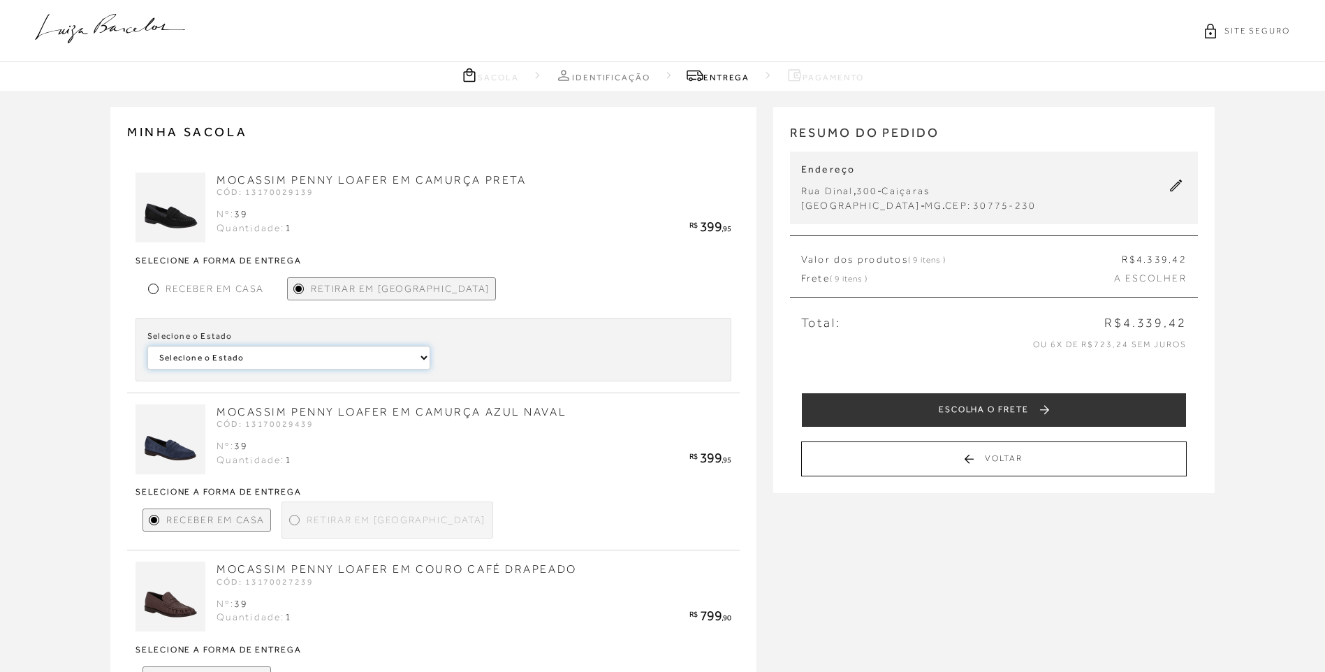
click at [338, 365] on select "Selecione o [GEOGRAPHIC_DATA]" at bounding box center [288, 358] width 283 height 24
click at [299, 520] on div at bounding box center [294, 520] width 10 height 10
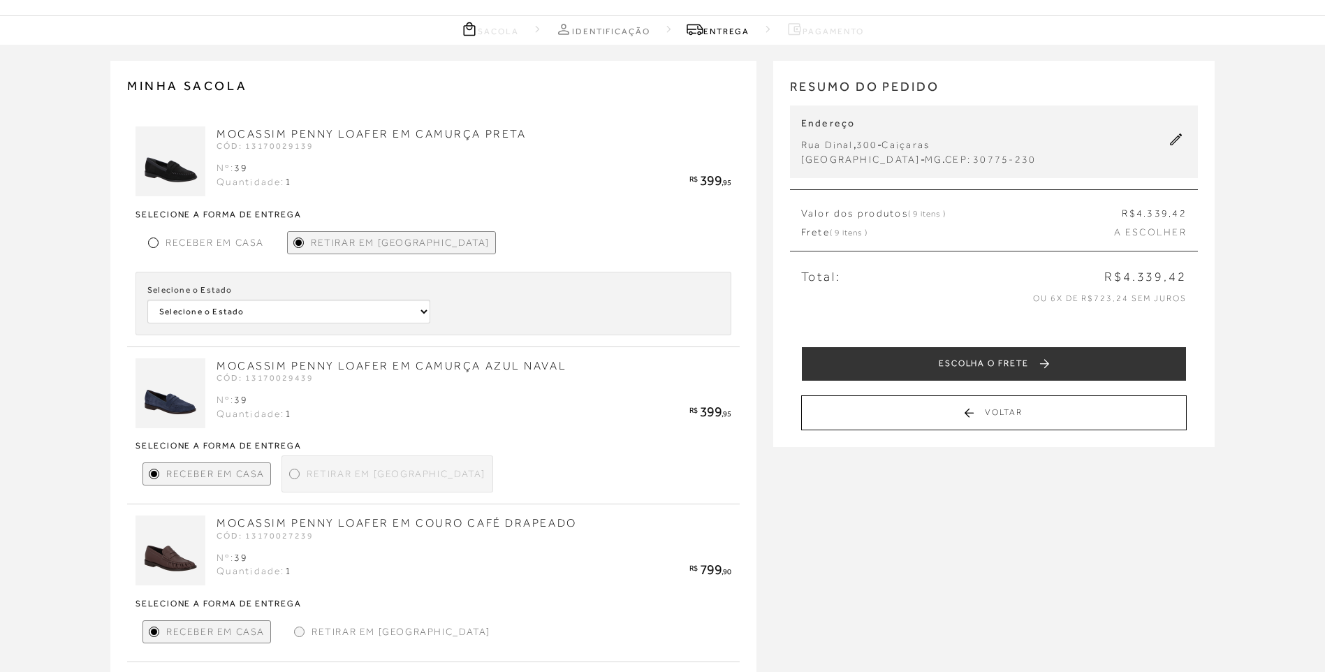
scroll to position [140, 0]
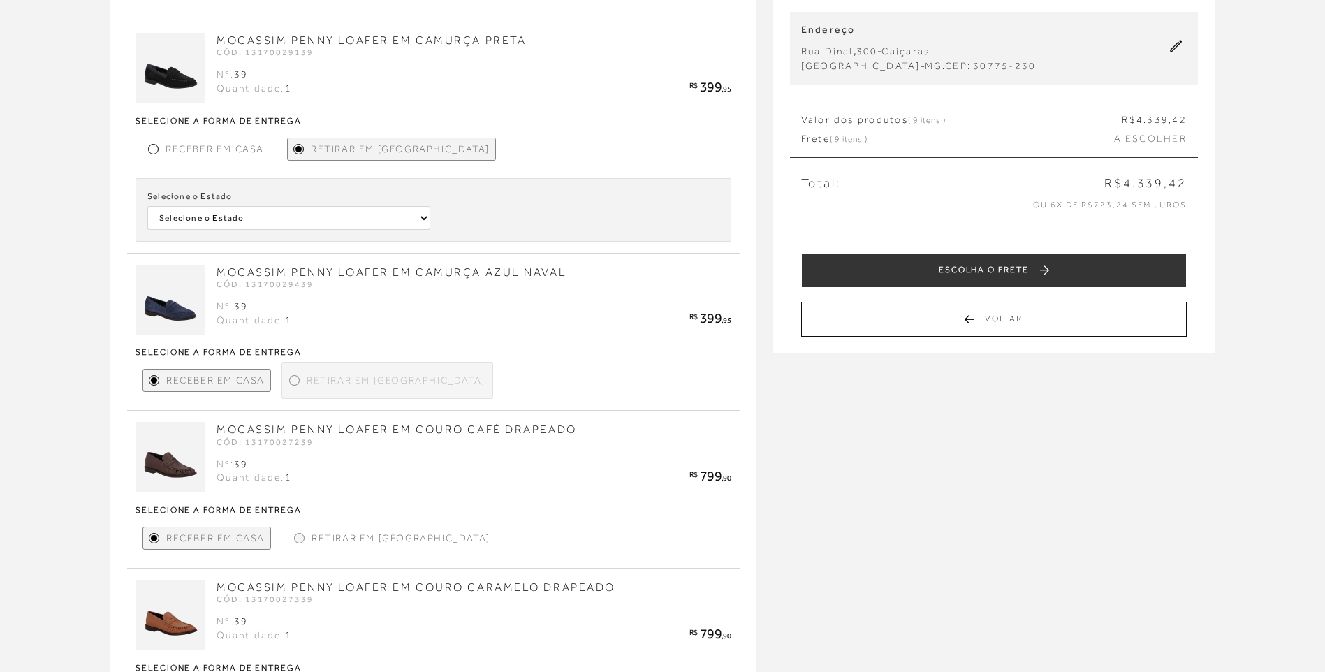
click at [291, 379] on div at bounding box center [294, 380] width 6 height 6
click at [295, 381] on div at bounding box center [294, 380] width 6 height 6
click at [295, 380] on div at bounding box center [294, 380] width 6 height 6
click at [163, 157] on div "Receber em Casa" at bounding box center [205, 149] width 127 height 23
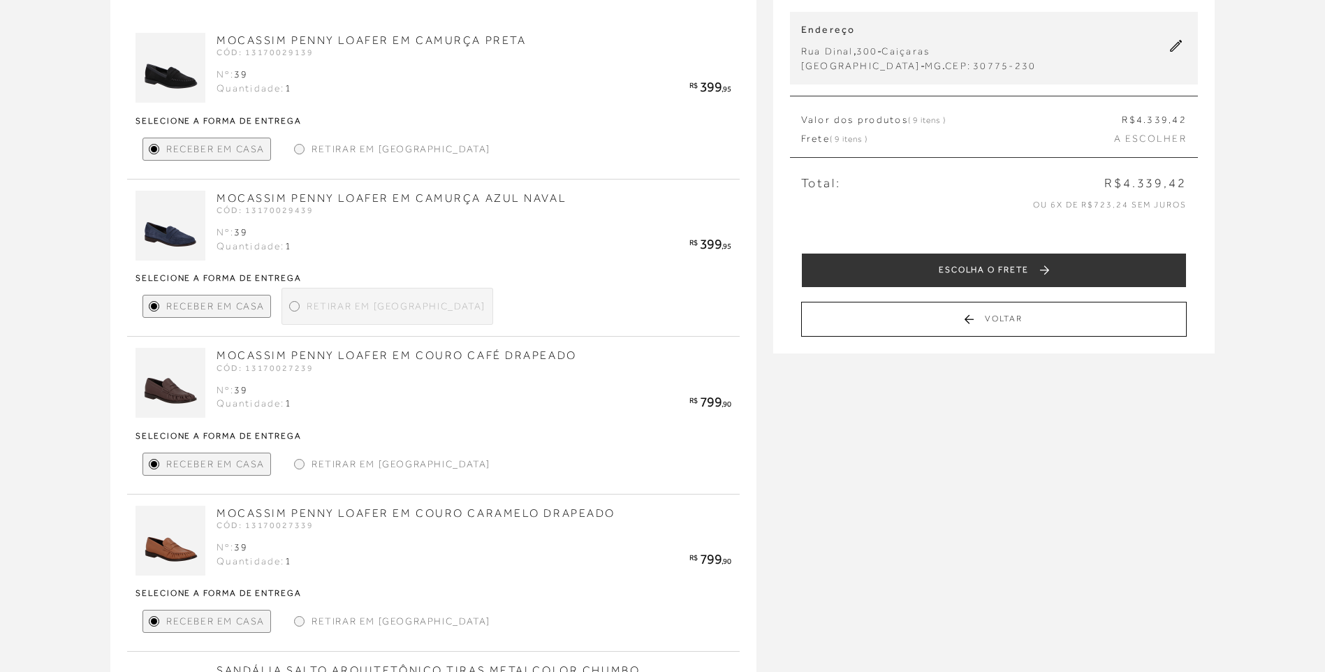
click at [290, 305] on div at bounding box center [294, 306] width 10 height 10
click at [307, 467] on div "Retirar em Loja" at bounding box center [391, 464] width 207 height 23
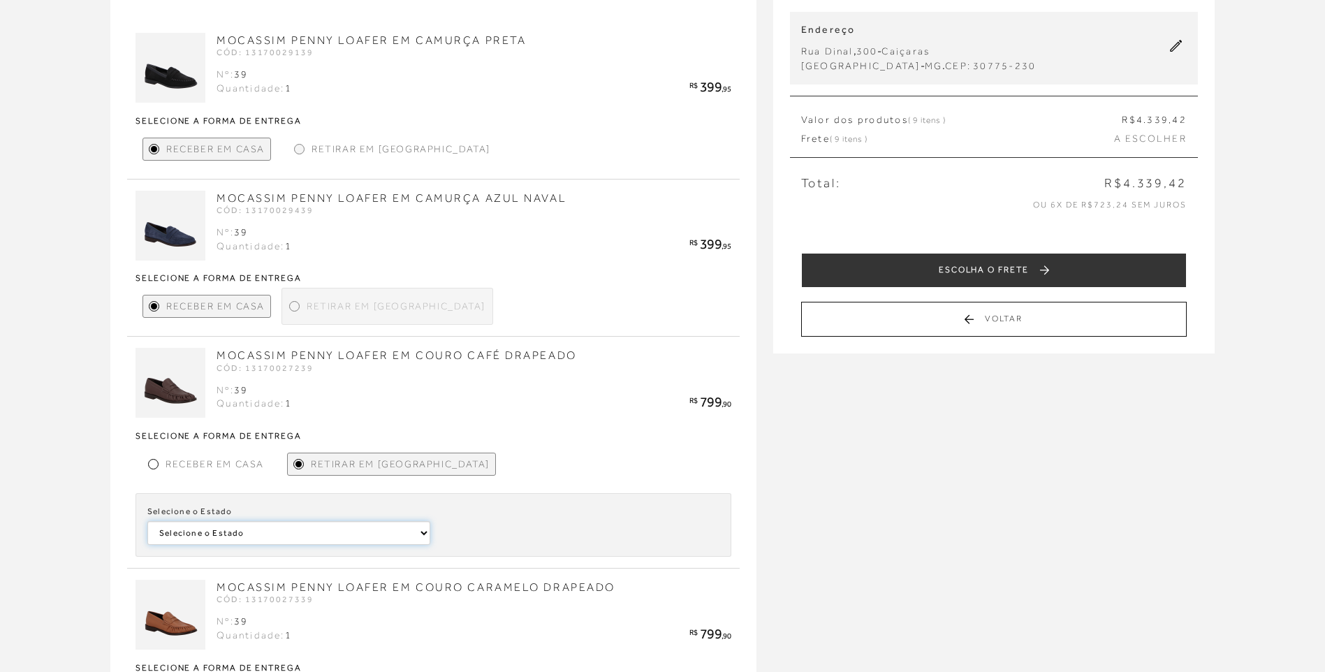
click at [314, 538] on select "Selecione o Estado Bahia" at bounding box center [288, 533] width 283 height 24
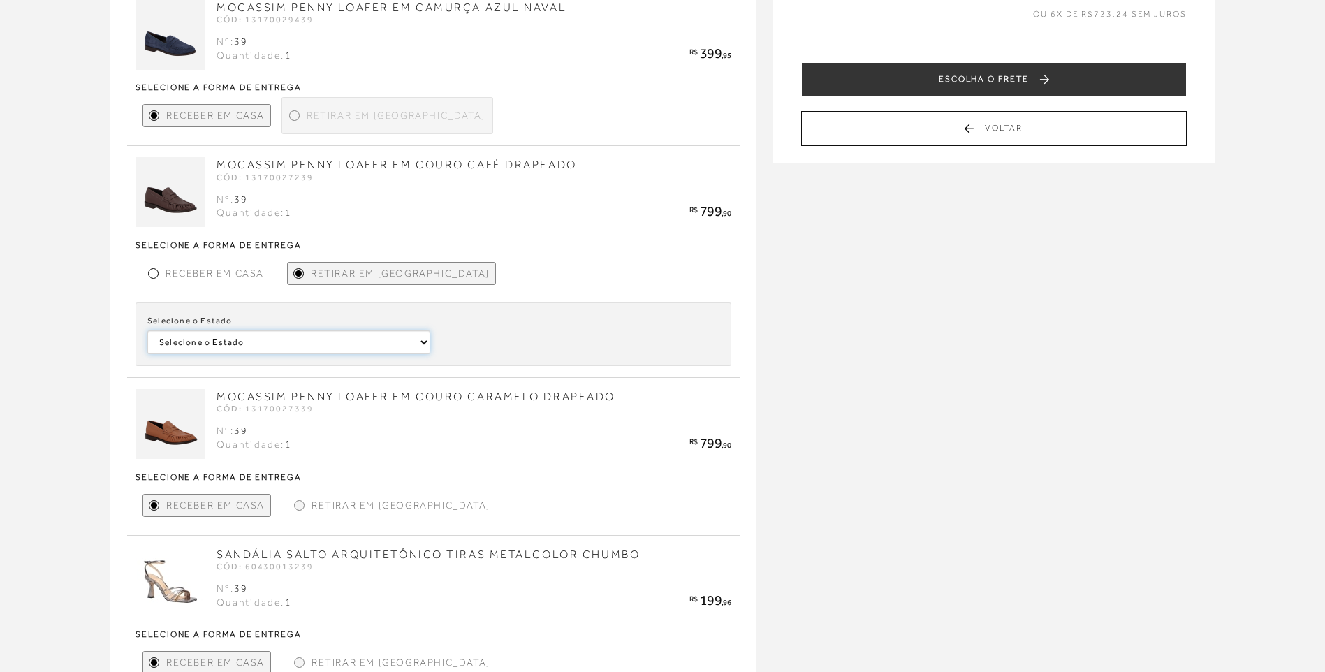
scroll to position [349, 0]
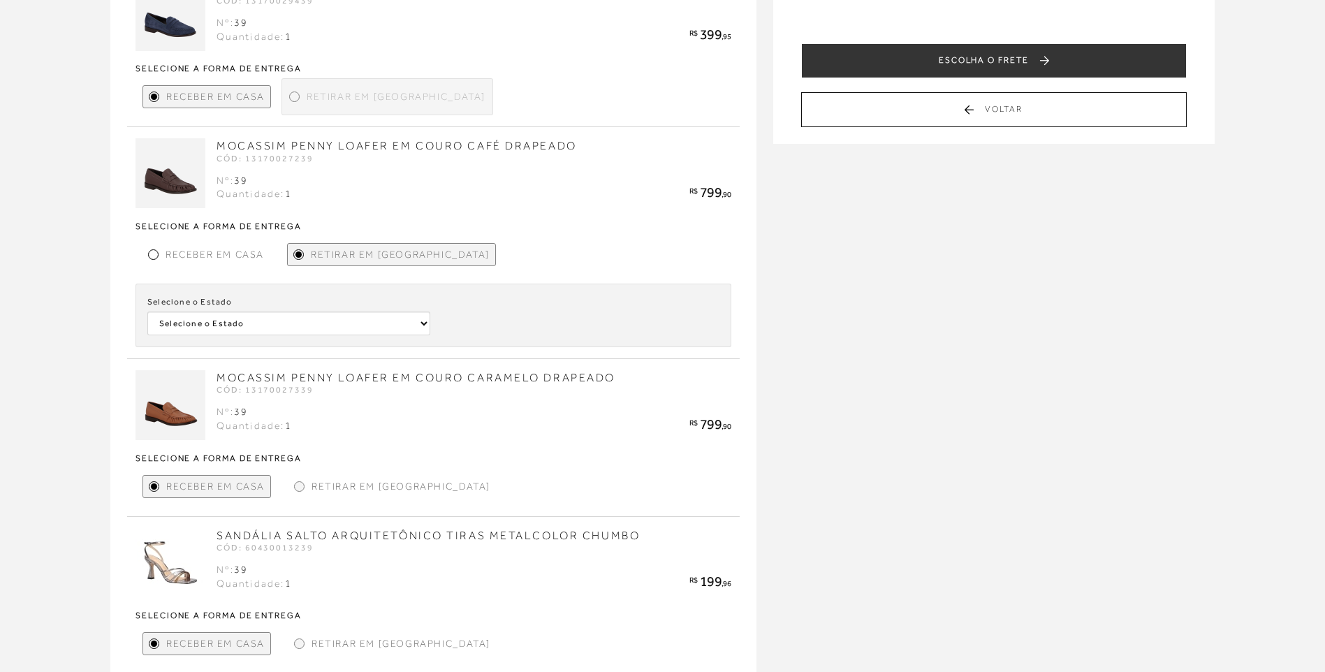
click at [295, 482] on div at bounding box center [299, 486] width 10 height 10
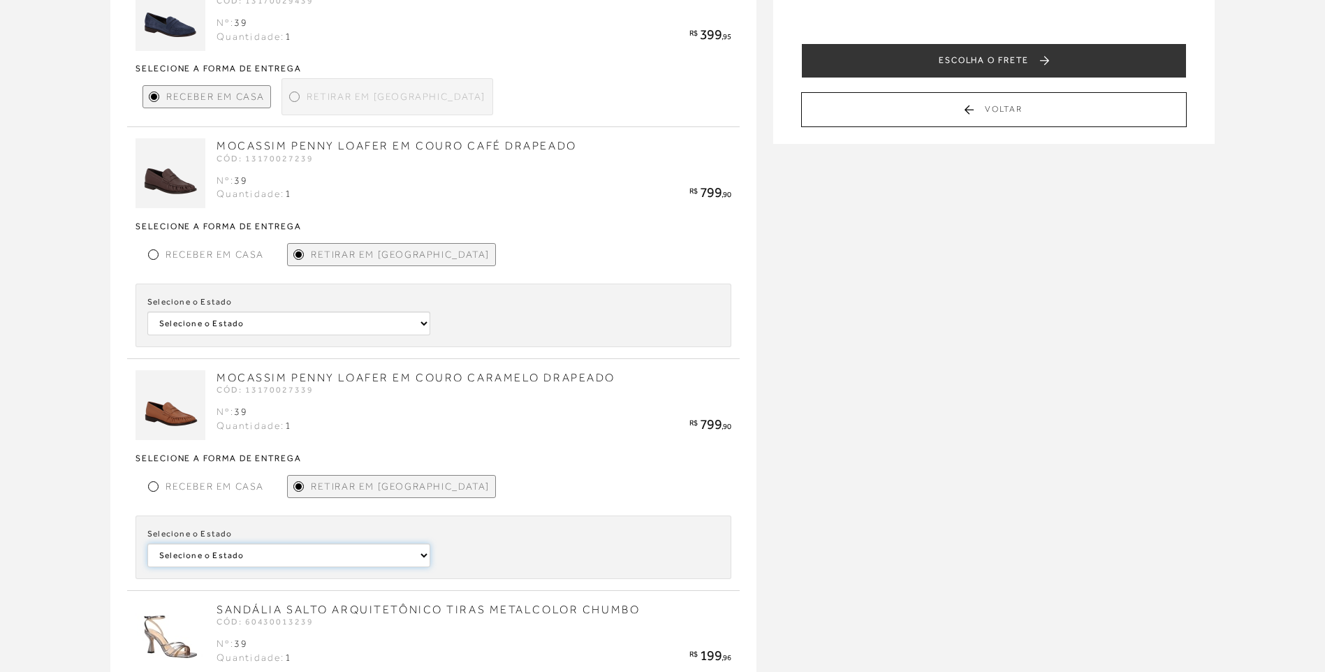
click at [314, 561] on select "Selecione o Estado São Paulo Distrito Federal" at bounding box center [288, 555] width 283 height 24
click at [914, 494] on div "MINHA SACOLA MOCASSIM PENNY LOAFER EM CAMURÇA PRETA CÓD: 13170029139" at bounding box center [662, 577] width 1325 height 1670
click at [233, 483] on span "Receber em Casa" at bounding box center [215, 486] width 98 height 15
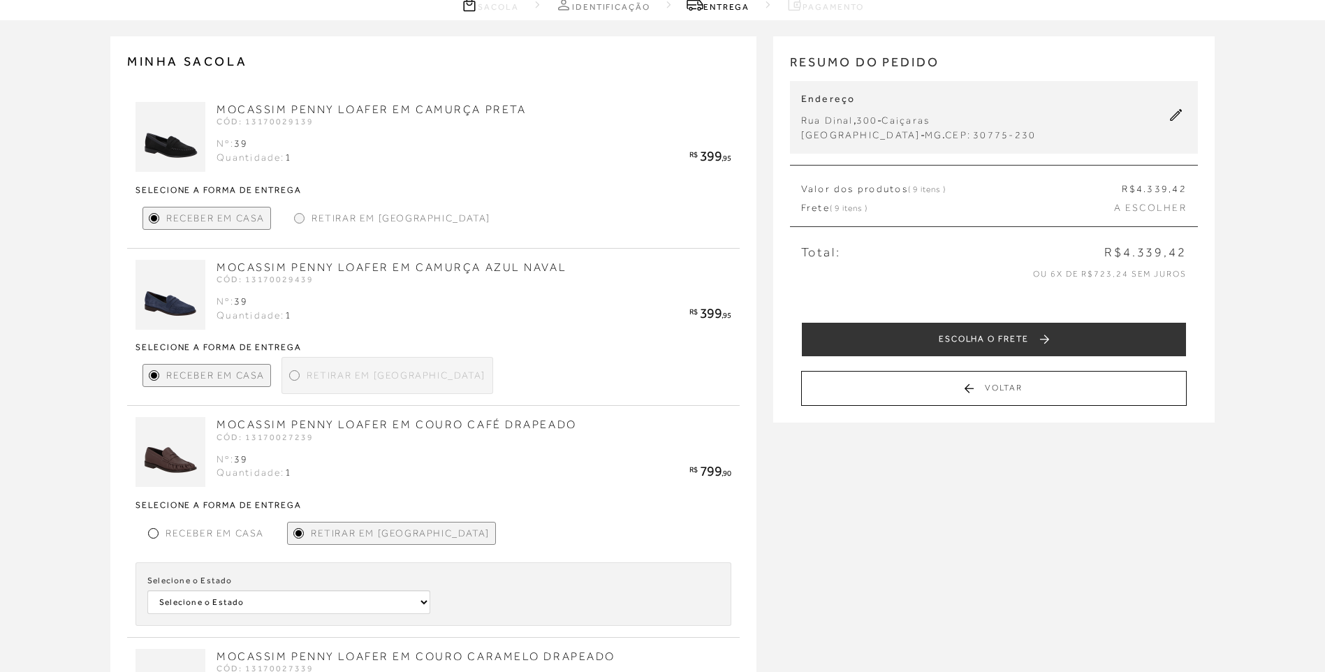
scroll to position [70, 0]
click at [293, 369] on div "Retirar em Loja" at bounding box center [387, 376] width 212 height 37
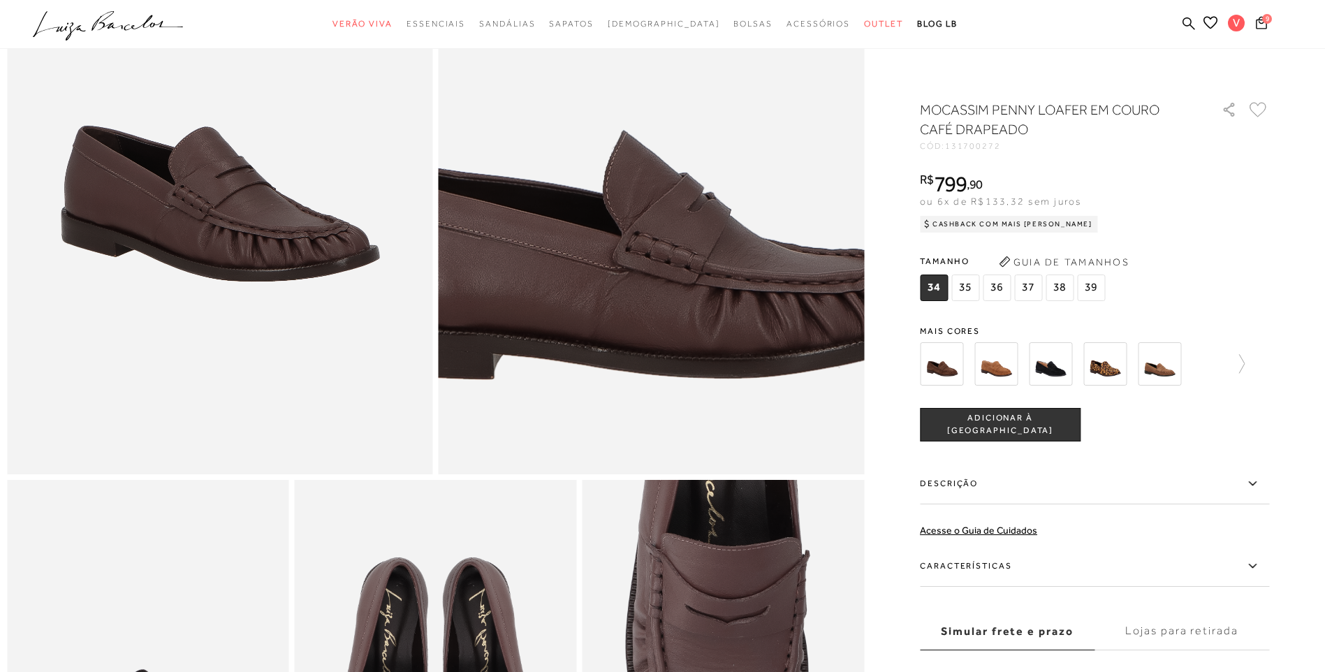
scroll to position [279, 0]
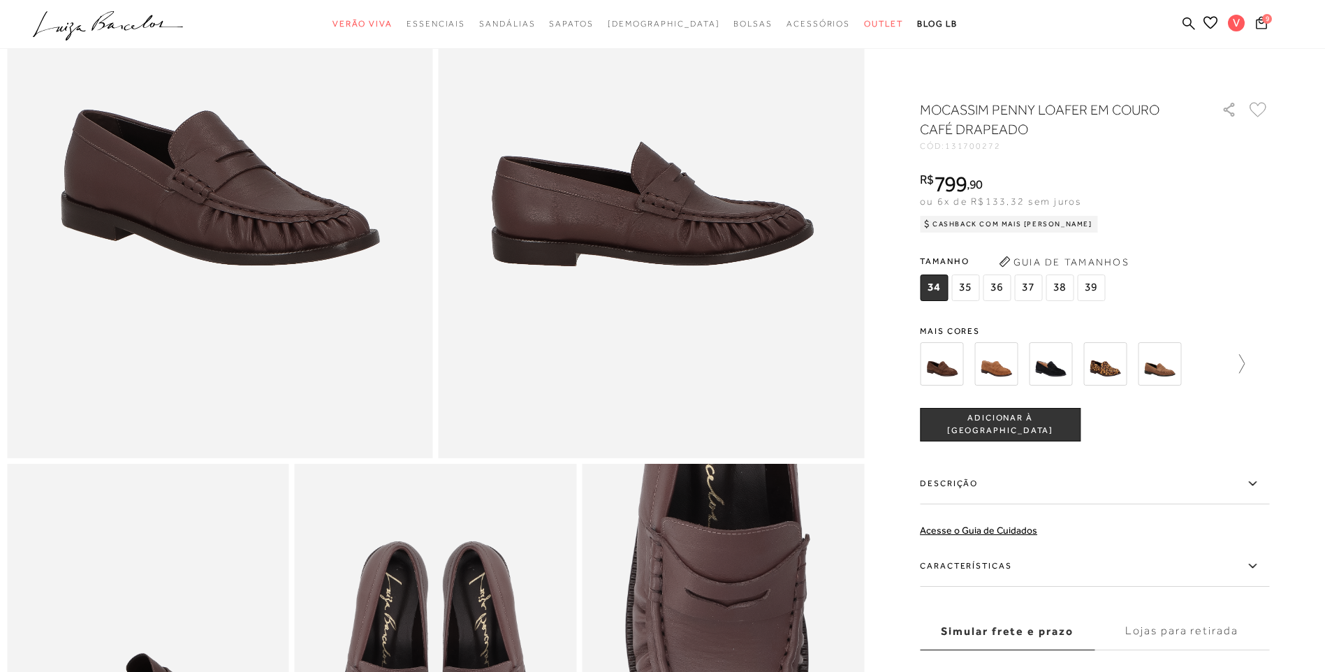
click at [1245, 365] on icon at bounding box center [1235, 364] width 20 height 20
click at [977, 374] on img at bounding box center [965, 363] width 43 height 43
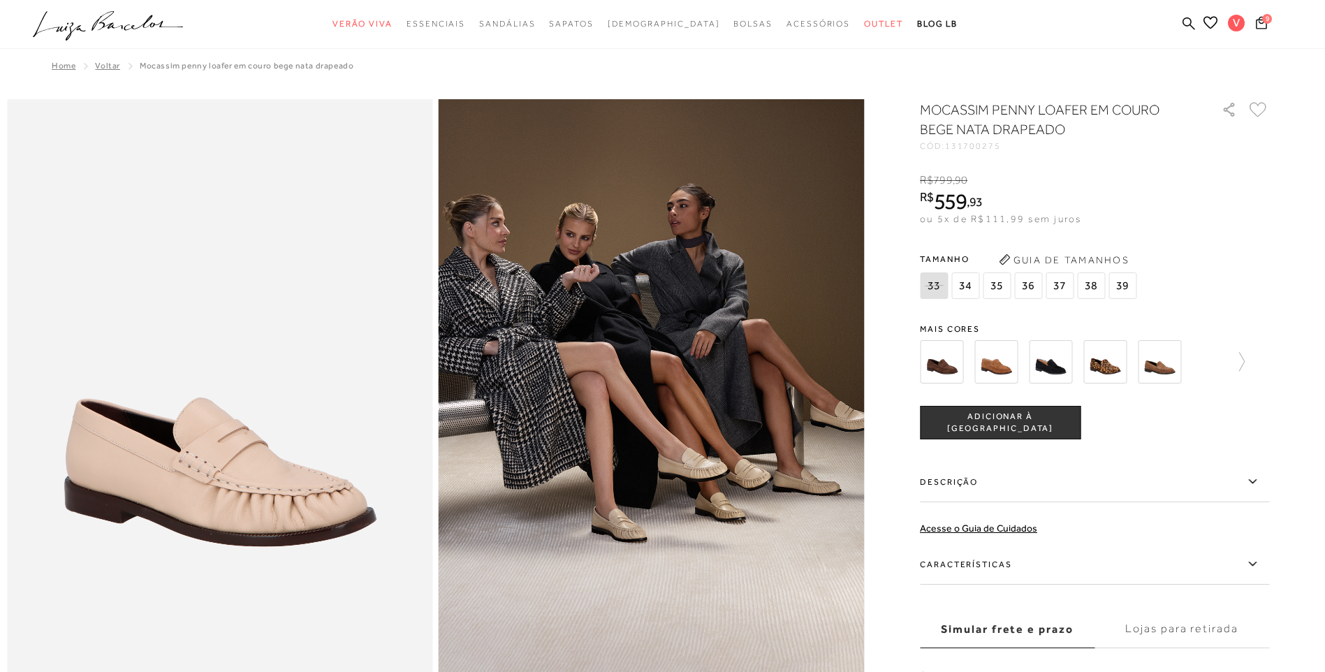
click at [1140, 291] on div "33 34 35 36" at bounding box center [1030, 287] width 220 height 30
click at [1130, 291] on span "39" at bounding box center [1122, 285] width 28 height 27
click at [1042, 427] on span "ADICIONAR À [GEOGRAPHIC_DATA]" at bounding box center [999, 423] width 159 height 24
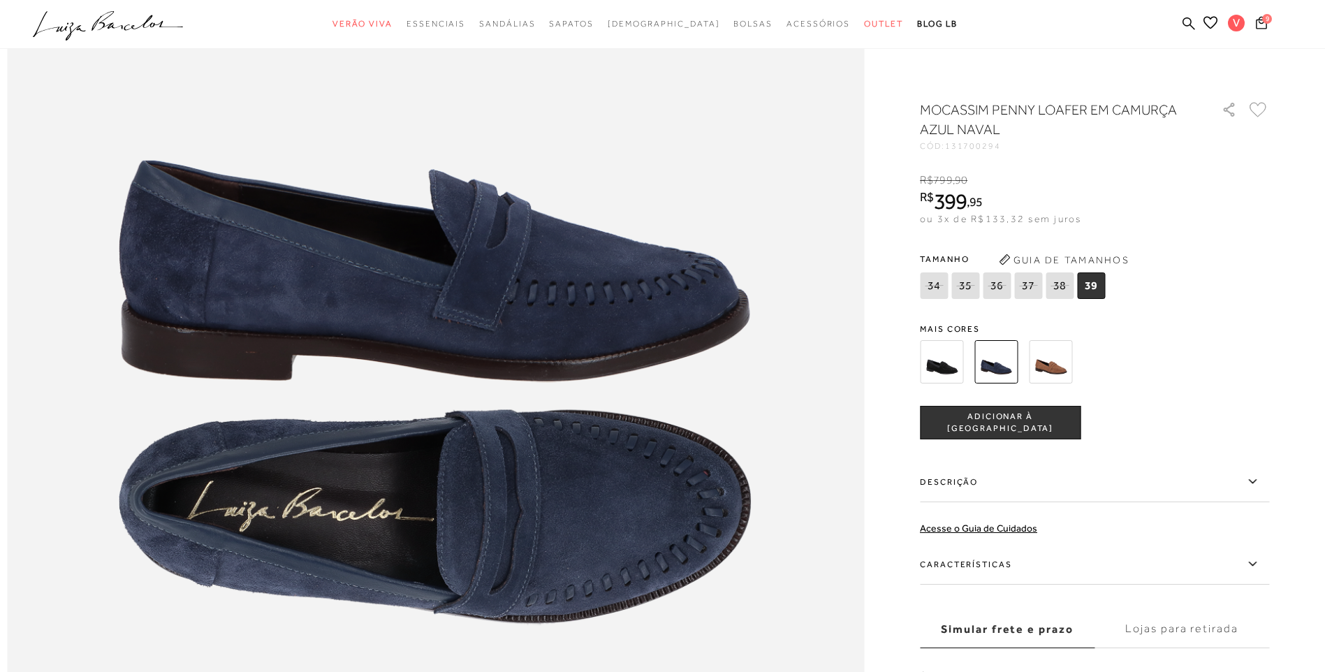
scroll to position [1536, 0]
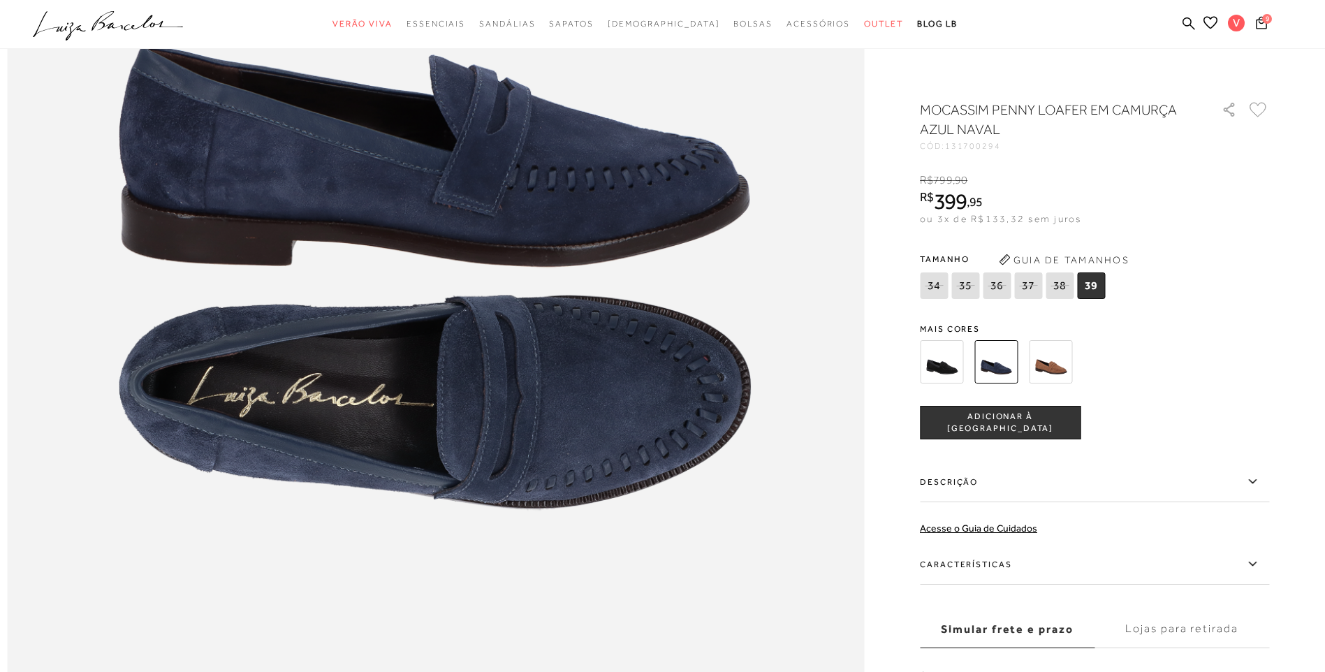
click at [1060, 362] on img at bounding box center [1050, 361] width 43 height 43
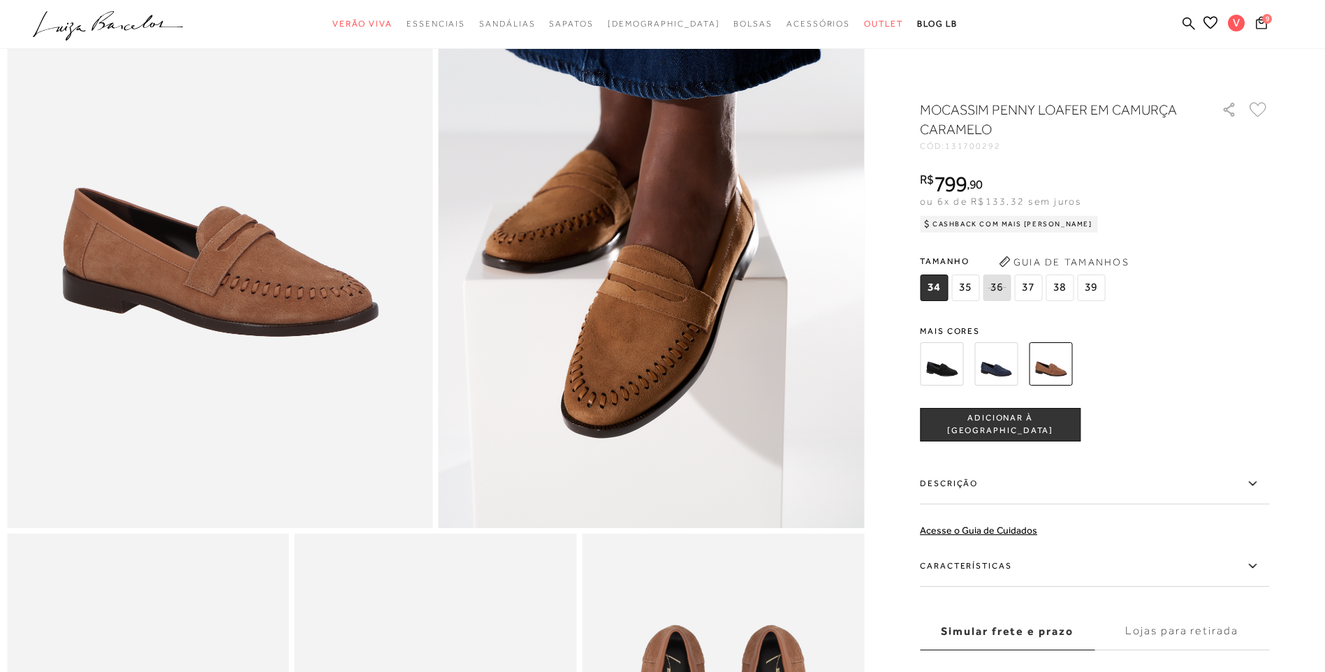
scroll to position [698, 0]
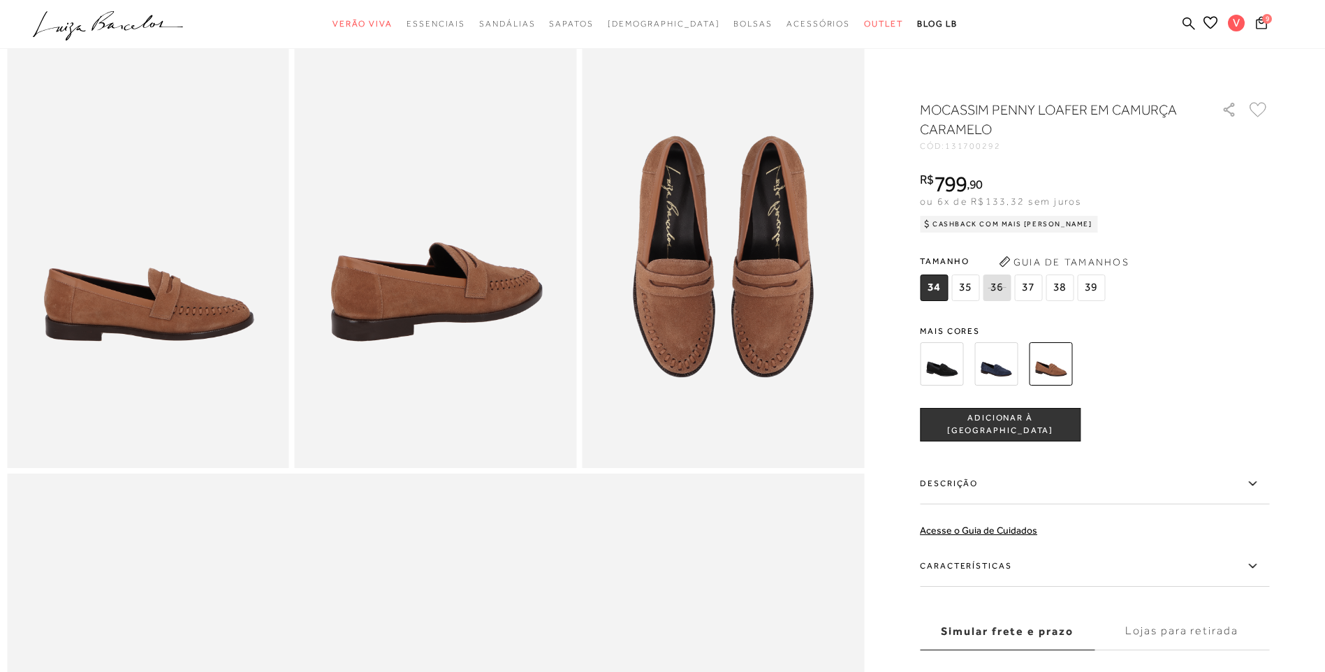
click at [1002, 365] on img at bounding box center [995, 363] width 43 height 43
